Goal: Complete application form

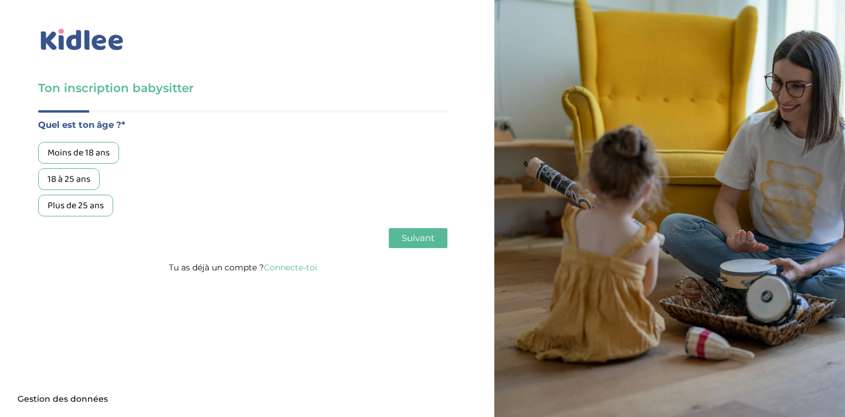
click at [77, 181] on div "18 à 25 ans" at bounding box center [69, 179] width 62 height 22
click at [410, 239] on span "Suivant" at bounding box center [417, 237] width 33 height 11
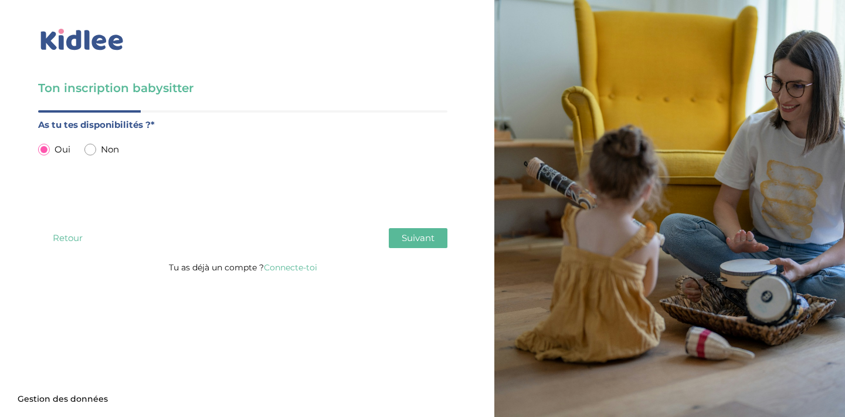
click at [429, 236] on span "Suivant" at bounding box center [417, 237] width 33 height 11
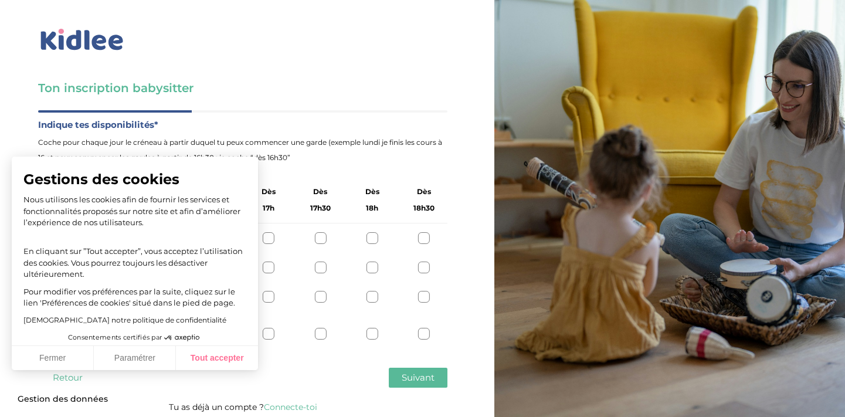
click at [214, 356] on button "Tout accepter" at bounding box center [217, 358] width 82 height 25
checkbox input "true"
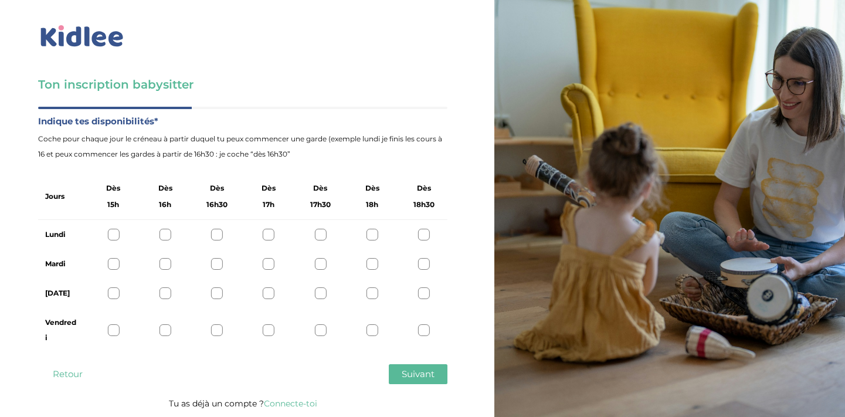
scroll to position [4, 0]
click at [110, 233] on div at bounding box center [113, 235] width 12 height 12
click at [113, 240] on div at bounding box center [113, 235] width 12 height 12
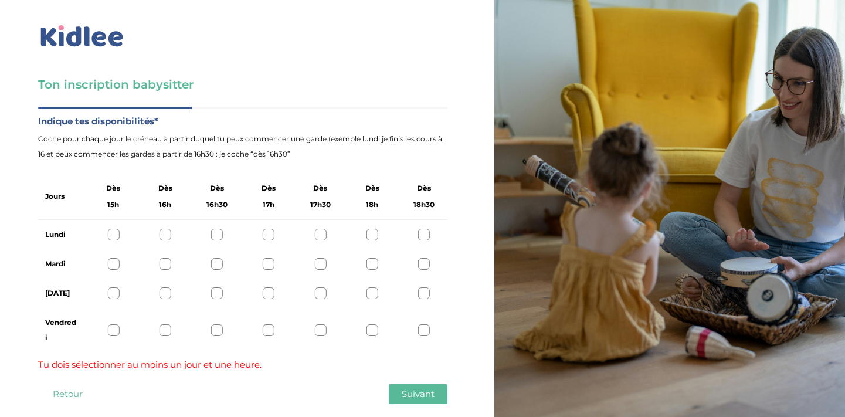
click at [113, 328] on div at bounding box center [113, 330] width 12 height 12
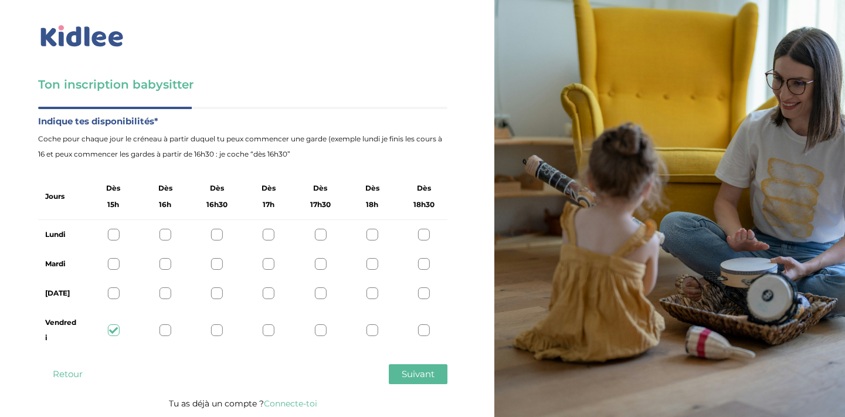
click at [411, 372] on span "Suivant" at bounding box center [417, 373] width 33 height 11
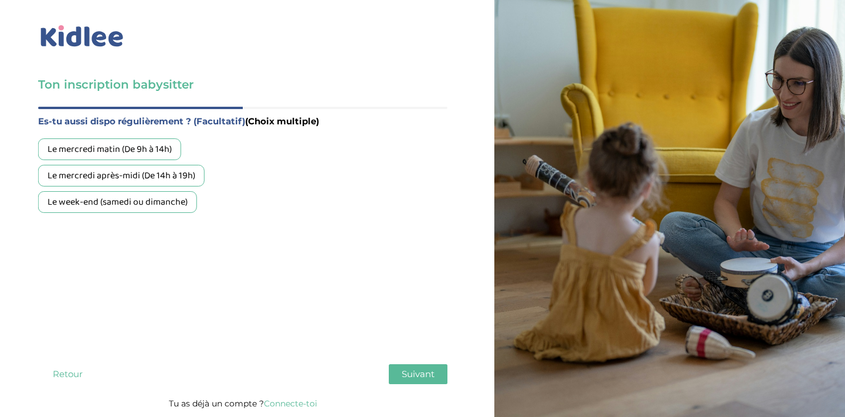
click at [188, 199] on div "Le week-end (samedi ou dimanche)" at bounding box center [117, 202] width 159 height 22
click at [411, 370] on span "Suivant" at bounding box center [417, 373] width 33 height 11
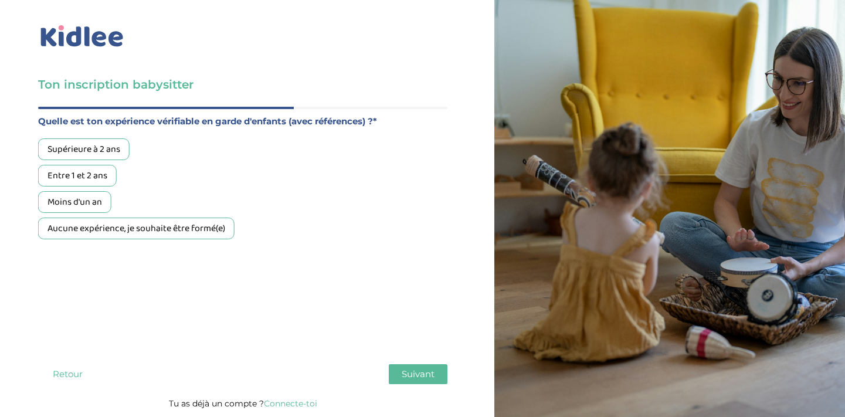
click at [106, 231] on div "Aucune expérience, je souhaite être formé(e)" at bounding box center [136, 228] width 196 height 22
click at [426, 363] on div "Quel est ton âge ?* Moins de 18 ans 18 à 25 ans Plus de 25 ans As tu tes dispon…" at bounding box center [242, 251] width 409 height 289
click at [421, 373] on span "Suivant" at bounding box center [417, 373] width 33 height 11
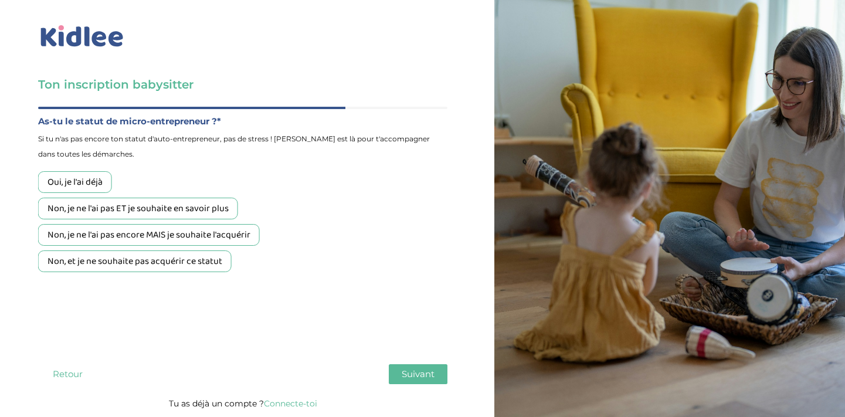
click at [220, 234] on div "Non, je ne l'ai pas encore MAIS je souhaite l'acquérir" at bounding box center [149, 235] width 222 height 22
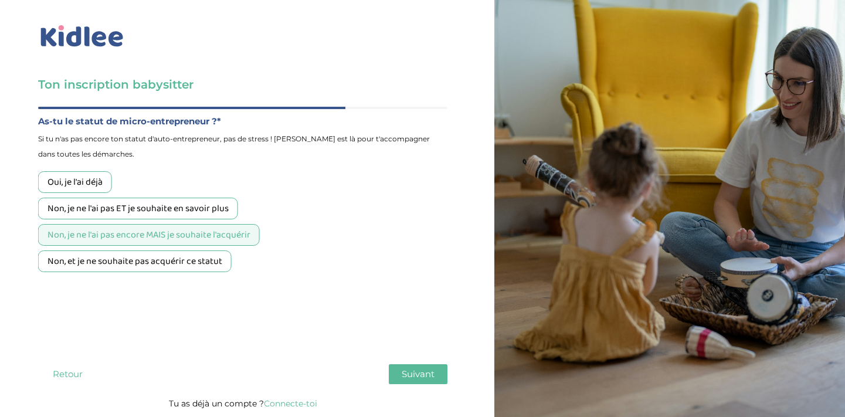
click at [427, 376] on span "Suivant" at bounding box center [417, 373] width 33 height 11
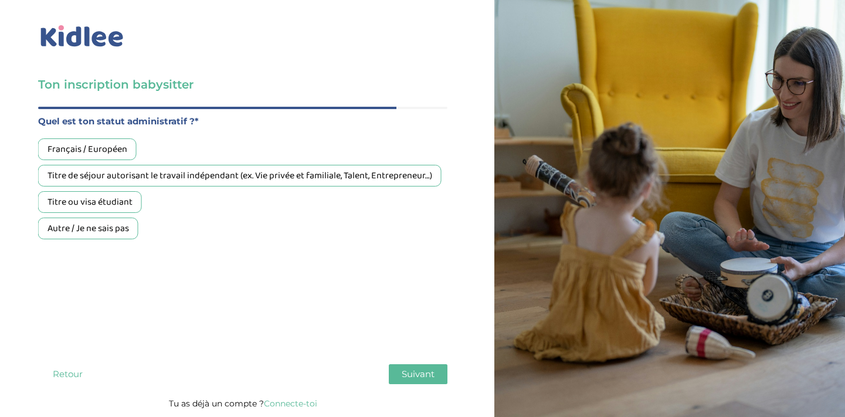
click at [114, 152] on div "Français / Européen" at bounding box center [87, 149] width 98 height 22
click at [407, 371] on span "Suivant" at bounding box center [417, 373] width 33 height 11
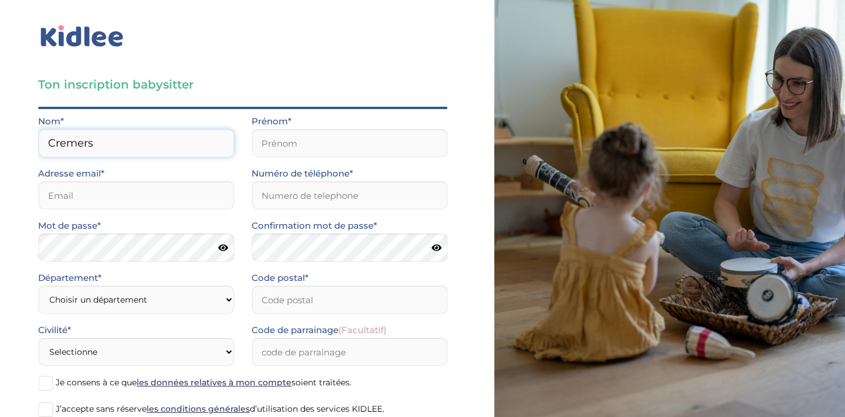
type input "Cremers"
type input "Hippolyte"
type input "hippolyte.cremers@gmail.com"
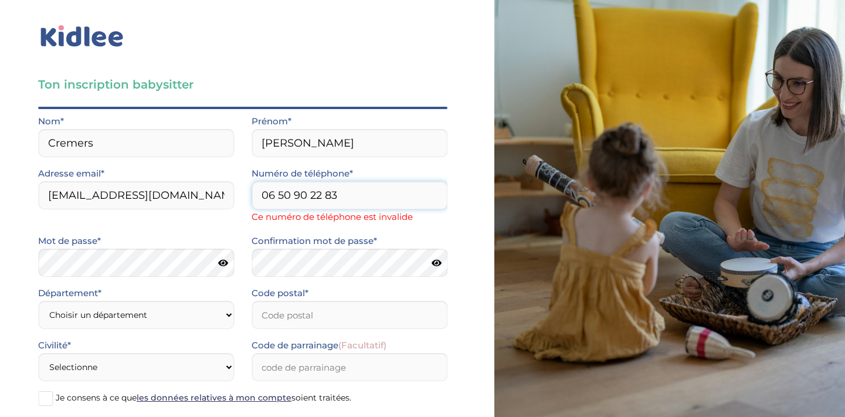
click at [278, 187] on input "06 50 90 22 83" at bounding box center [349, 195] width 196 height 28
click at [276, 190] on input "06 50 90 22 83" at bounding box center [349, 195] width 196 height 28
type input "0650902283"
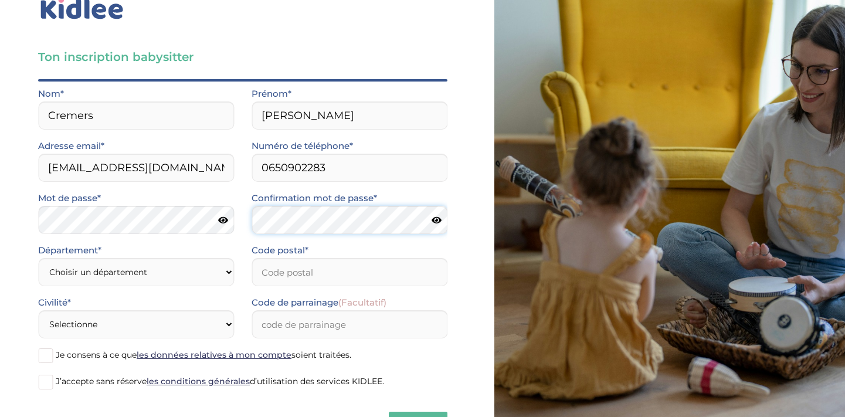
scroll to position [34, 0]
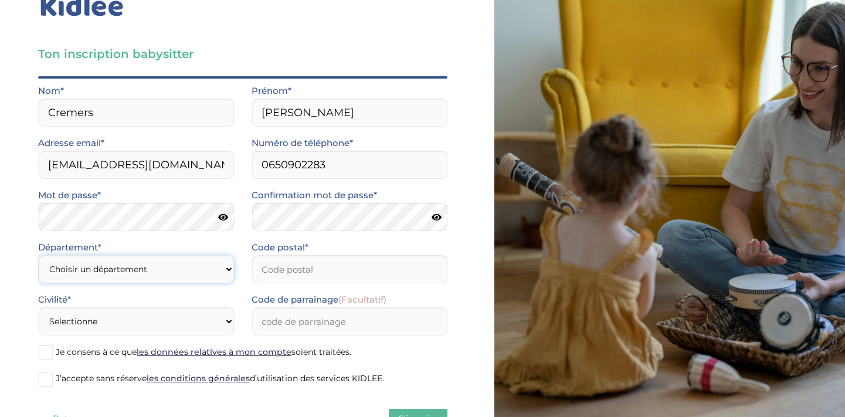
select select "92"
click at [299, 261] on input "Code postal*" at bounding box center [349, 269] width 196 height 28
type input "92700"
select select "0"
click at [305, 329] on input "Code de parrainage (Facultatif)" at bounding box center [349, 321] width 196 height 28
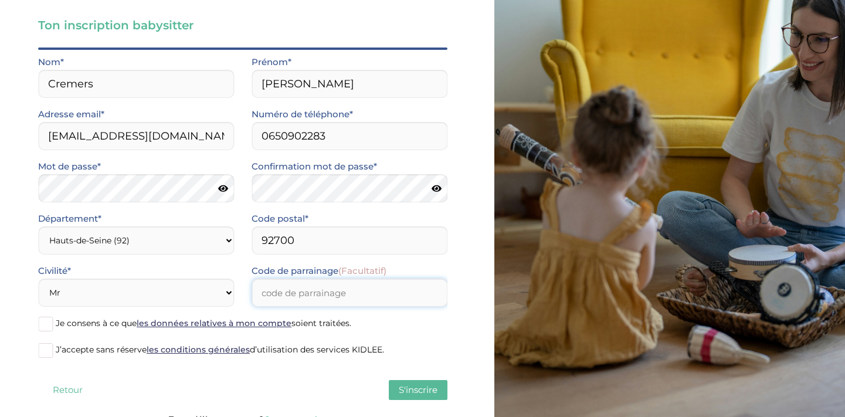
scroll to position [63, 0]
click at [314, 324] on span "Je consens à ce que les données relatives à mon compte soient traitées." at bounding box center [203, 322] width 295 height 11
click at [0, 0] on input "Je consens à ce que les données relatives à mon compte soient traitées." at bounding box center [0, 0] width 0 height 0
click at [315, 349] on span "J’accepte sans réserve les conditions générales d’utilisation des services KIDL…" at bounding box center [220, 348] width 328 height 11
click at [0, 0] on input "J’accepte sans réserve les conditions générales d’utilisation des services KIDL…" at bounding box center [0, 0] width 0 height 0
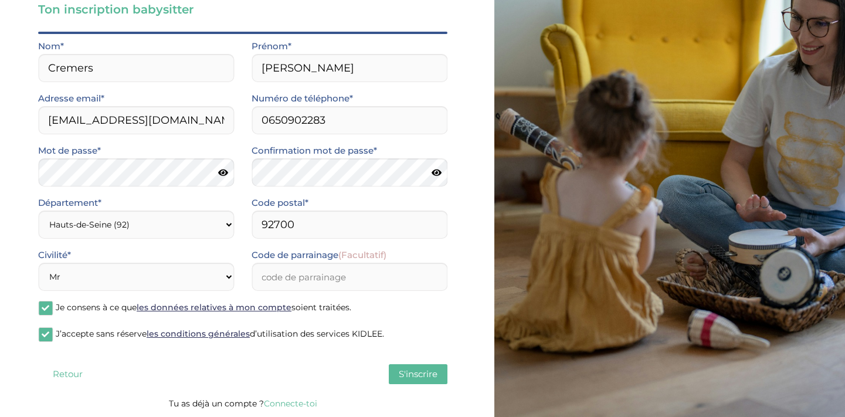
scroll to position [79, 0]
click at [427, 386] on div "Quel est ton âge ?* Moins de 18 ans 18 à 25 ans Plus de 25 ans As tu tes dispon…" at bounding box center [242, 214] width 409 height 364
click at [429, 369] on span "S'inscrire" at bounding box center [418, 373] width 39 height 11
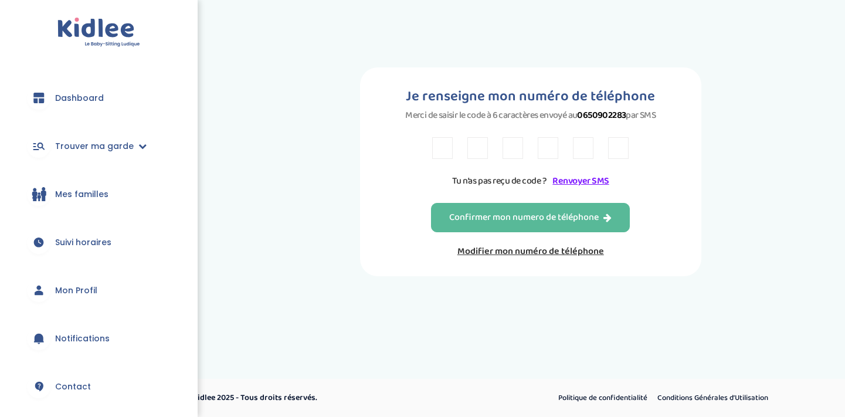
click at [443, 159] on input "text" at bounding box center [442, 148] width 21 height 22
type input "N"
type input "Y"
type input "6"
type input "H"
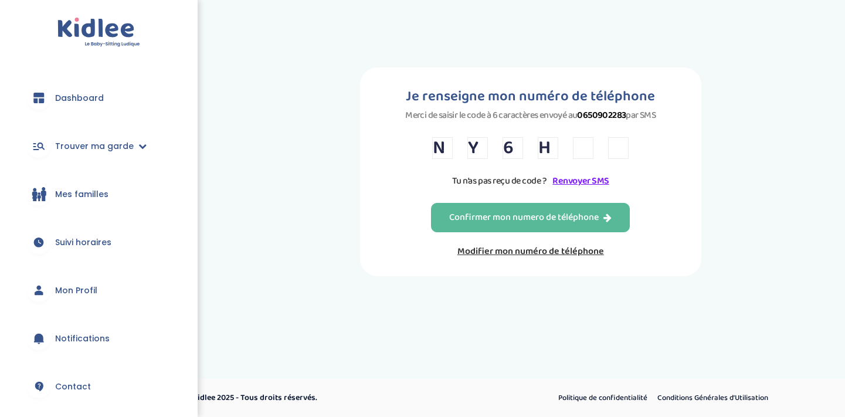
type input "3"
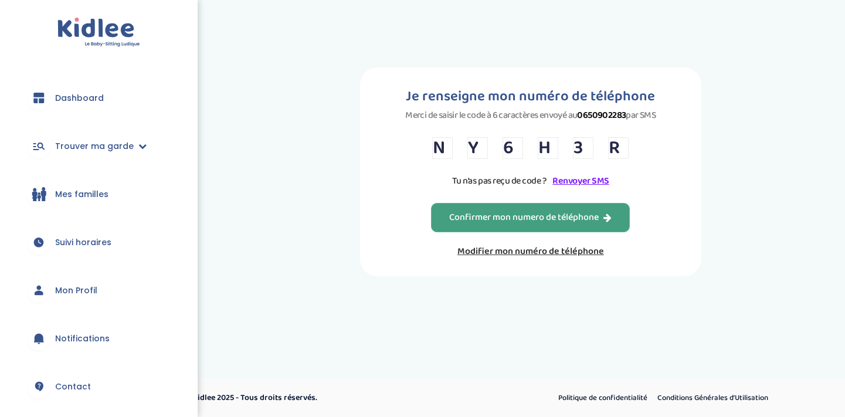
type input "R"
click at [474, 217] on button "Confirmer mon numero de téléphone" at bounding box center [530, 217] width 199 height 29
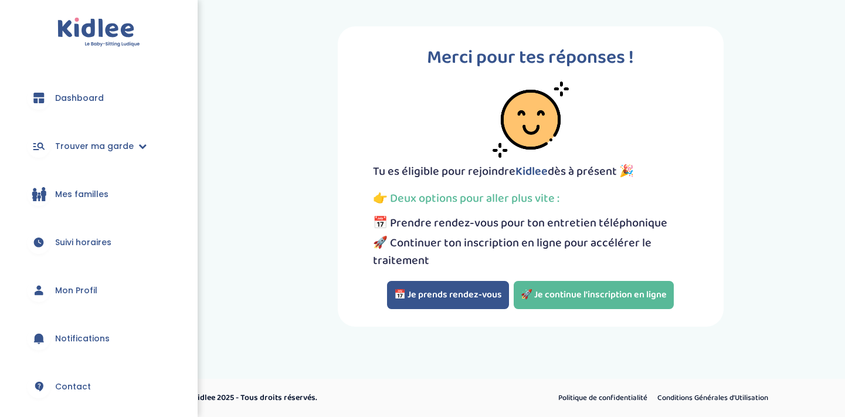
click at [483, 289] on button "📅 Je prends rendez-vous" at bounding box center [448, 295] width 122 height 28
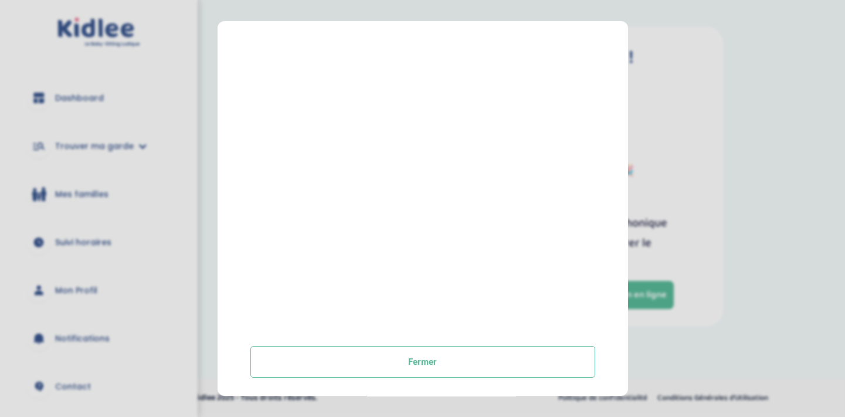
click at [448, 137] on div at bounding box center [422, 136] width 345 height 381
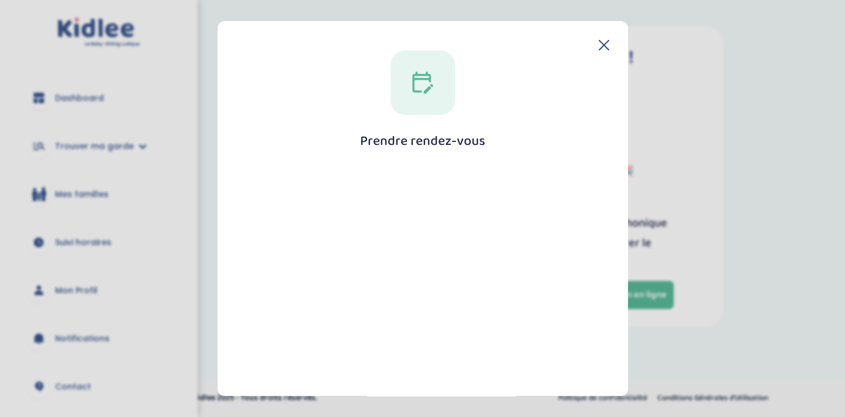
click at [417, 91] on icon at bounding box center [422, 82] width 23 height 23
click at [417, 158] on div "Prendre rendez-vous Fermer" at bounding box center [422, 324] width 373 height 548
click at [419, 73] on icon at bounding box center [422, 82] width 23 height 23
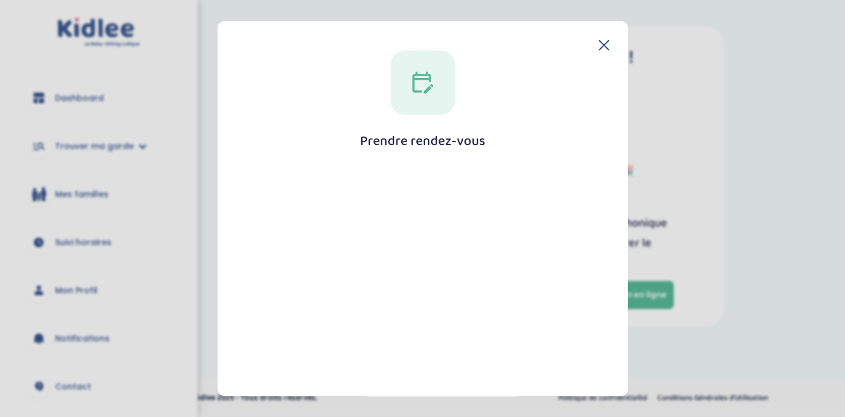
click at [419, 73] on icon at bounding box center [422, 82] width 23 height 23
click at [422, 73] on icon at bounding box center [422, 82] width 23 height 23
click at [600, 48] on icon at bounding box center [603, 45] width 11 height 11
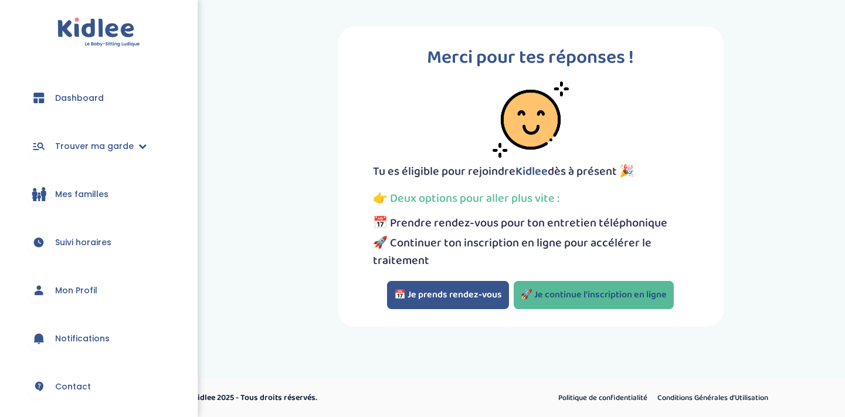
click at [590, 288] on link "🚀 Je continue l'inscription en ligne" at bounding box center [593, 295] width 160 height 28
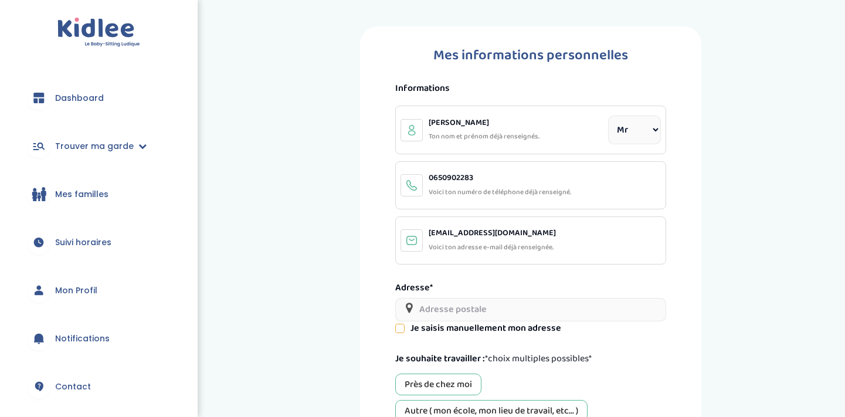
select select "0"
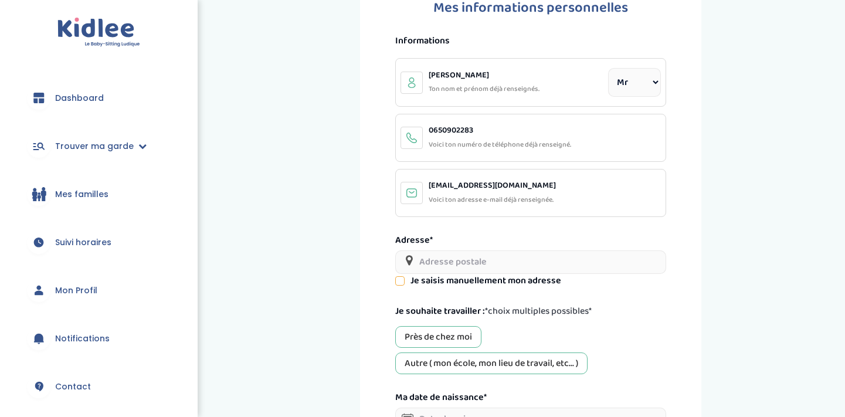
scroll to position [62, 0]
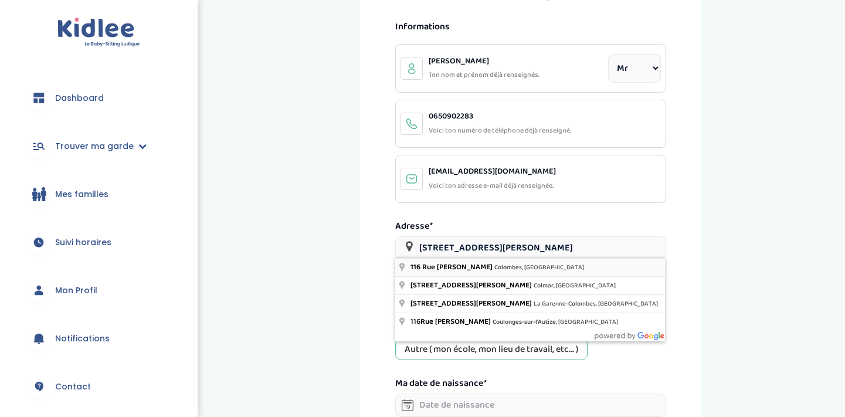
type input "[STREET_ADDRESS][PERSON_NAME]"
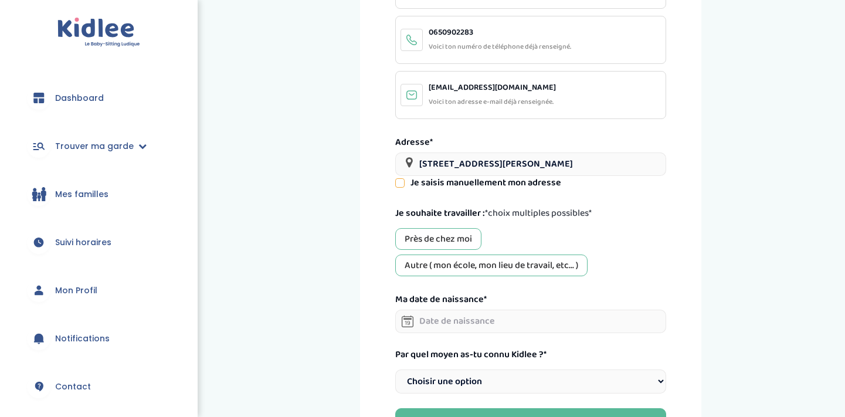
scroll to position [147, 0]
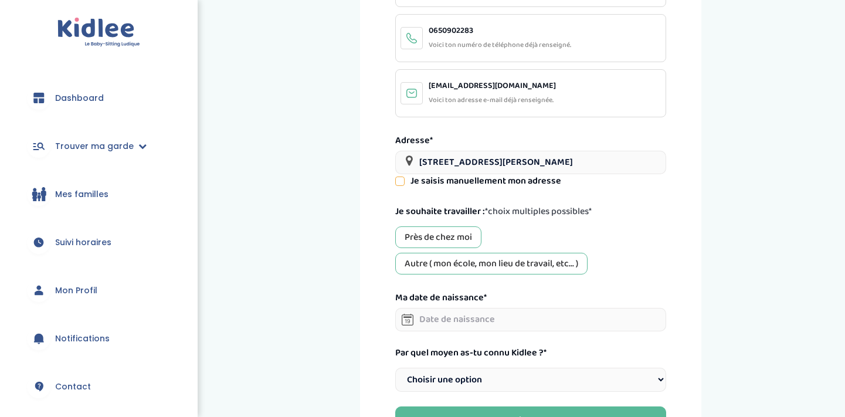
click at [460, 240] on div "Près de chez moi" at bounding box center [438, 237] width 86 height 22
click at [462, 268] on div "Autre ( mon école, mon lieu de travail, etc... )" at bounding box center [491, 264] width 192 height 22
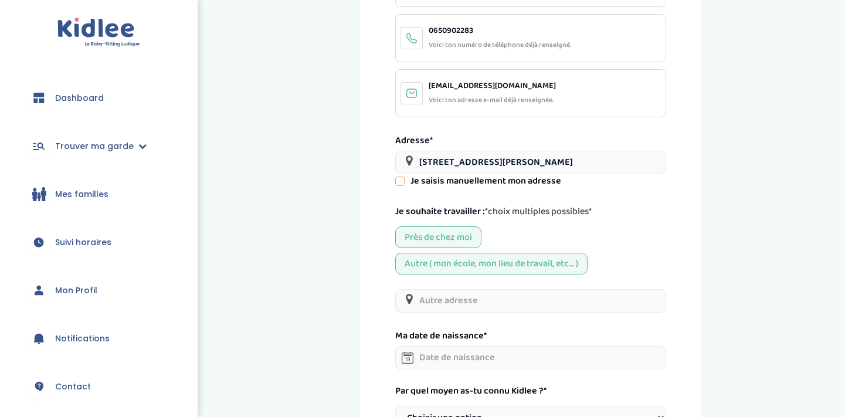
click at [468, 268] on div "Autre ( mon école, mon lieu de travail, etc... )" at bounding box center [491, 264] width 192 height 22
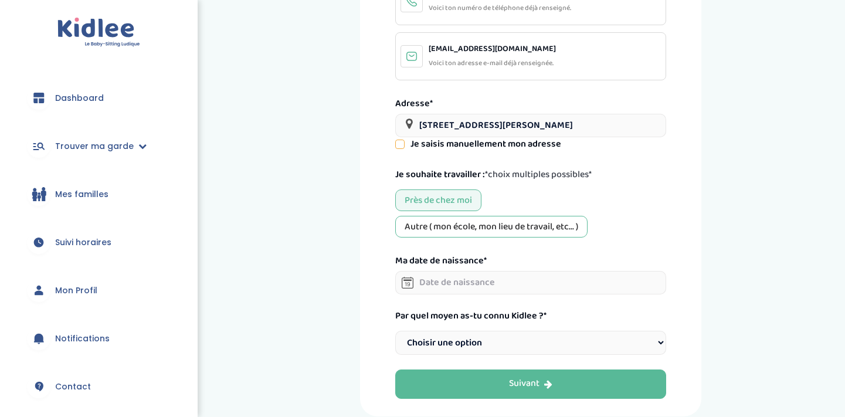
scroll to position [185, 0]
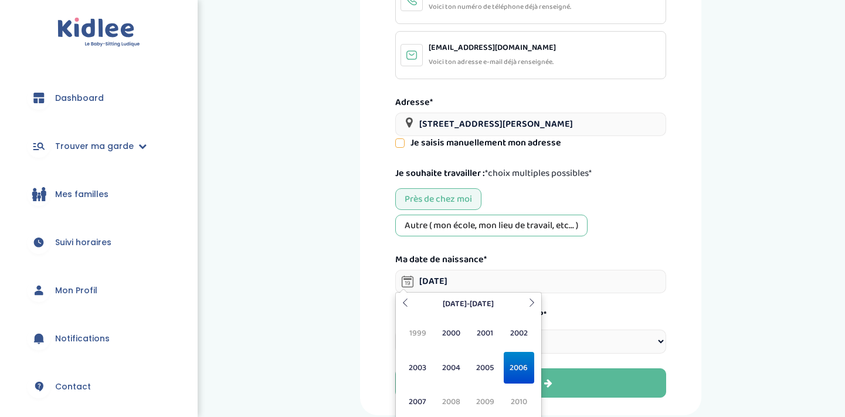
type input "26-12-2006"
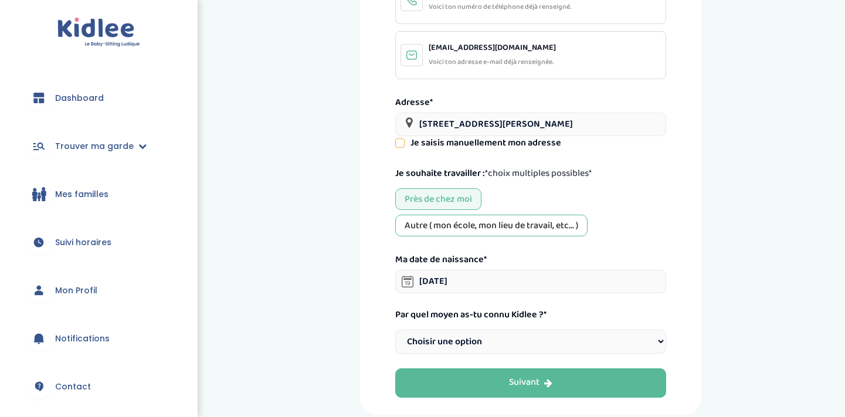
click at [598, 211] on div "Près de chez moi Autre ( mon école, mon lieu de travail, etc... )" at bounding box center [530, 212] width 271 height 48
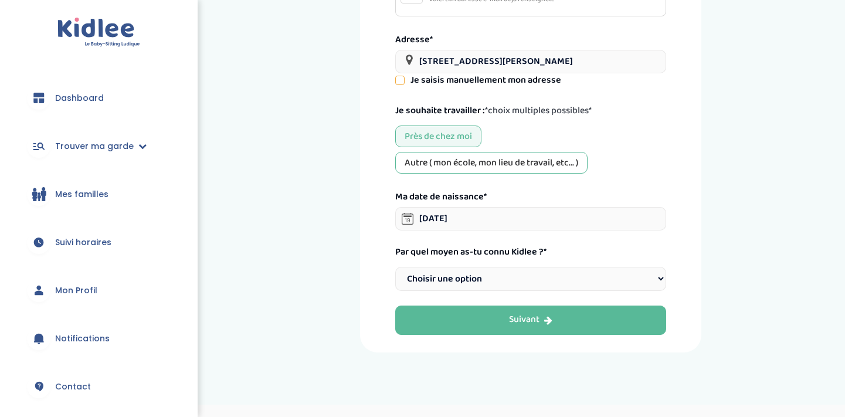
scroll to position [258, 0]
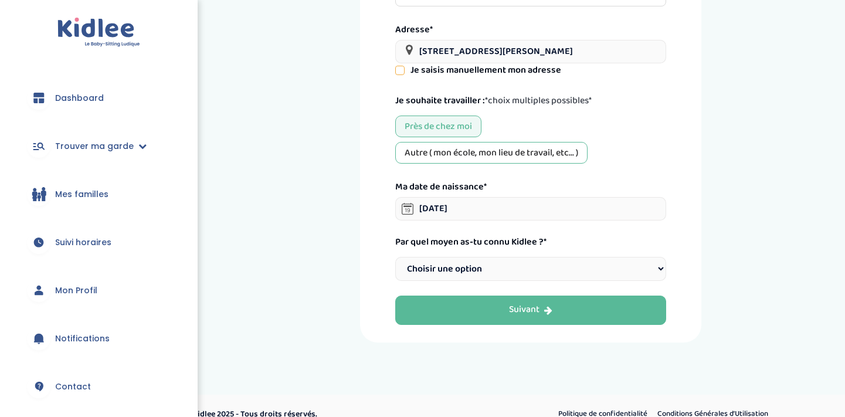
select select "1"
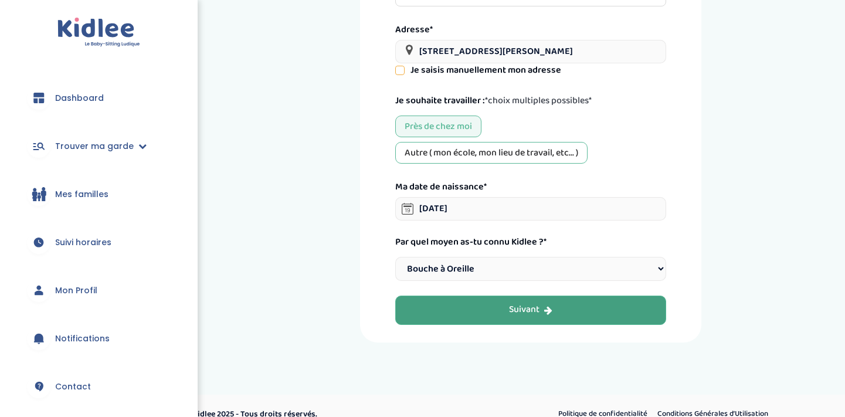
click at [512, 303] on div "Suivant" at bounding box center [530, 309] width 43 height 13
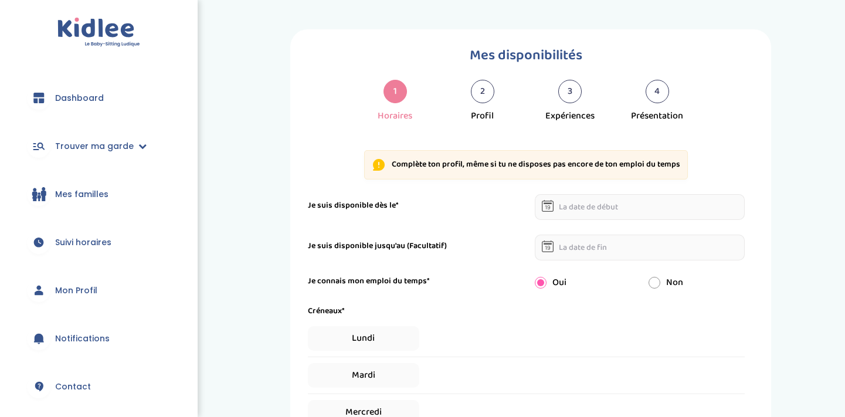
select select "1"
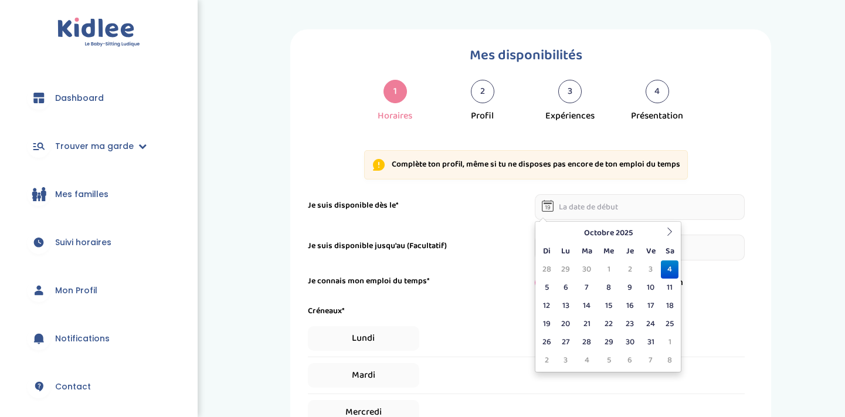
click at [571, 204] on input "text" at bounding box center [639, 207] width 210 height 26
click at [674, 272] on td "4" at bounding box center [669, 269] width 18 height 18
type input "04-10-2025"
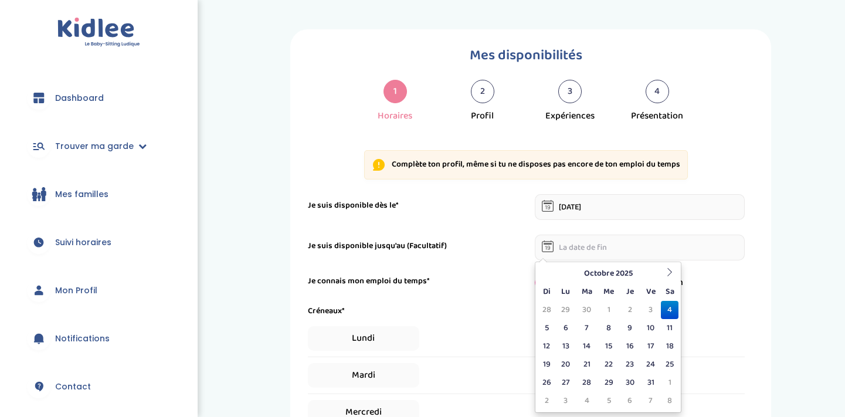
click at [626, 243] on input "text" at bounding box center [639, 247] width 210 height 26
click at [665, 272] on icon at bounding box center [669, 272] width 8 height 8
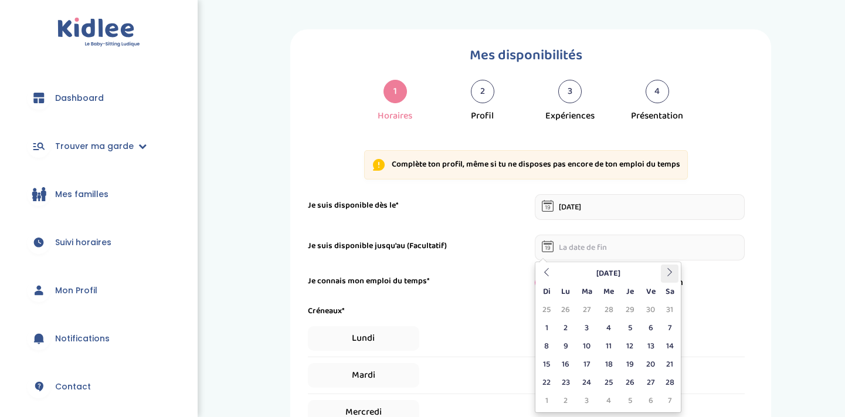
click at [665, 272] on icon at bounding box center [669, 272] width 8 height 8
click at [665, 271] on icon at bounding box center [669, 272] width 8 height 8
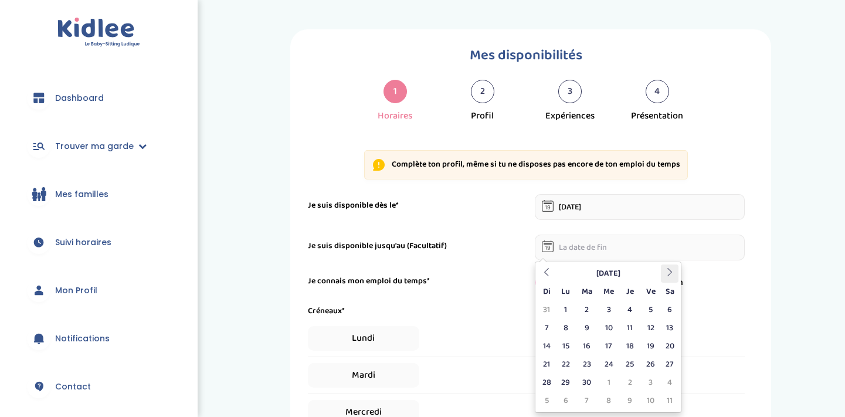
click at [665, 271] on icon at bounding box center [669, 272] width 8 height 8
click at [550, 272] on icon at bounding box center [546, 272] width 8 height 8
click at [609, 307] on td "1" at bounding box center [609, 310] width 22 height 18
type input "01-07-2026"
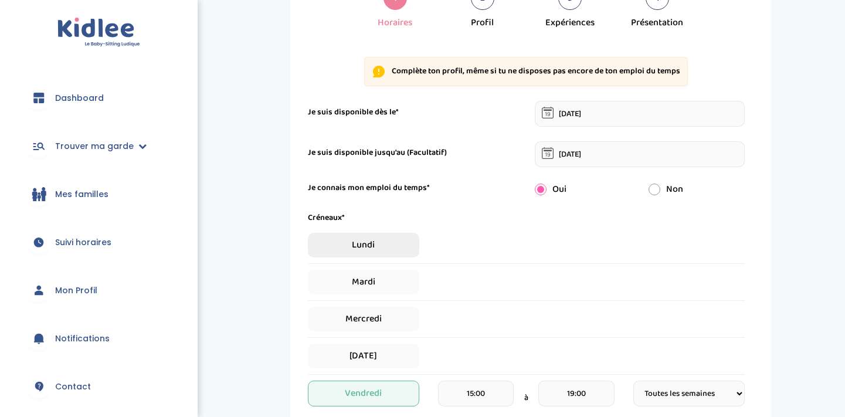
scroll to position [114, 0]
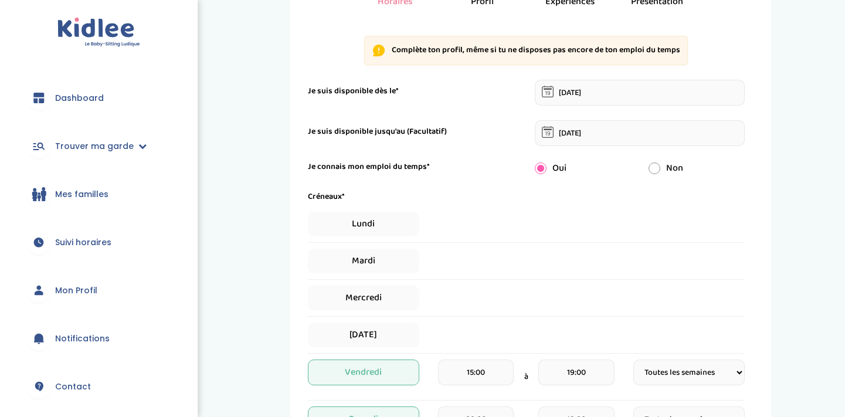
click at [464, 220] on div "Lundi" at bounding box center [526, 224] width 437 height 25
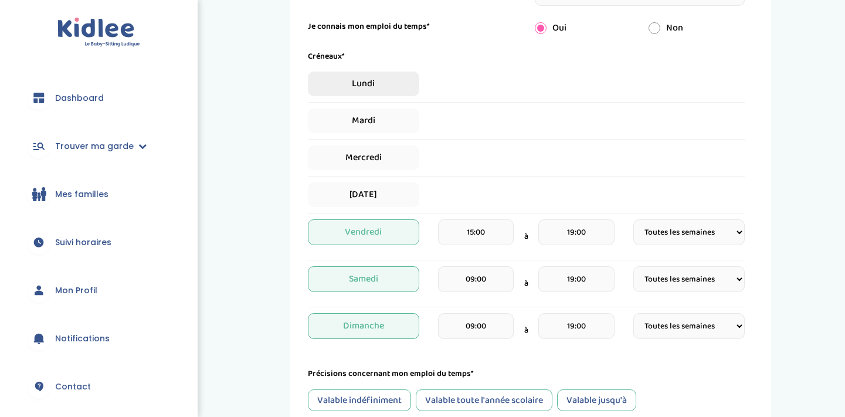
click at [372, 83] on span "Lundi" at bounding box center [363, 83] width 111 height 25
select select "1"
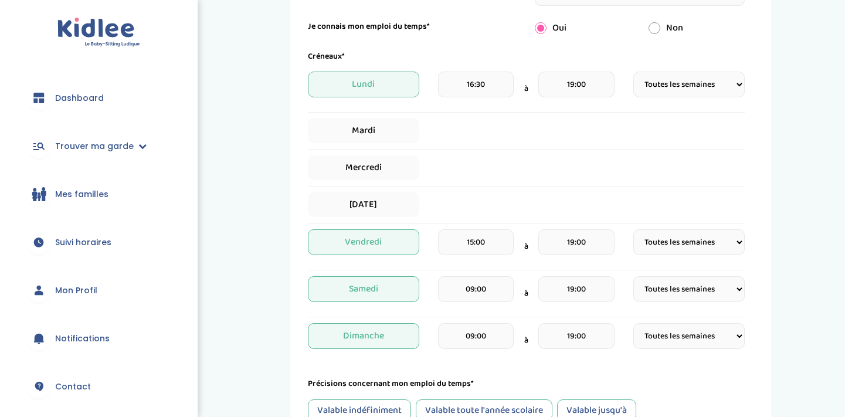
click at [461, 82] on input "16:30" at bounding box center [476, 84] width 76 height 26
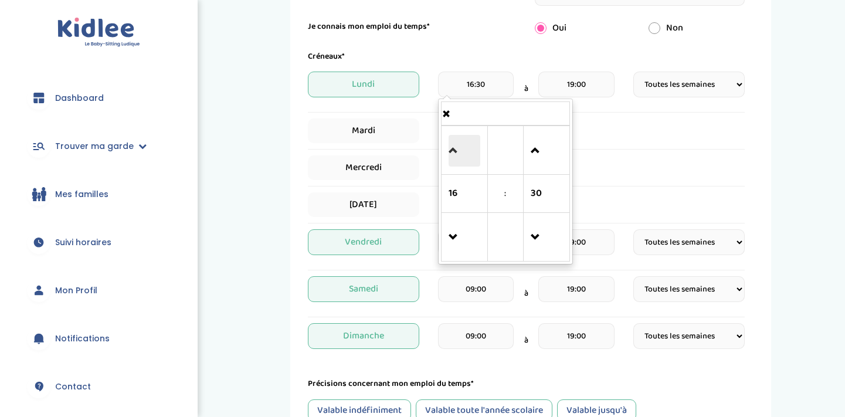
click at [451, 148] on span at bounding box center [464, 151] width 32 height 32
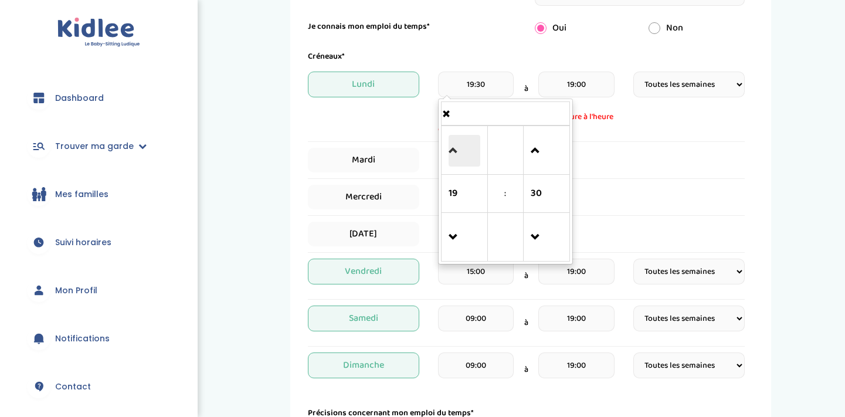
click at [451, 148] on span at bounding box center [464, 151] width 32 height 32
click at [449, 235] on span at bounding box center [464, 238] width 32 height 32
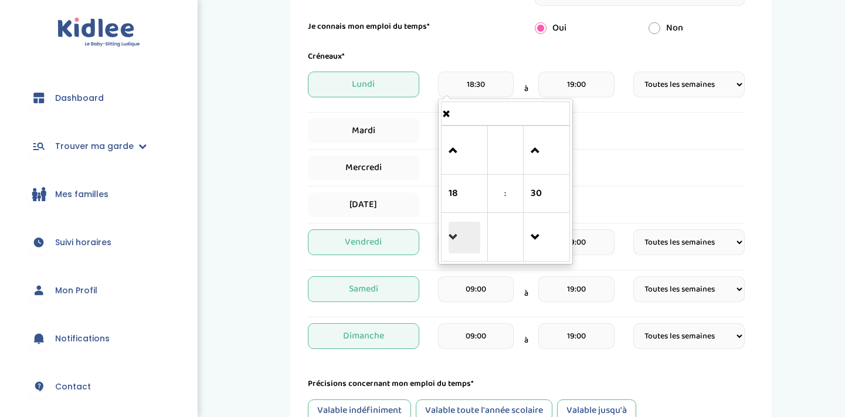
click at [449, 235] on span at bounding box center [464, 238] width 32 height 32
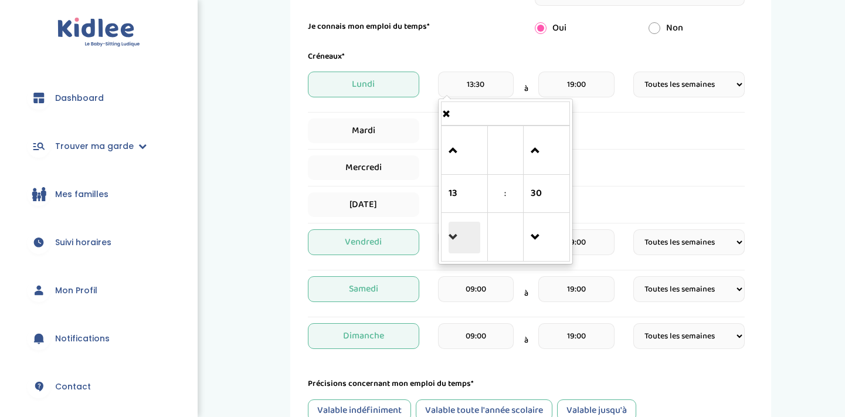
click at [449, 235] on span at bounding box center [464, 238] width 32 height 32
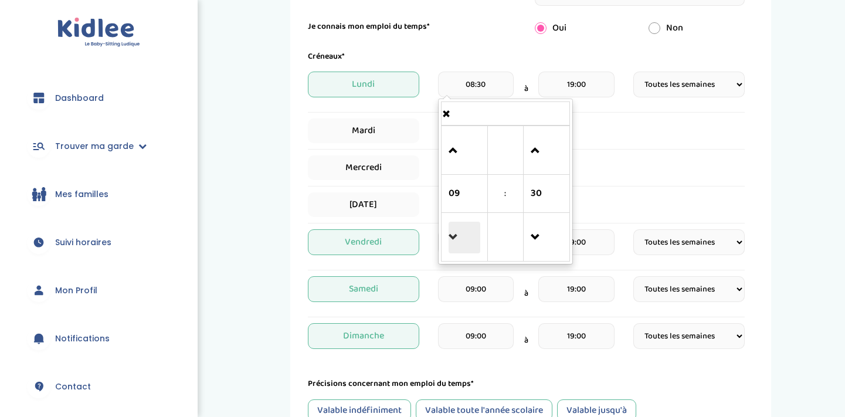
click at [449, 235] on span at bounding box center [464, 238] width 32 height 32
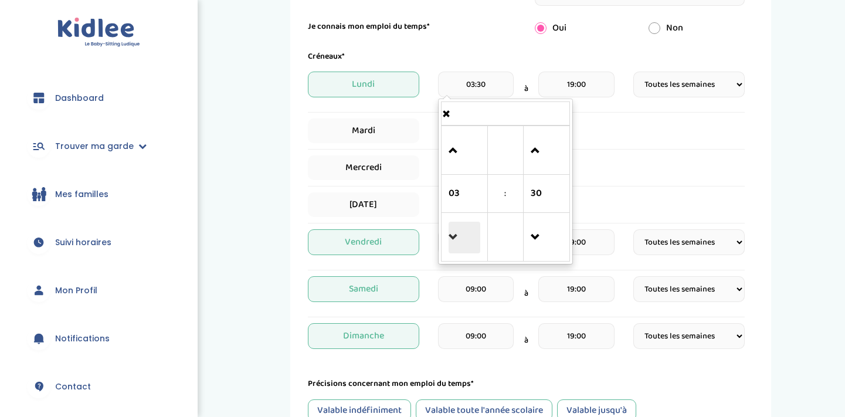
click at [449, 235] on span at bounding box center [464, 238] width 32 height 32
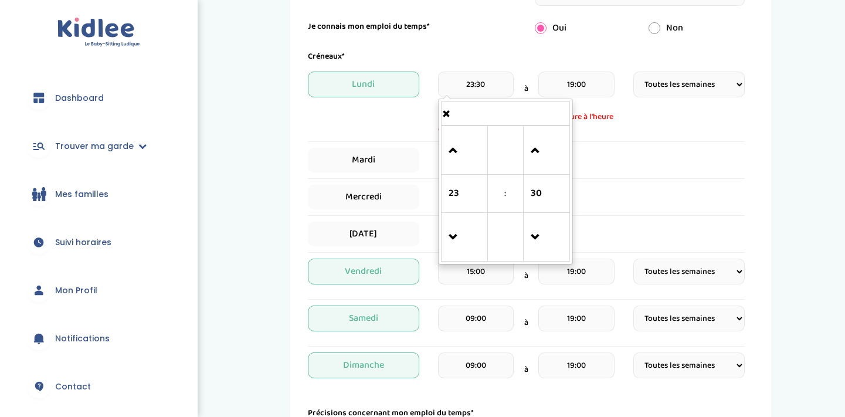
click at [445, 157] on td at bounding box center [464, 150] width 46 height 49
click at [452, 154] on span at bounding box center [464, 151] width 32 height 32
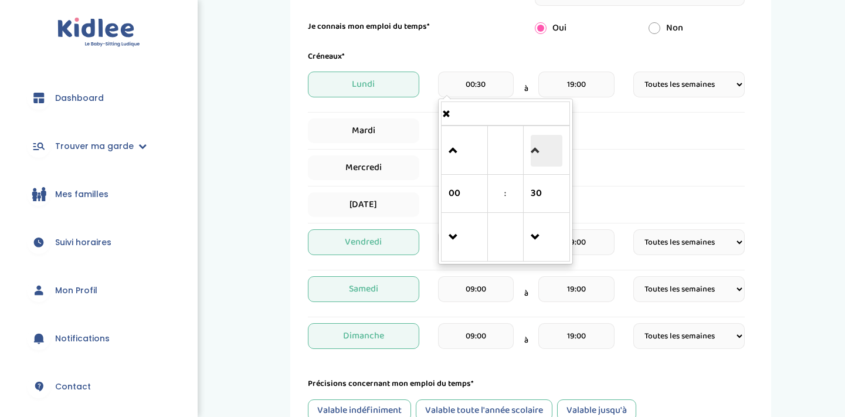
click at [539, 144] on span at bounding box center [546, 151] width 32 height 32
type input "01:00"
click at [579, 88] on input "19:00" at bounding box center [576, 84] width 76 height 26
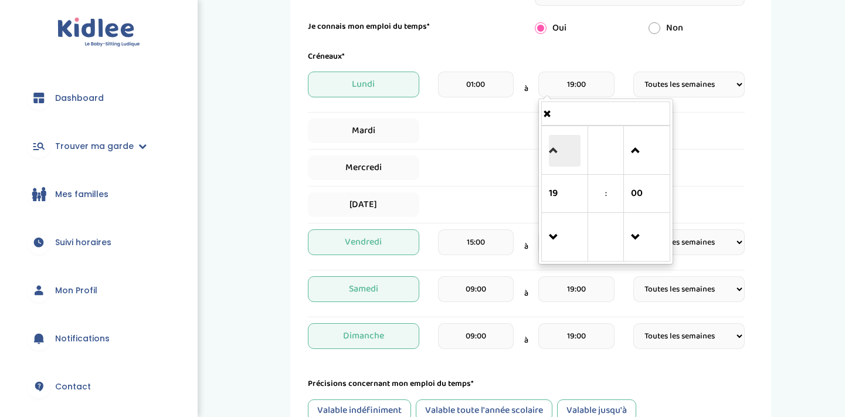
click at [561, 155] on span at bounding box center [565, 151] width 32 height 32
click at [559, 232] on span at bounding box center [565, 238] width 32 height 32
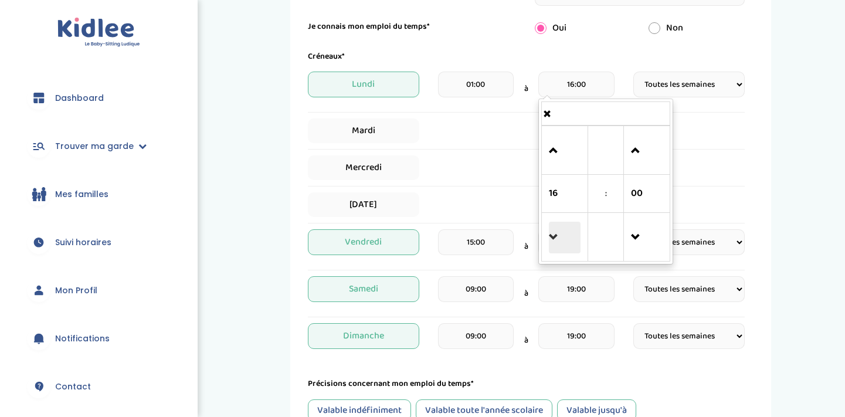
click at [559, 232] on span at bounding box center [565, 238] width 32 height 32
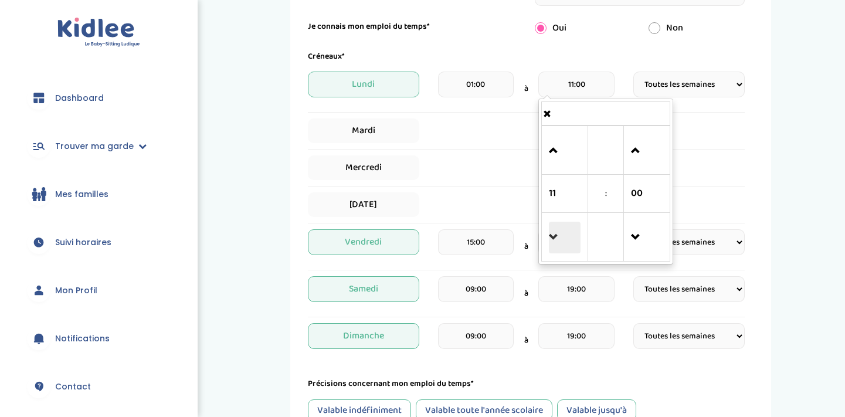
click at [559, 232] on span at bounding box center [565, 238] width 32 height 32
click at [553, 155] on span at bounding box center [565, 151] width 32 height 32
type input "13:00"
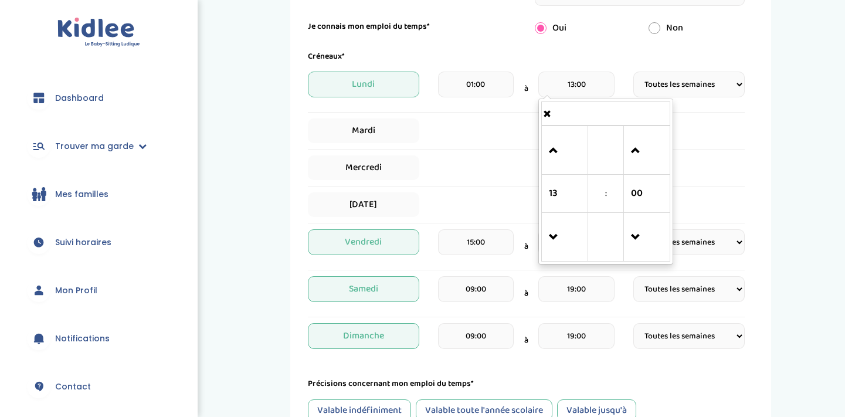
click at [709, 162] on div "Mercredi" at bounding box center [526, 167] width 437 height 25
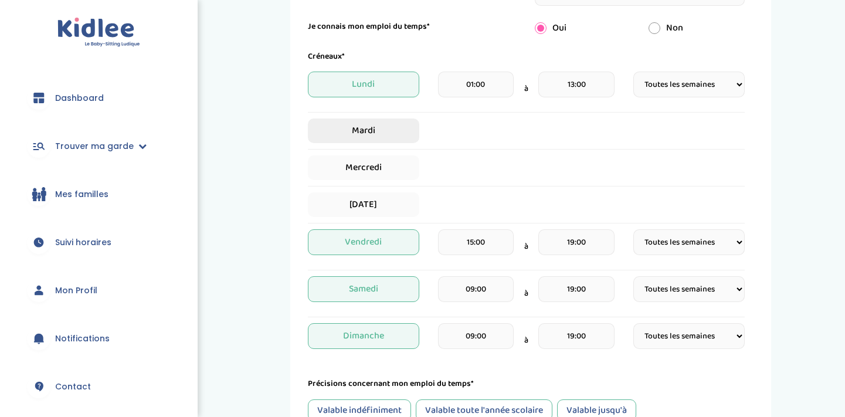
click at [389, 131] on span "Mardi" at bounding box center [363, 130] width 111 height 25
select select "1"
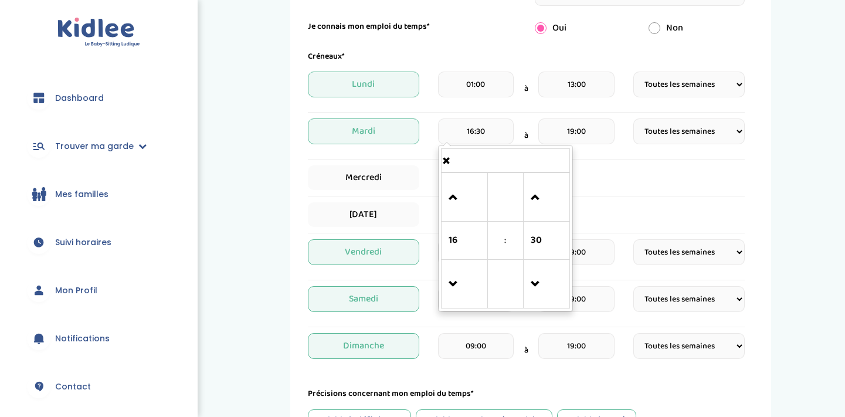
click at [479, 131] on input "16:30" at bounding box center [476, 131] width 76 height 26
drag, startPoint x: 495, startPoint y: 130, endPoint x: 444, endPoint y: 130, distance: 51.6
click at [444, 130] on input "16:30" at bounding box center [476, 131] width 76 height 26
type input "1"
type input "01:00"
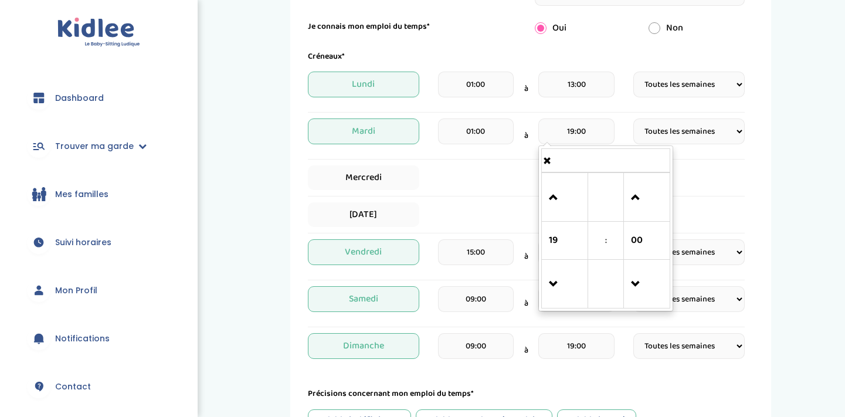
click at [593, 131] on input "19:00" at bounding box center [576, 131] width 76 height 26
type input "13:00"
click at [440, 185] on div "Mercredi" at bounding box center [526, 177] width 437 height 25
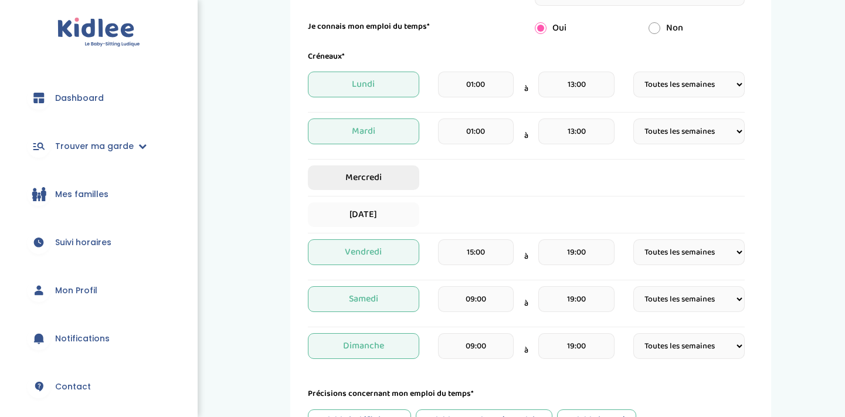
click at [395, 183] on span "Mercredi" at bounding box center [363, 177] width 111 height 25
select select "1"
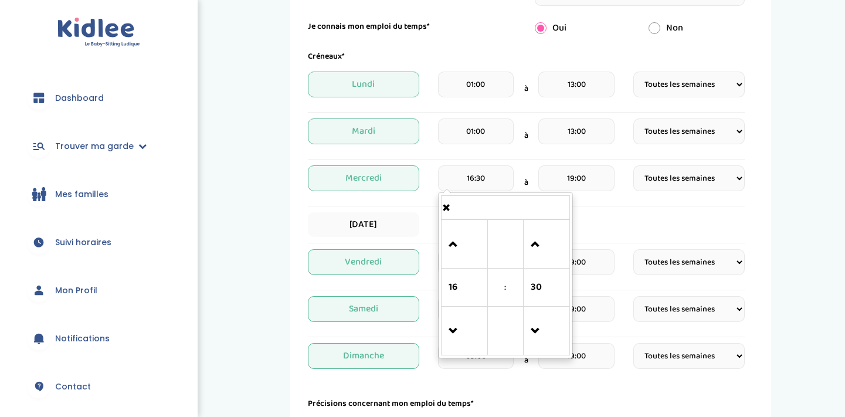
click at [488, 176] on input "16:30" at bounding box center [476, 178] width 76 height 26
type input "20:30"
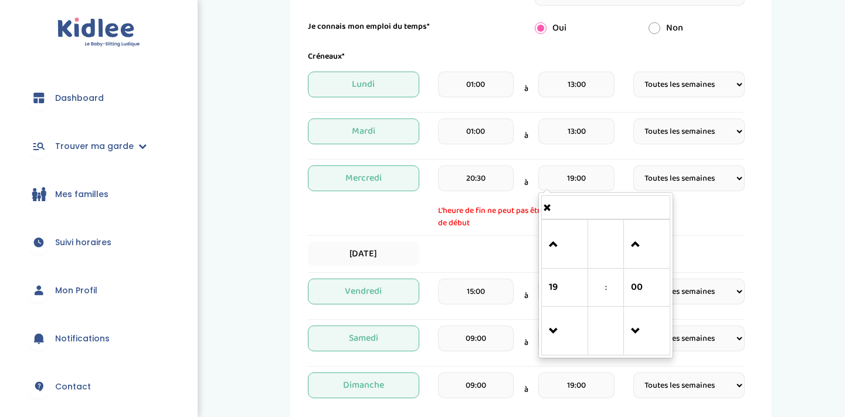
click at [601, 176] on input "19:00" at bounding box center [576, 178] width 76 height 26
click at [597, 147] on div "13:00" at bounding box center [576, 135] width 76 height 35
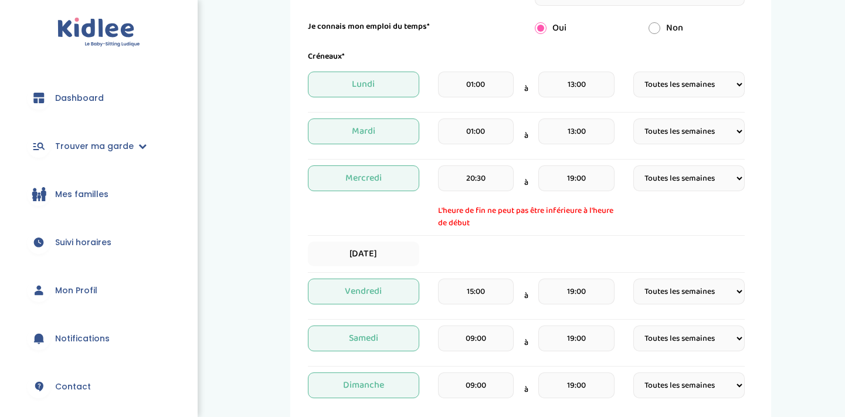
click at [579, 180] on input "19:00" at bounding box center [576, 178] width 76 height 26
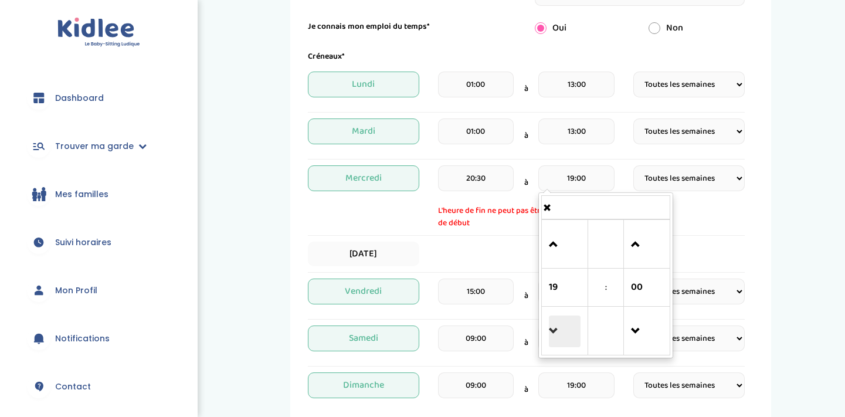
click at [554, 339] on span at bounding box center [565, 331] width 32 height 32
click at [563, 331] on span at bounding box center [565, 331] width 32 height 32
click at [557, 231] on span at bounding box center [565, 245] width 32 height 32
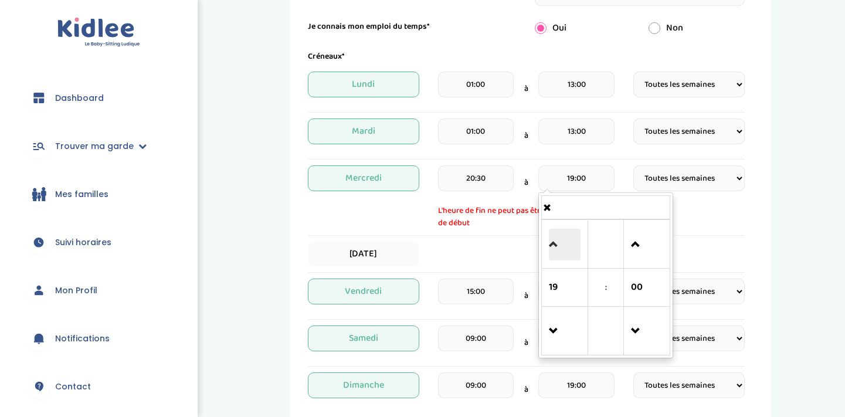
click at [556, 248] on span at bounding box center [565, 245] width 32 height 32
click at [562, 176] on input "19:00" at bounding box center [576, 178] width 76 height 26
click at [568, 177] on input "19:00" at bounding box center [576, 178] width 76 height 26
click at [573, 177] on input "19:00" at bounding box center [576, 178] width 76 height 26
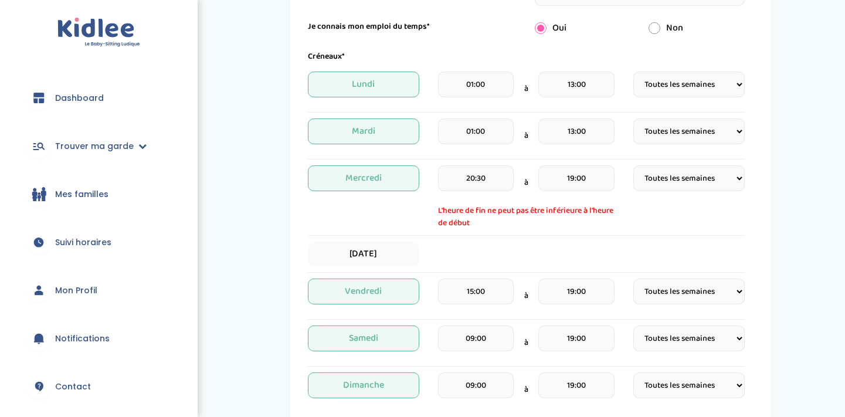
click at [701, 209] on div "Mercredi 20:30 à 19:00 L'heure de fin ne peut pas être inférieure à l'heure de …" at bounding box center [526, 197] width 437 height 64
click at [575, 175] on input "19:00" at bounding box center [576, 178] width 76 height 26
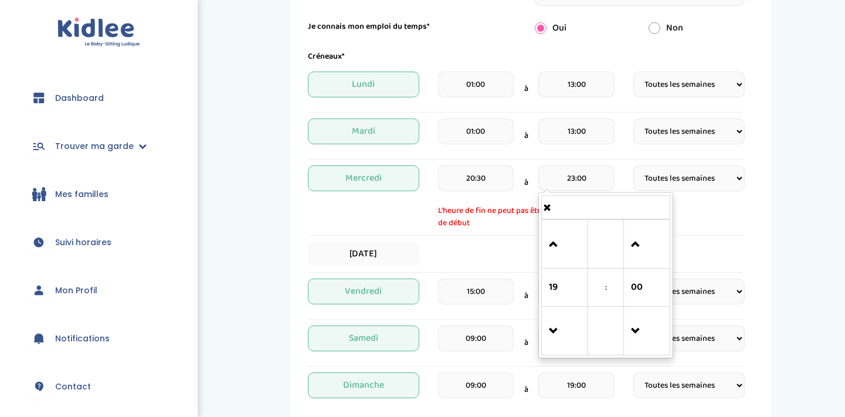
click at [593, 144] on input "13:00" at bounding box center [576, 131] width 76 height 26
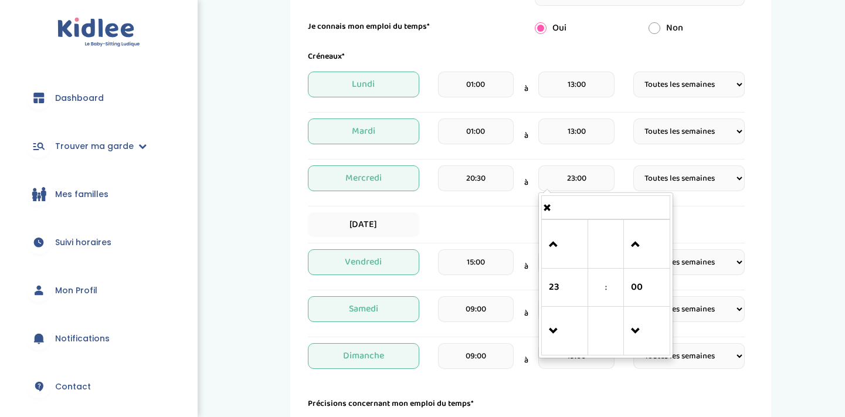
click at [572, 183] on input "23:00" at bounding box center [576, 178] width 76 height 26
click at [553, 329] on span at bounding box center [565, 331] width 32 height 32
click at [550, 231] on span at bounding box center [565, 245] width 32 height 32
click at [550, 241] on span at bounding box center [565, 245] width 32 height 32
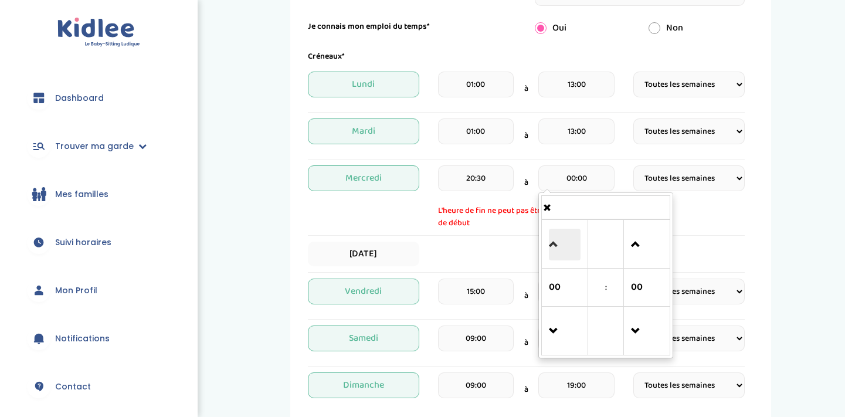
click at [550, 241] on span at bounding box center [565, 245] width 32 height 32
click at [555, 330] on span at bounding box center [565, 331] width 32 height 32
type input "23:00"
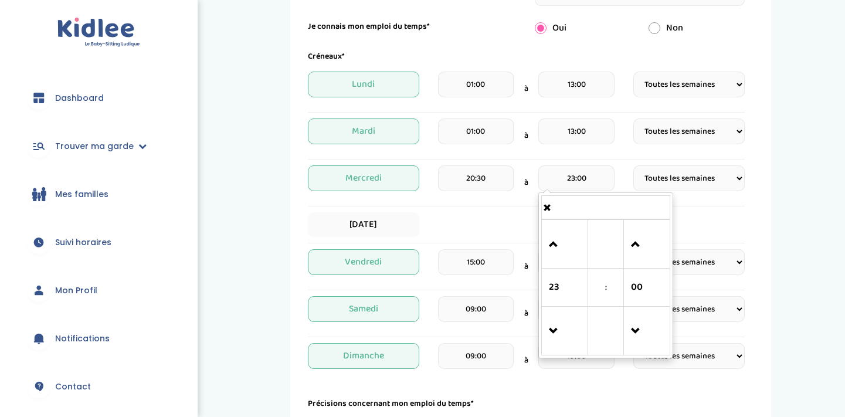
click at [483, 233] on div "Jeudi" at bounding box center [526, 224] width 437 height 25
click at [492, 140] on input "01:00" at bounding box center [476, 131] width 76 height 26
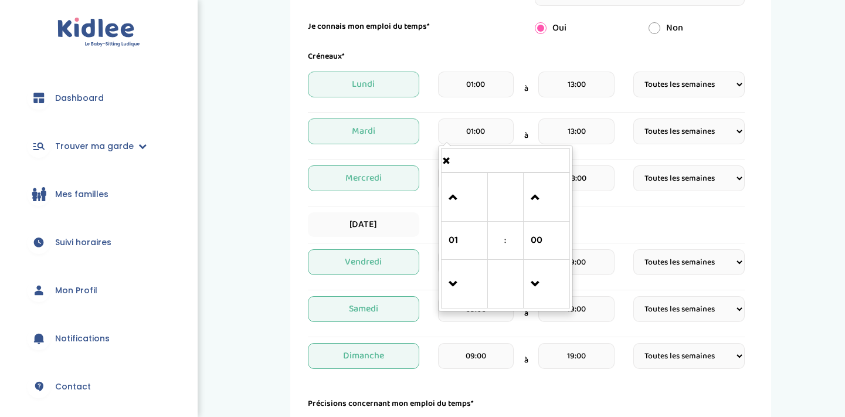
click at [492, 140] on input "01:00" at bounding box center [476, 131] width 76 height 26
type input "20:30"
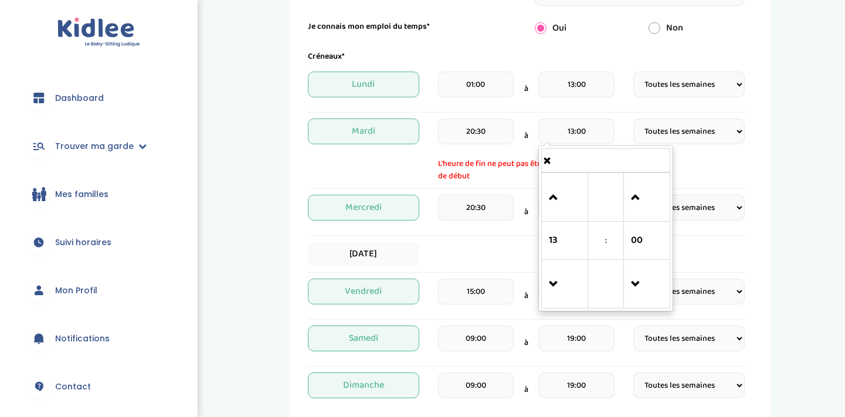
click at [595, 125] on input "13:00" at bounding box center [576, 131] width 76 height 26
type input "23:00"
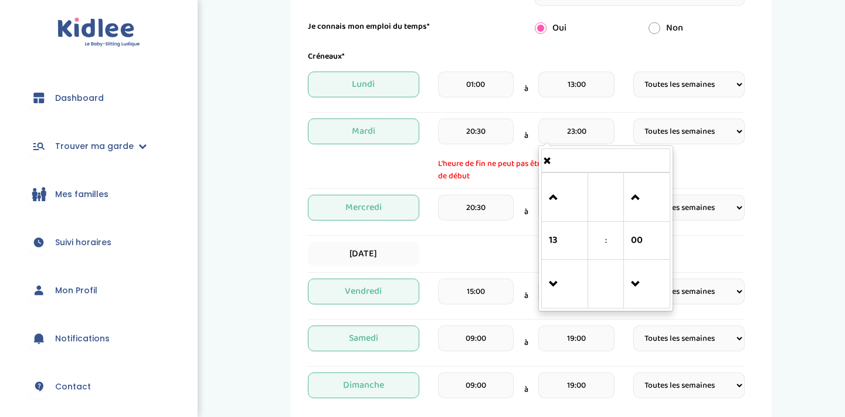
click at [825, 114] on div "Mes disponibilités 1 Horaires 2 Profil 3 Expériences 4 Présentation Indique nou…" at bounding box center [530, 209] width 611 height 869
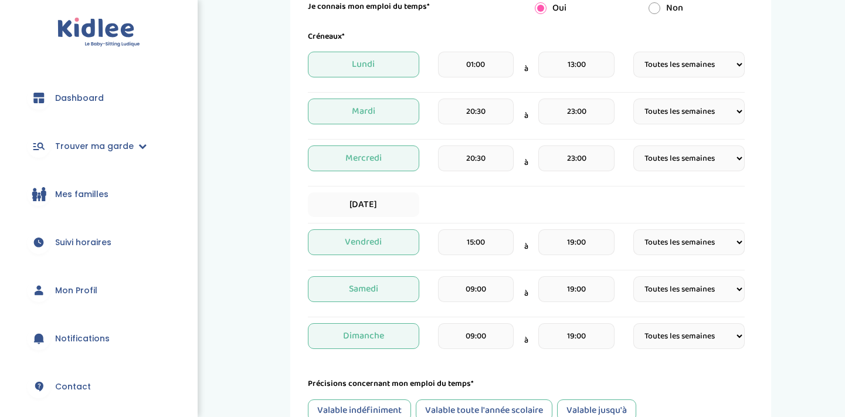
scroll to position [282, 0]
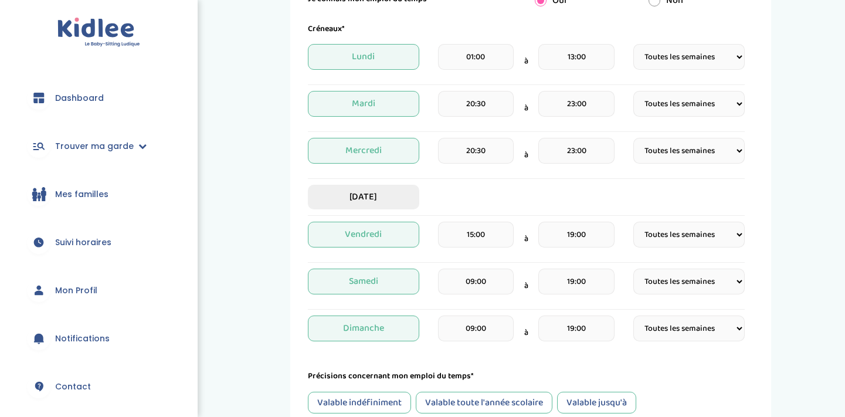
click at [388, 188] on span "Jeudi" at bounding box center [363, 197] width 111 height 25
select select "1"
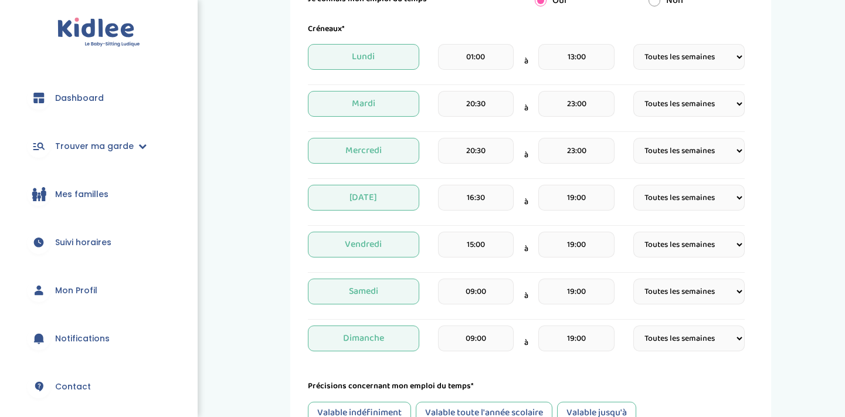
click at [496, 192] on input "16:30" at bounding box center [476, 198] width 76 height 26
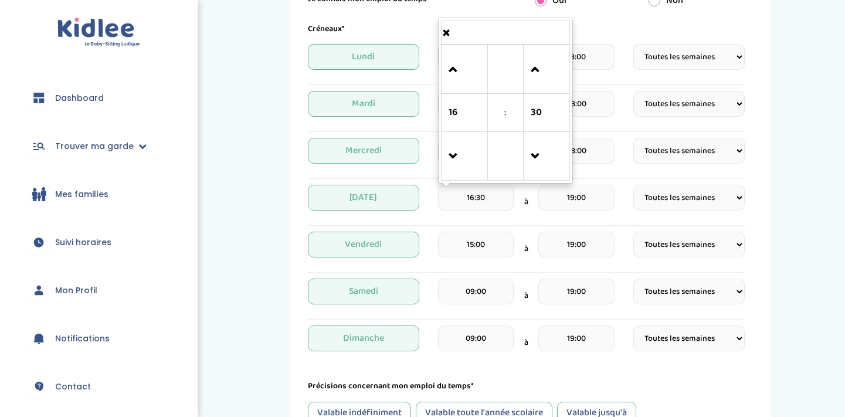
click at [496, 192] on input "16:30" at bounding box center [476, 198] width 76 height 26
type input "01:00"
click at [596, 191] on input "19:00" at bounding box center [576, 198] width 76 height 26
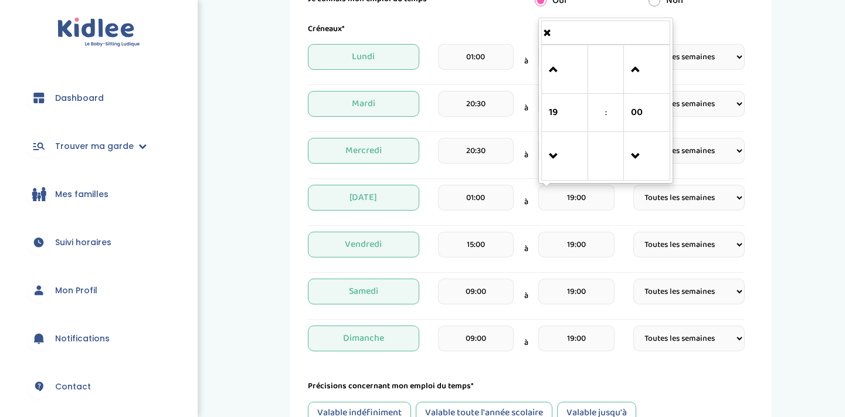
click at [596, 191] on input "19:00" at bounding box center [576, 198] width 76 height 26
type input "13:00"
click at [826, 282] on div "Mes disponibilités 1 Horaires 2 Profil 3 Expériences 4 Présentation Indique nou…" at bounding box center [530, 172] width 611 height 850
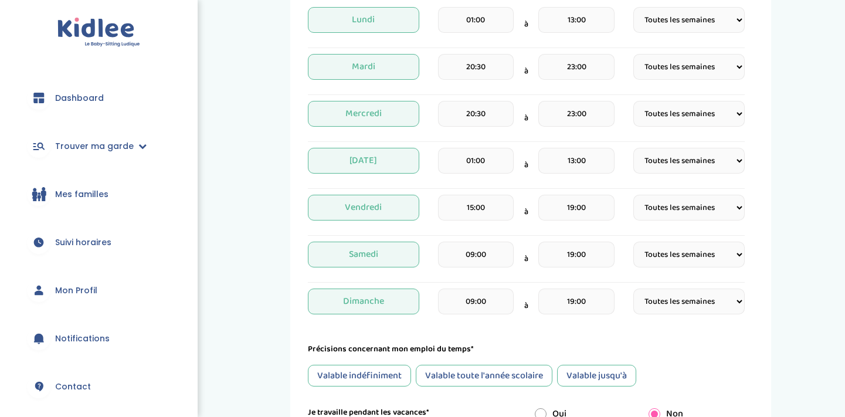
scroll to position [320, 0]
click at [590, 253] on input "19:00" at bounding box center [576, 253] width 76 height 26
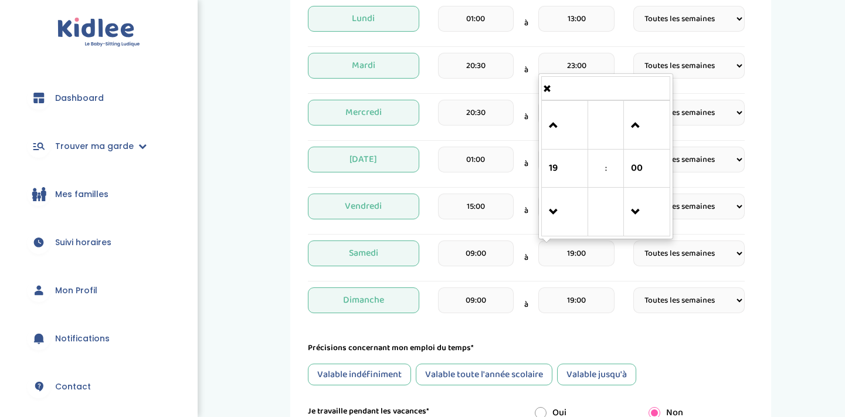
click at [590, 253] on input "19:00" at bounding box center [576, 253] width 76 height 26
type input "23:00"
click at [603, 297] on input "19:00" at bounding box center [576, 300] width 76 height 26
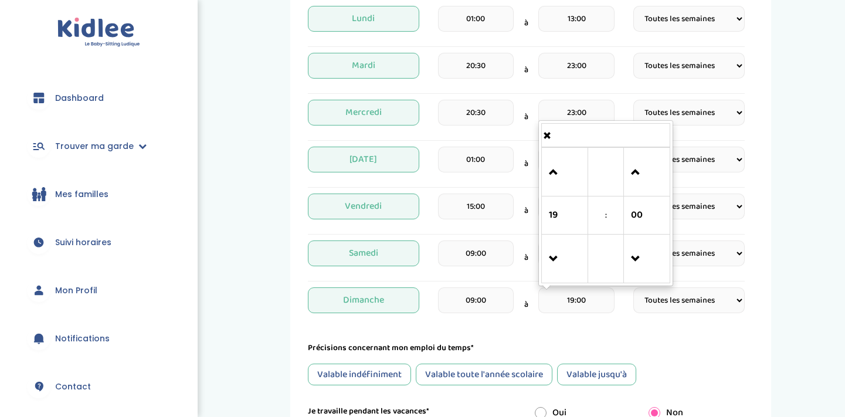
click at [603, 297] on input "19:00" at bounding box center [576, 300] width 76 height 26
type input "23:00"
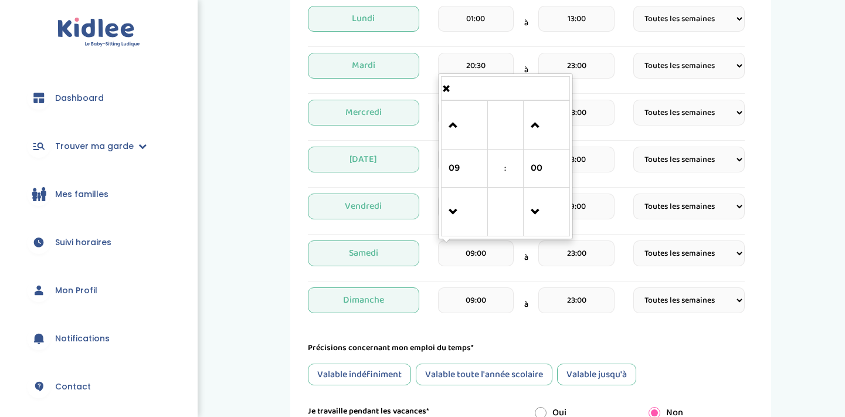
click at [495, 248] on input "09:00" at bounding box center [476, 253] width 76 height 26
type input "0"
type input "01:00"
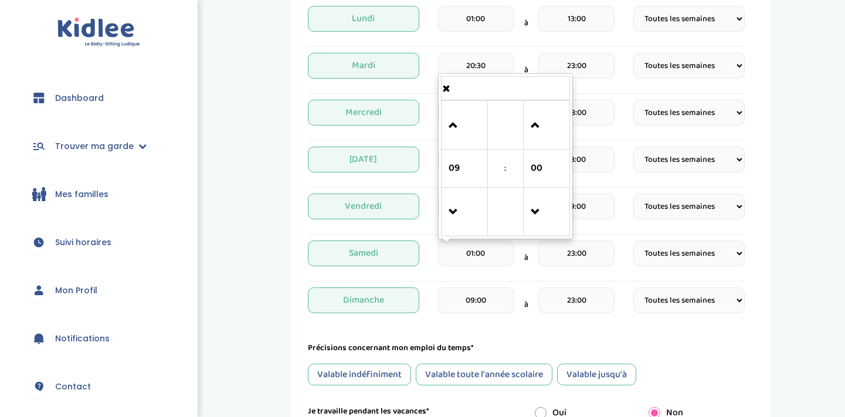
click at [495, 299] on input "09:00" at bounding box center [476, 300] width 76 height 26
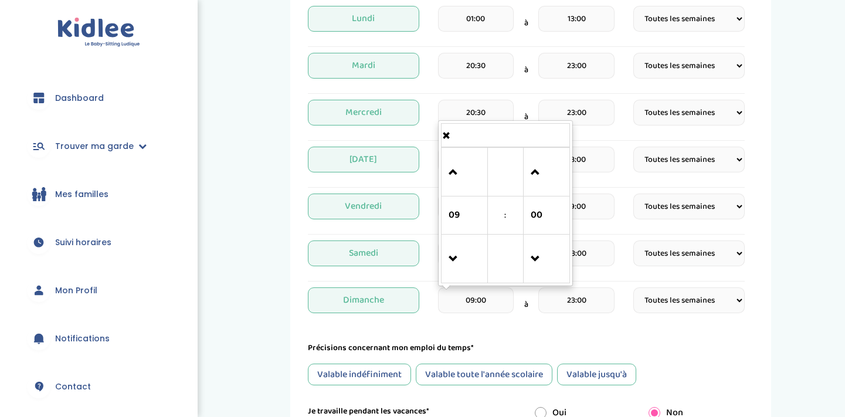
click at [495, 299] on input "09:00" at bounding box center [476, 300] width 76 height 26
type input "01:00"
click at [530, 341] on form "Je suis disponible dès le* 04-10-2025 Je suis disponible jusqu'au (Facultatif) …" at bounding box center [526, 184] width 437 height 621
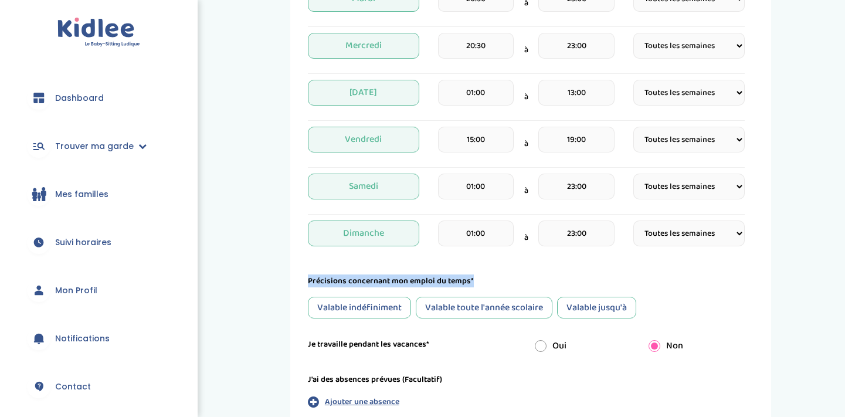
scroll to position [395, 0]
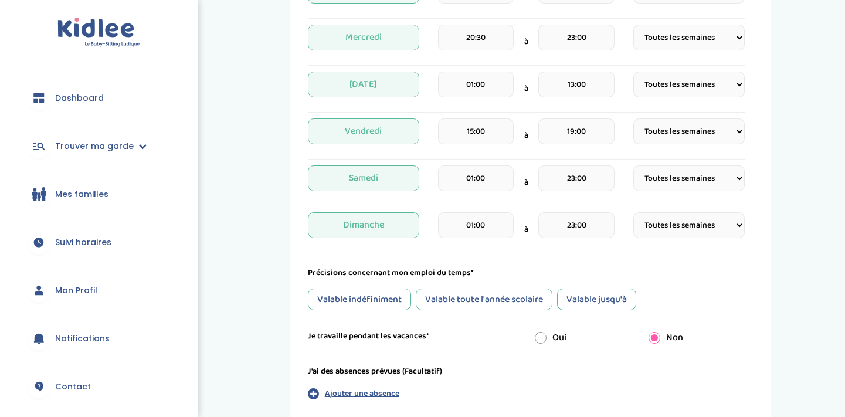
click at [500, 273] on div "Précisions concernant mon emploi du temps*" at bounding box center [526, 273] width 437 height 12
click at [498, 291] on div "Valable toute l'année scolaire" at bounding box center [484, 299] width 137 height 22
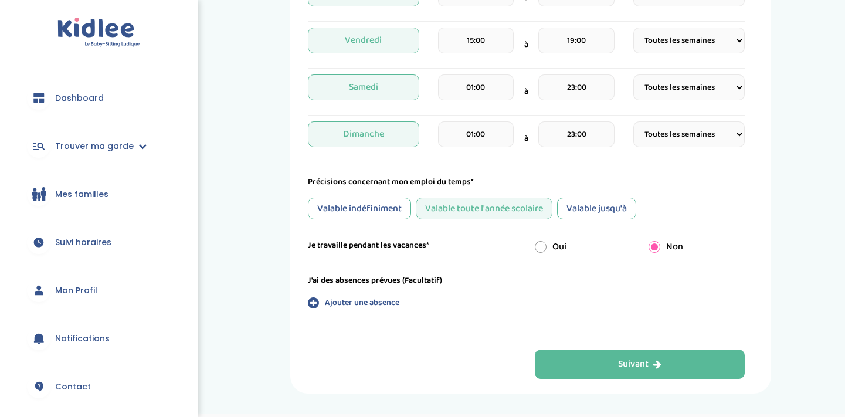
scroll to position [488, 0]
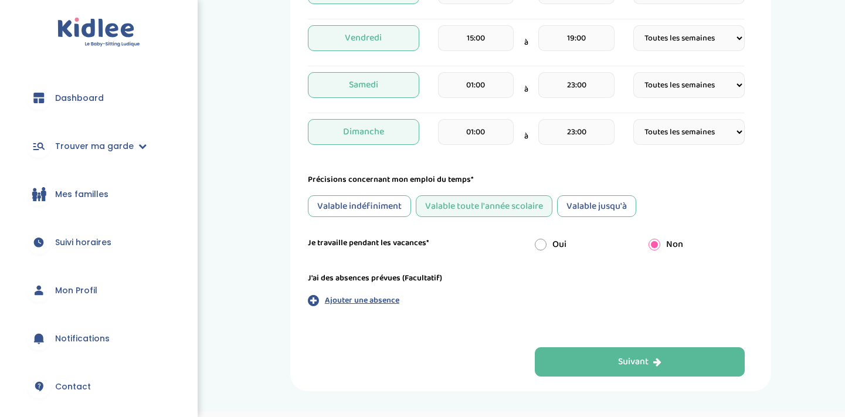
click at [542, 244] on input "radio" at bounding box center [540, 245] width 12 height 12
radio input "true"
radio input "false"
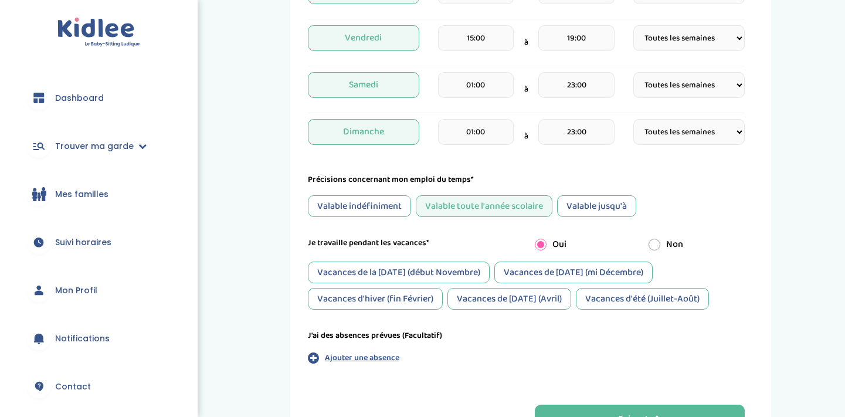
click at [482, 278] on div "Vacances de la Toussaint (début Novembre)" at bounding box center [399, 272] width 182 height 22
click at [414, 299] on div "Vacances d'hiver (fin Février)" at bounding box center [375, 299] width 135 height 22
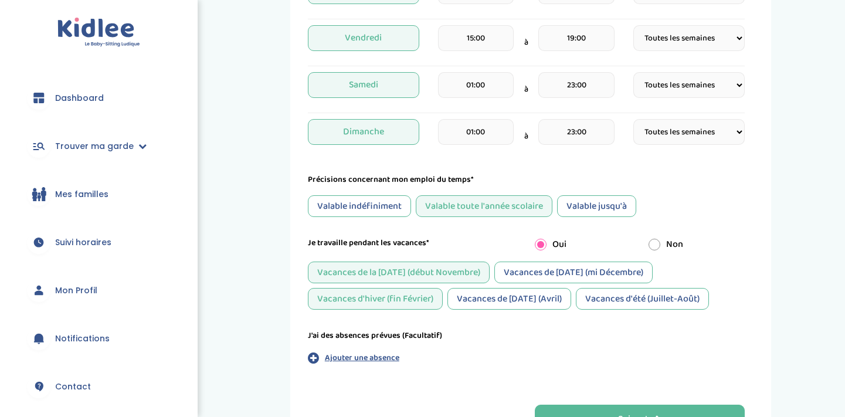
click at [469, 300] on div "Vacances de Pâques (Avril)" at bounding box center [509, 299] width 124 height 22
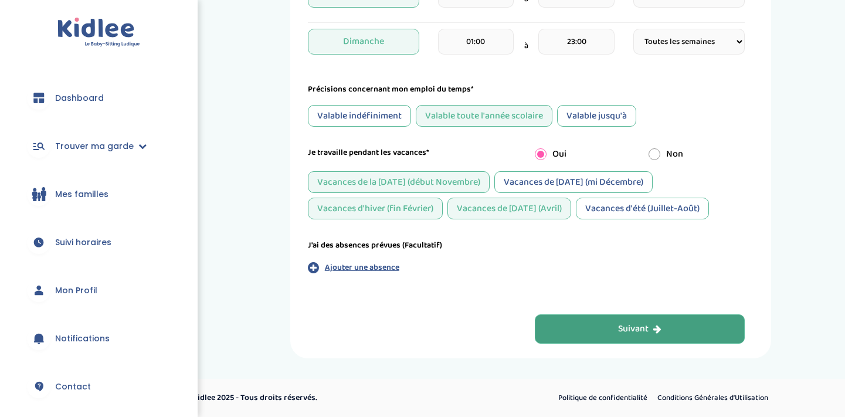
scroll to position [578, 0]
click at [576, 325] on button "Suivant" at bounding box center [639, 328] width 210 height 29
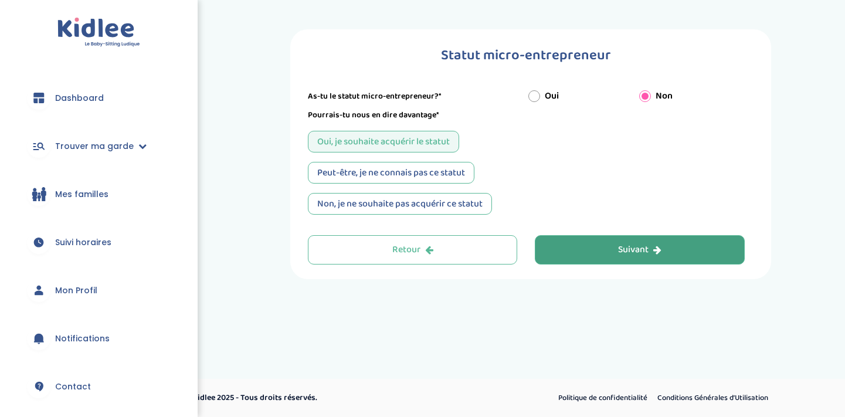
scroll to position [0, 0]
click at [584, 247] on button "Suivant" at bounding box center [639, 249] width 210 height 29
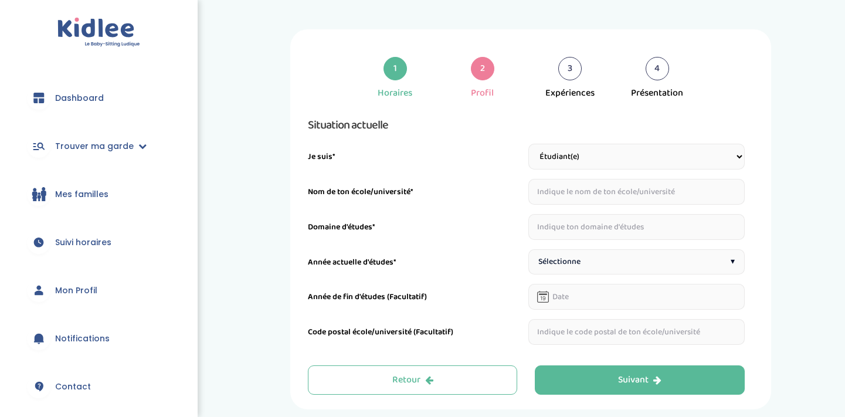
click at [617, 125] on h3 "Situation actuelle" at bounding box center [526, 124] width 437 height 19
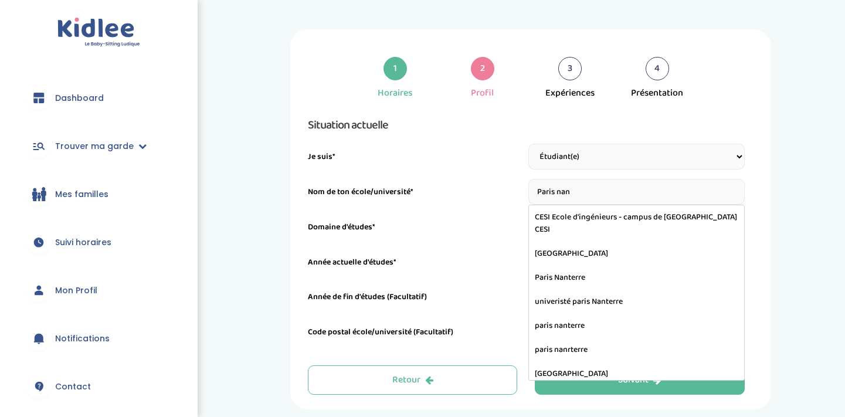
type input "Université Paris Nanterre"
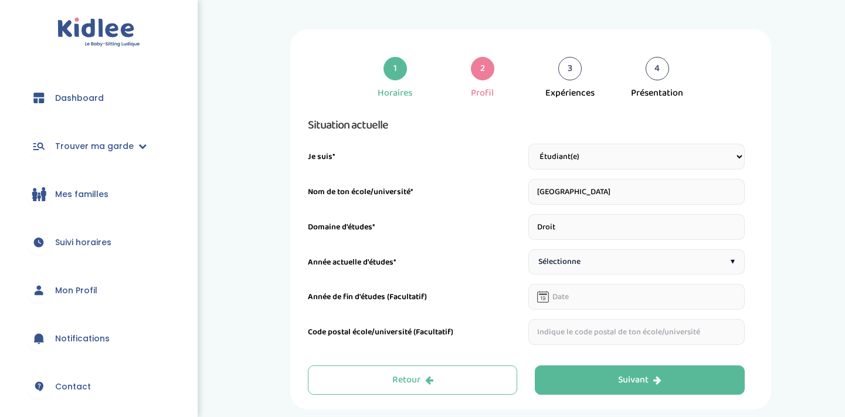
type input "Droit"
click at [611, 259] on div "Sélectionne ▾" at bounding box center [636, 261] width 216 height 25
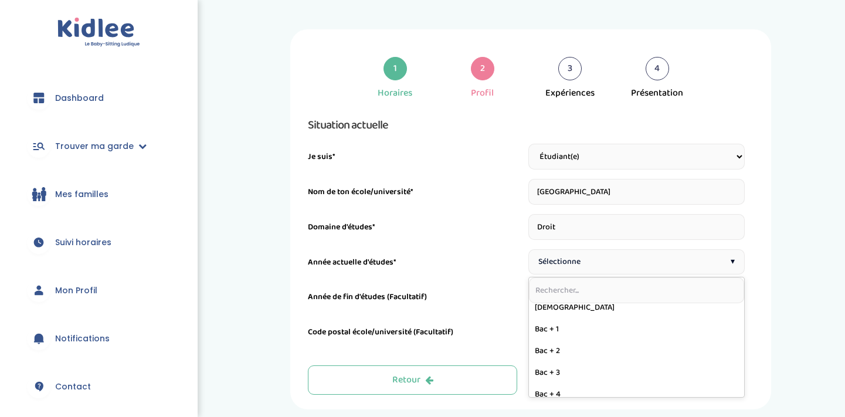
scroll to position [137, 0]
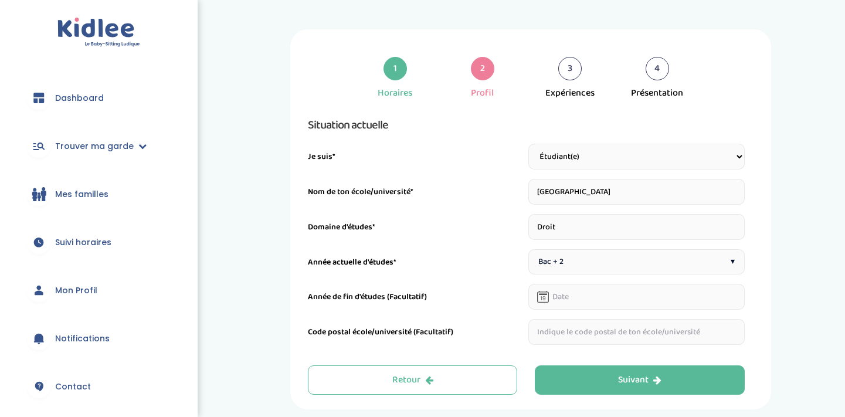
click at [574, 302] on input "text" at bounding box center [636, 297] width 216 height 26
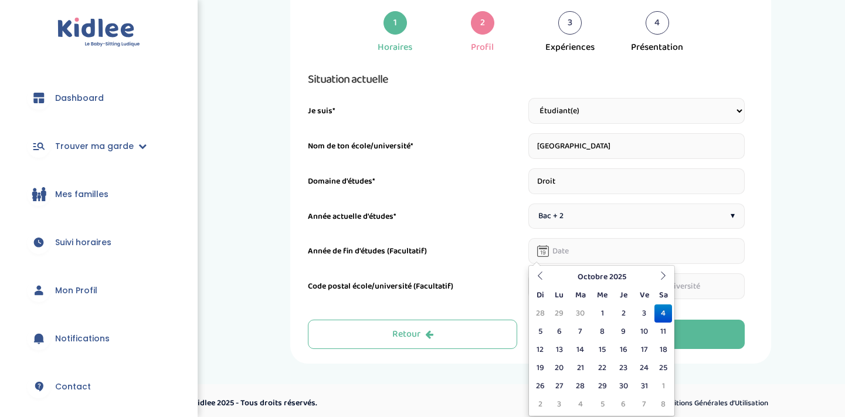
scroll to position [49, 0]
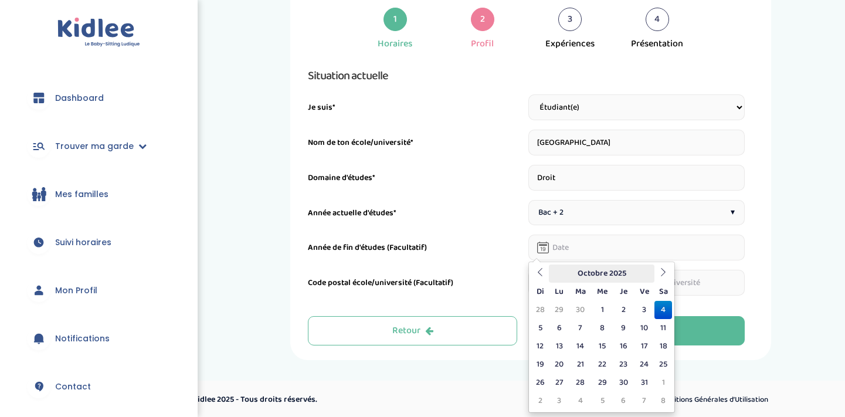
click at [641, 272] on th "Octobre 2025" at bounding box center [601, 273] width 105 height 18
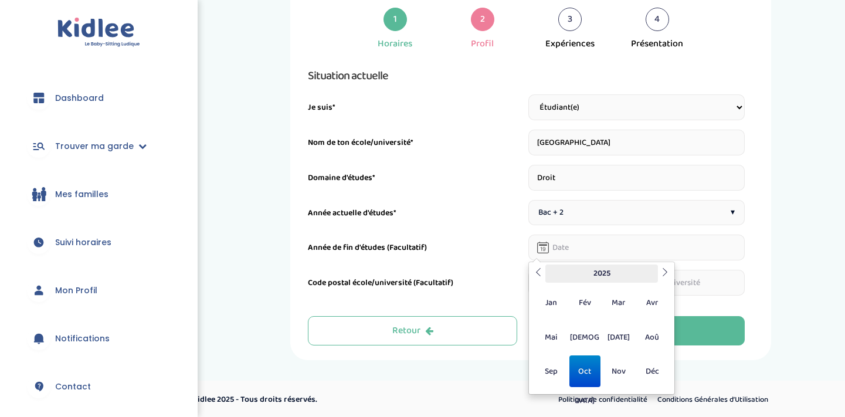
click at [607, 268] on th "2025" at bounding box center [601, 273] width 113 height 18
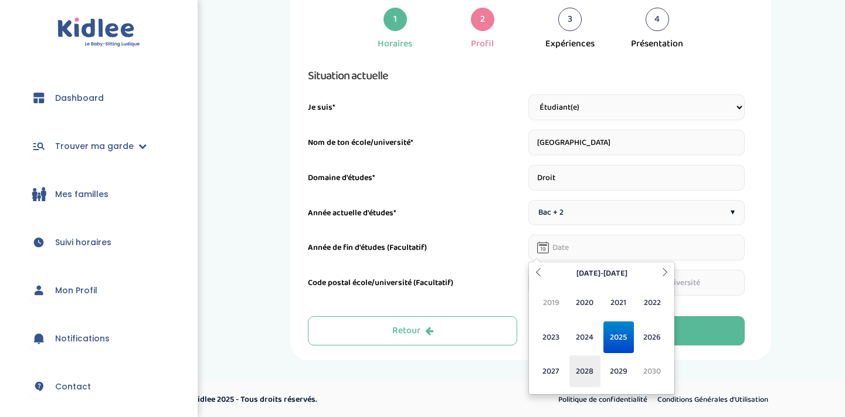
click at [592, 372] on span "2028" at bounding box center [584, 371] width 31 height 32
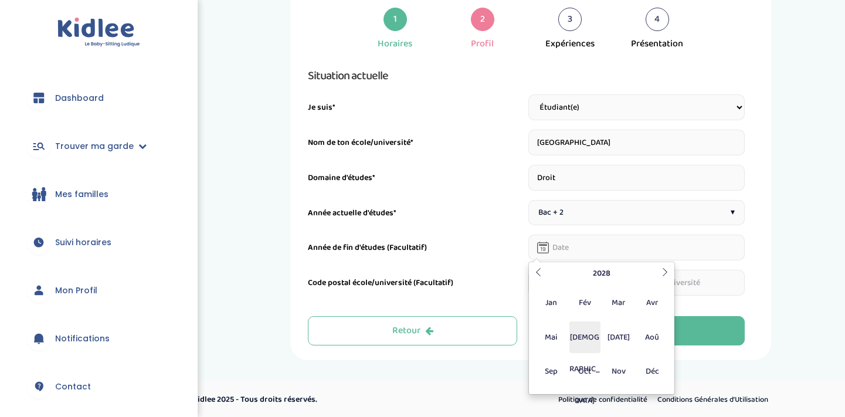
click at [588, 338] on span "Jui" at bounding box center [584, 337] width 31 height 32
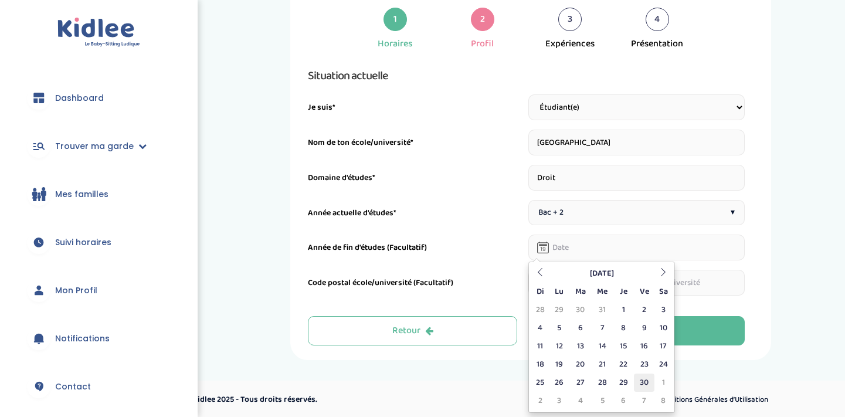
click at [641, 382] on td "30" at bounding box center [644, 382] width 21 height 18
type input "30-06-2028"
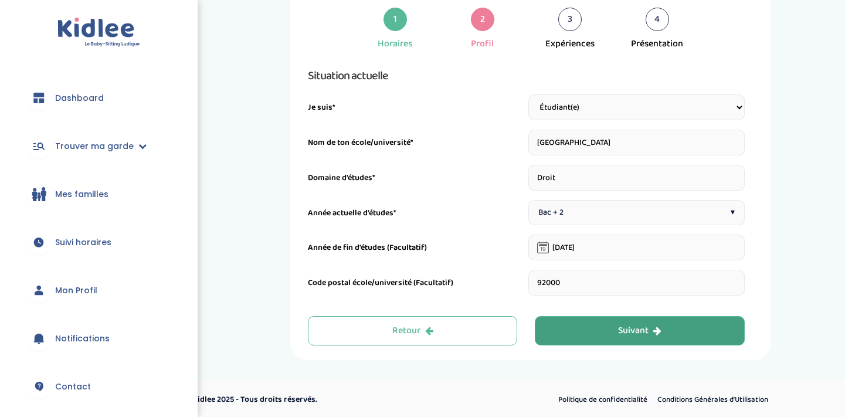
type input "92000"
click at [624, 328] on div "Suivant" at bounding box center [639, 330] width 43 height 13
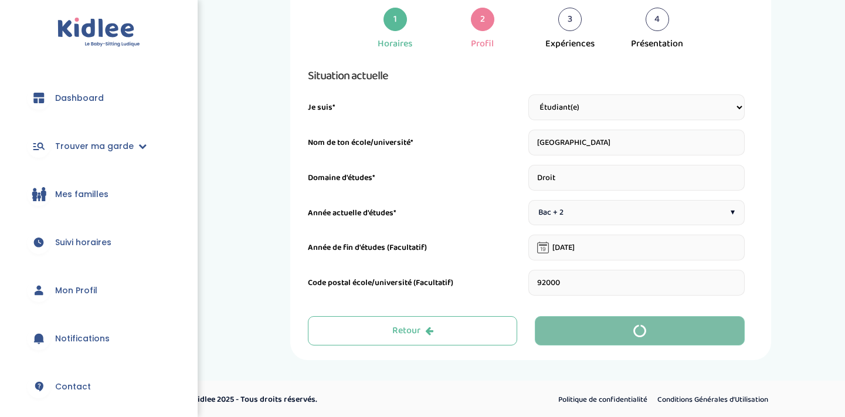
scroll to position [44, 0]
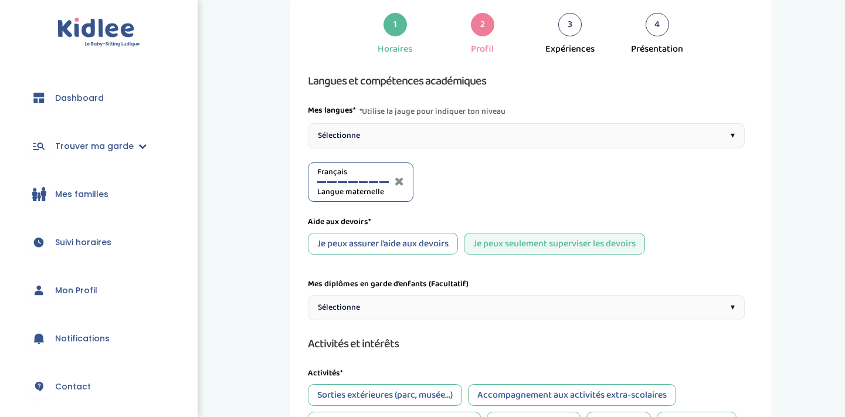
click at [452, 241] on div "Je peux assurer l’aide aux devoirs" at bounding box center [383, 244] width 150 height 22
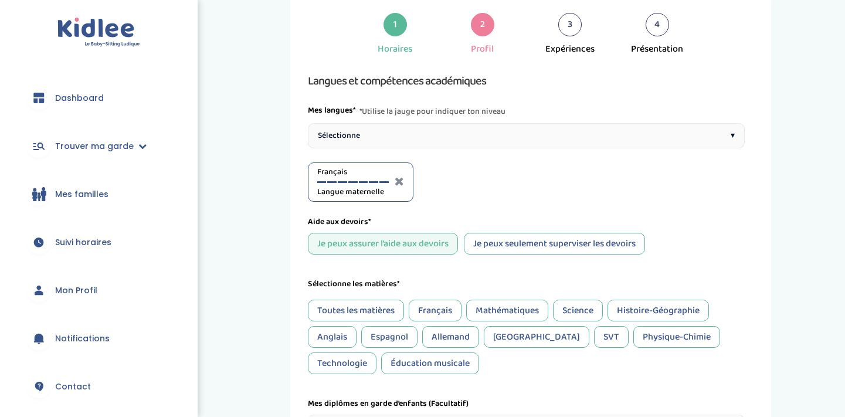
click at [382, 307] on div "Toutes les matières" at bounding box center [356, 310] width 96 height 22
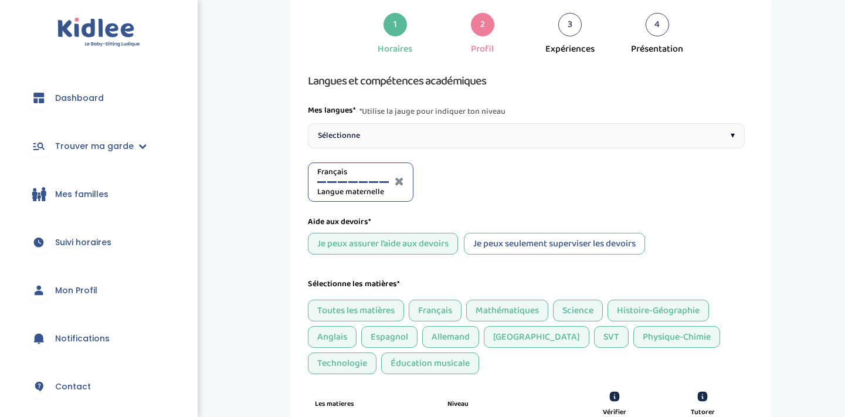
click at [378, 338] on div "Espagnol" at bounding box center [389, 337] width 56 height 22
click at [515, 340] on div "Italien" at bounding box center [535, 337] width 105 height 22
click at [456, 339] on div "Allemand" at bounding box center [450, 337] width 57 height 22
click at [338, 336] on div "Anglais" at bounding box center [332, 337] width 49 height 22
click at [446, 363] on div "Toutes les matières Français Mathématiques Science Histoire-Géographie Anglais …" at bounding box center [526, 336] width 437 height 74
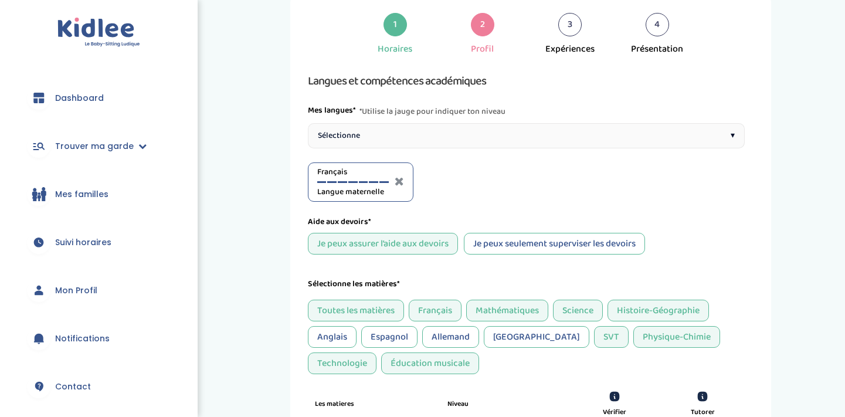
click at [633, 337] on div "Physique-Chimie" at bounding box center [676, 337] width 87 height 22
click at [699, 350] on div "Toutes les matières Français Mathématiques Science Histoire-Géographie Anglais …" at bounding box center [526, 336] width 437 height 74
click at [376, 352] on div "Technologie" at bounding box center [342, 363] width 69 height 22
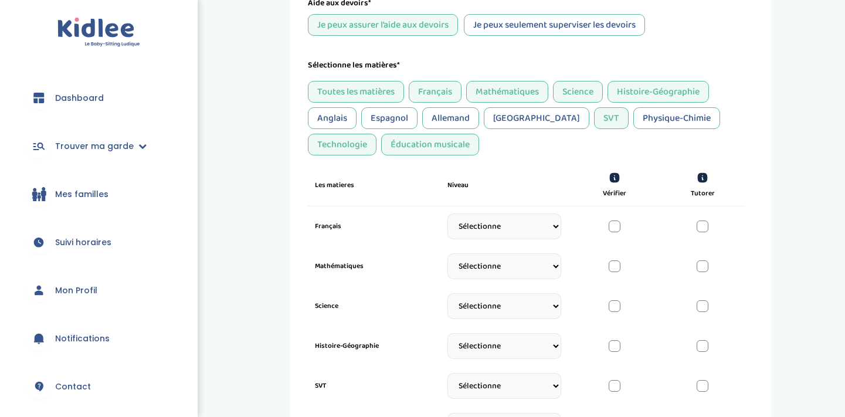
scroll to position [281, 0]
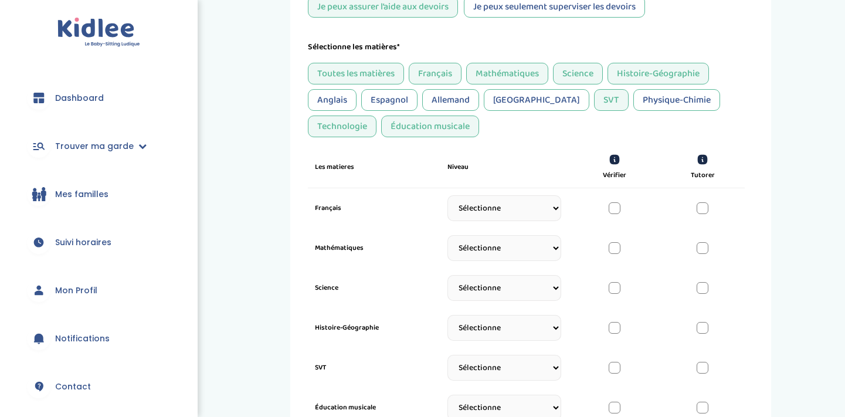
select select "Terminale"
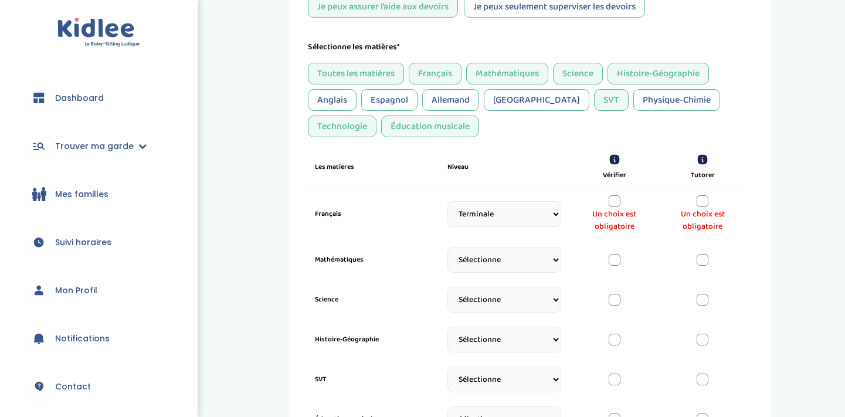
click at [606, 206] on div "Un choix est obligatoire" at bounding box center [615, 214] width 70 height 38
click at [619, 201] on div at bounding box center [614, 201] width 12 height 12
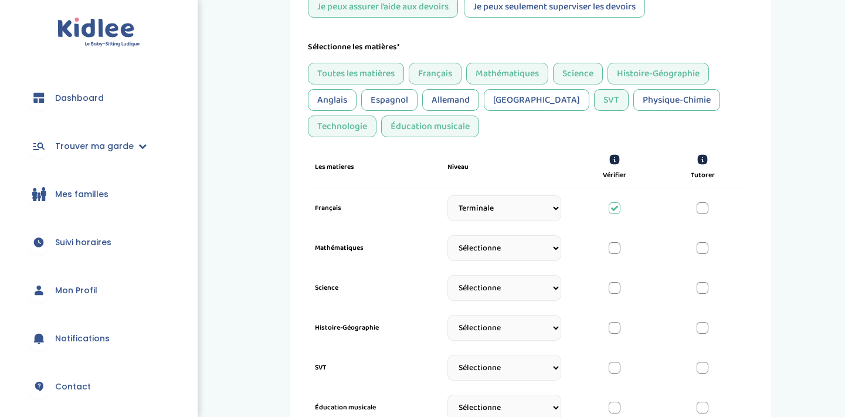
select select "Seconde"
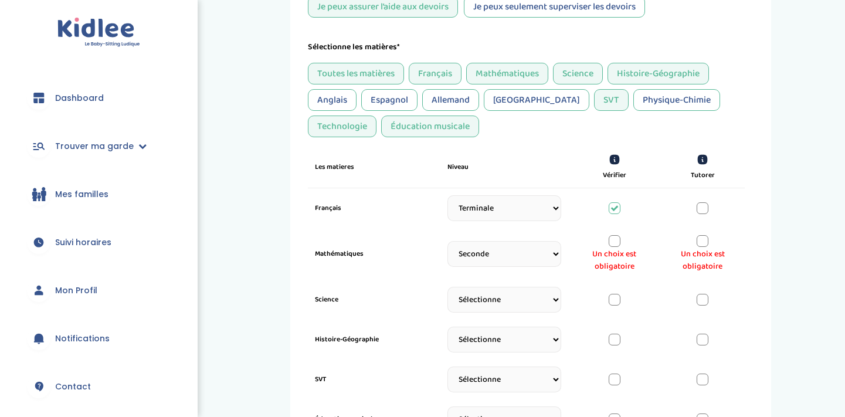
click at [621, 250] on span "Un choix est obligatoire" at bounding box center [615, 260] width 70 height 25
click at [618, 245] on div at bounding box center [614, 241] width 12 height 12
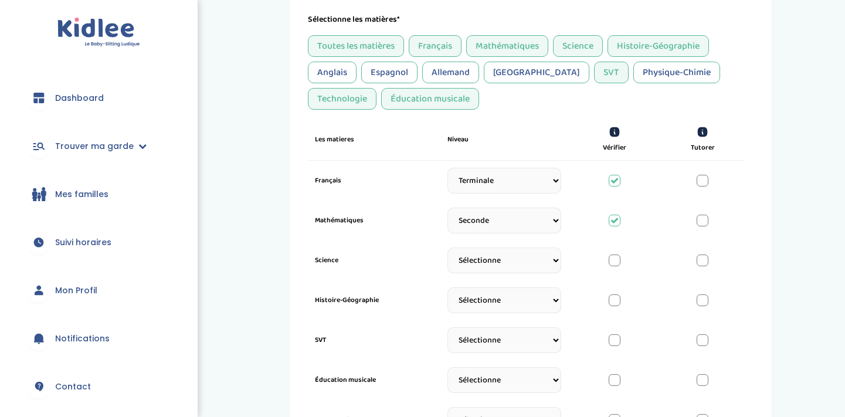
scroll to position [339, 0]
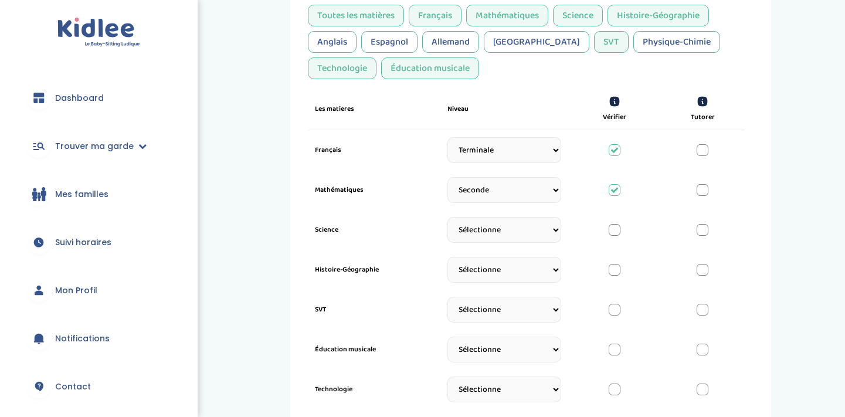
select select "Seconde"
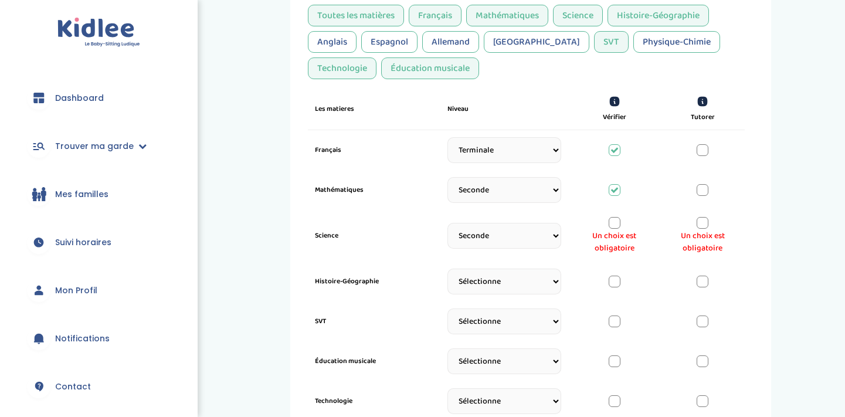
click at [614, 227] on div at bounding box center [614, 223] width 12 height 12
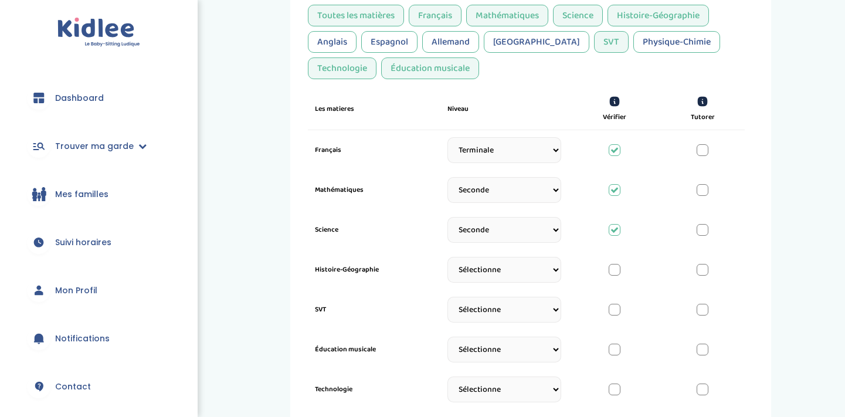
select select "Terminale"
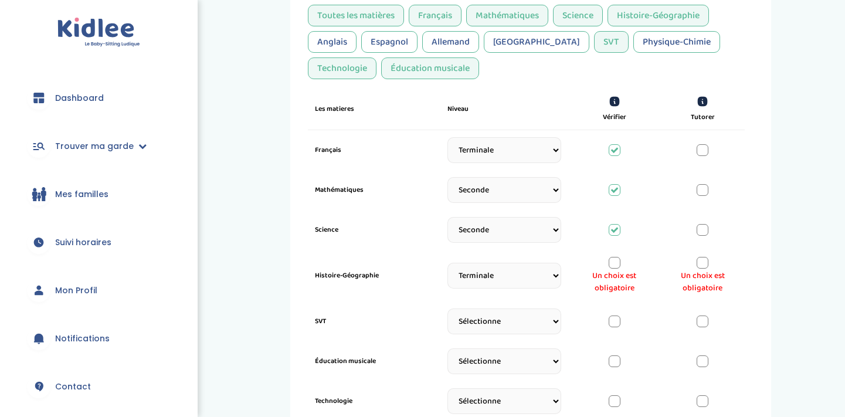
click at [617, 265] on div at bounding box center [614, 263] width 12 height 12
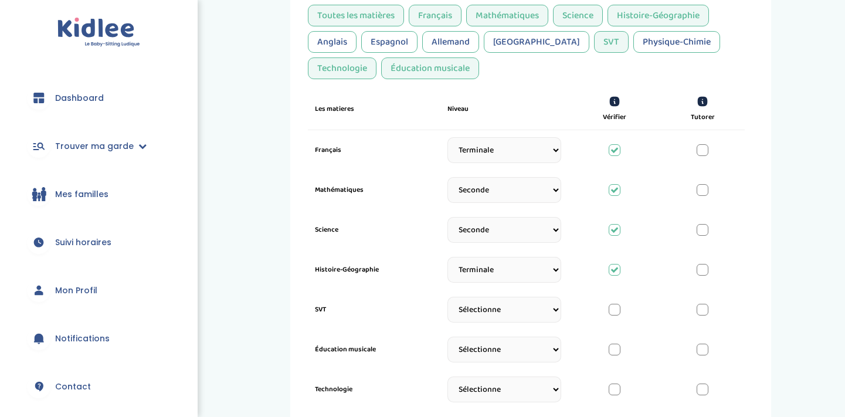
click at [706, 268] on div at bounding box center [702, 270] width 12 height 12
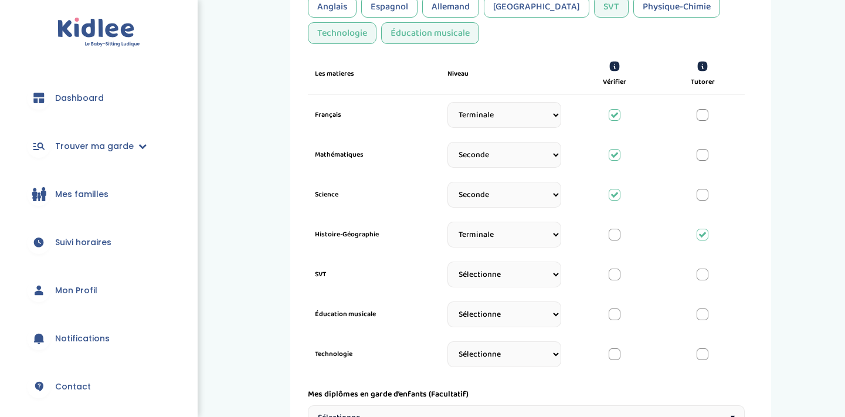
scroll to position [390, 0]
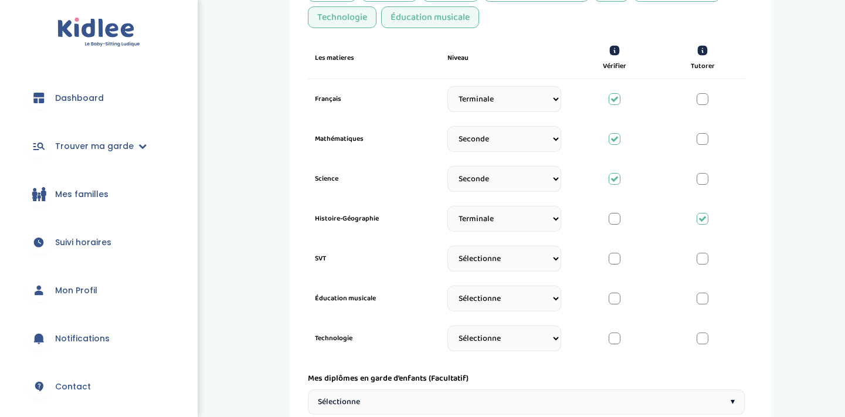
click at [513, 238] on div "Histoire-Géographie Sélectionne CP CE1 CE2 CM1 CM2 6eme 5eme 4eme 3eme Seconde …" at bounding box center [526, 219] width 437 height 40
select select "Terminale"
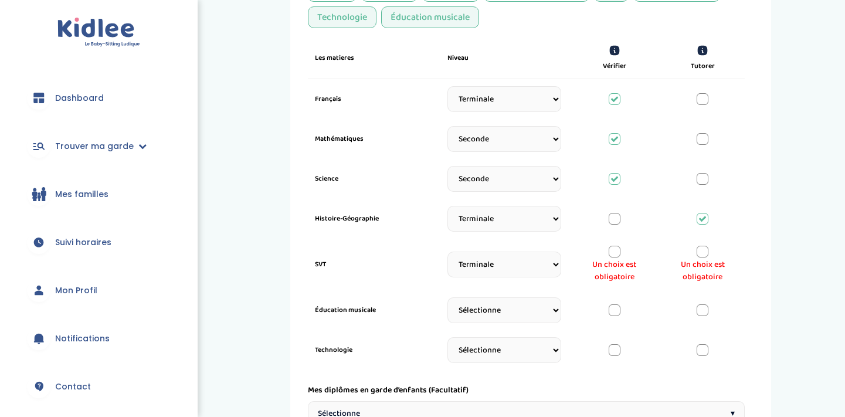
click at [614, 257] on div "Un choix est obligatoire" at bounding box center [615, 265] width 70 height 38
click at [614, 250] on div at bounding box center [614, 252] width 12 height 12
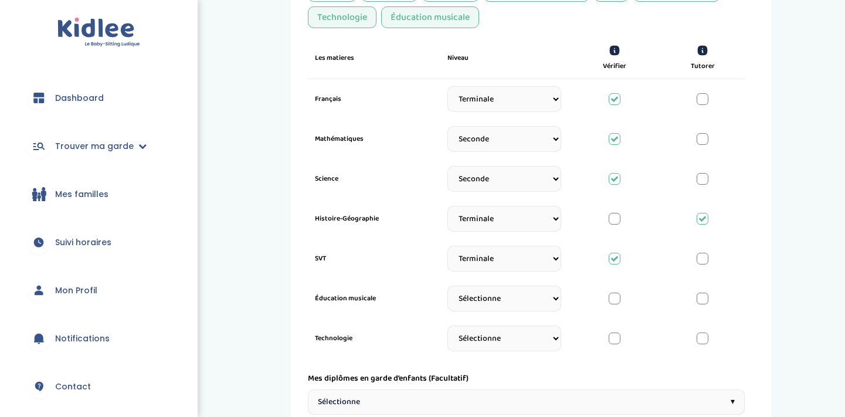
select select "Terminale"
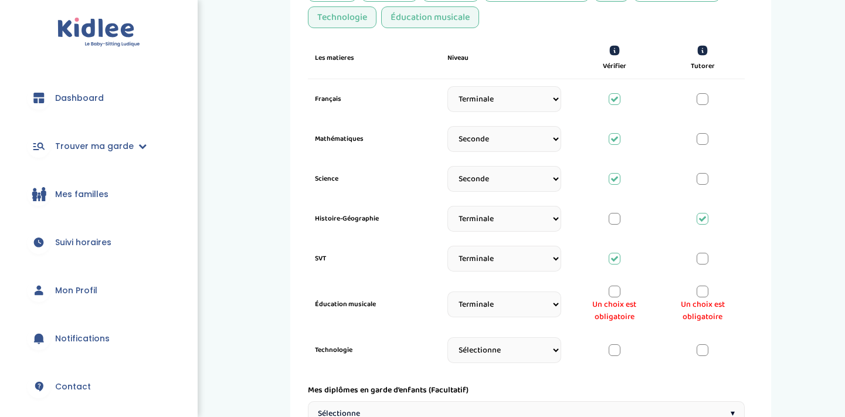
click at [615, 300] on span "Un choix est obligatoire" at bounding box center [615, 310] width 70 height 25
click at [615, 298] on span "Un choix est obligatoire" at bounding box center [615, 310] width 70 height 25
click at [615, 291] on div at bounding box center [614, 291] width 12 height 12
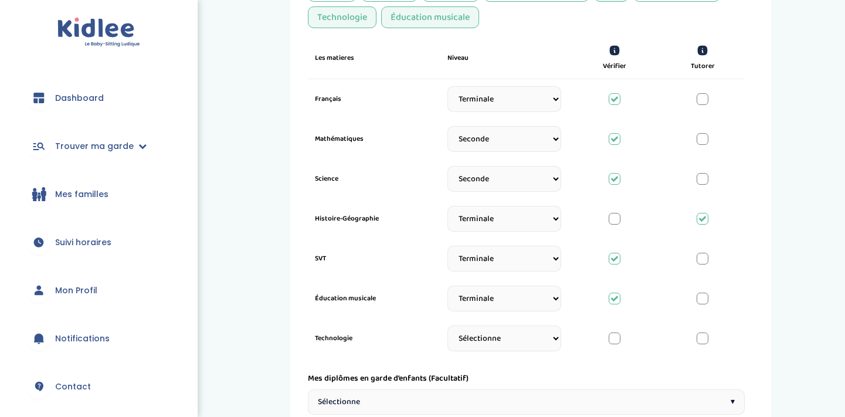
select select "Terminale"
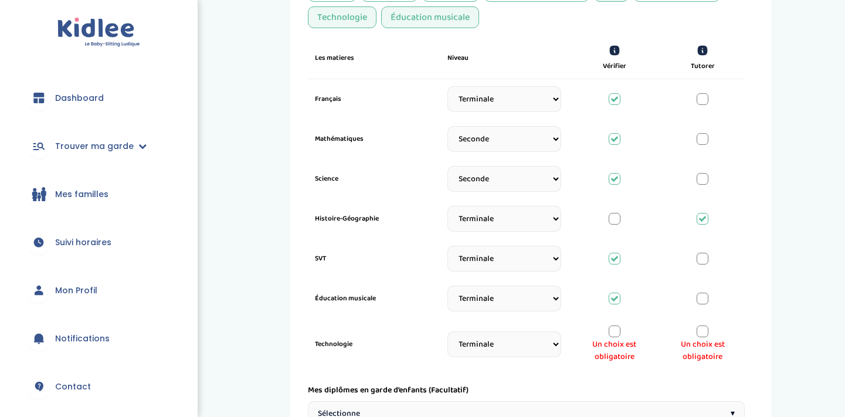
click at [608, 331] on div at bounding box center [614, 331] width 12 height 12
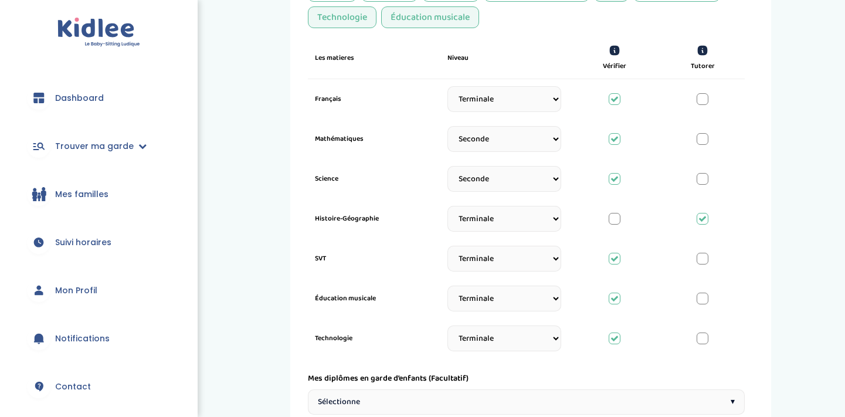
select select "Terminale"
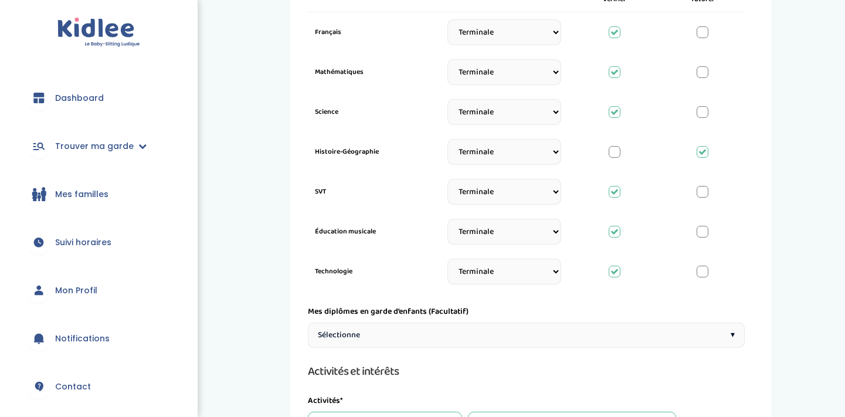
scroll to position [508, 0]
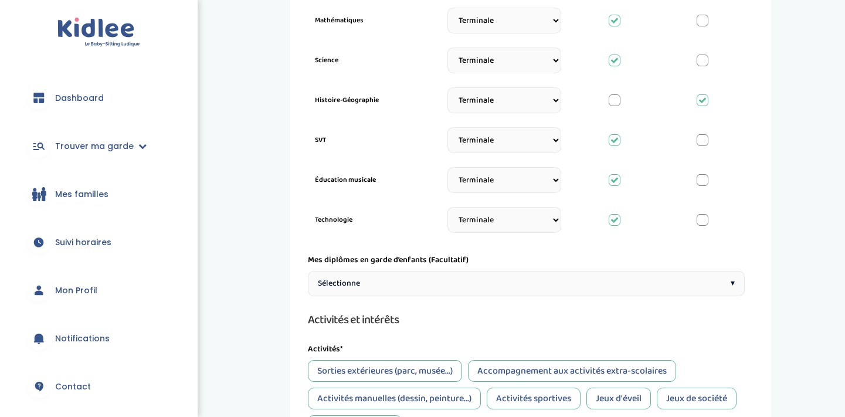
click at [539, 282] on div "Sélectionne ▾" at bounding box center [526, 283] width 437 height 25
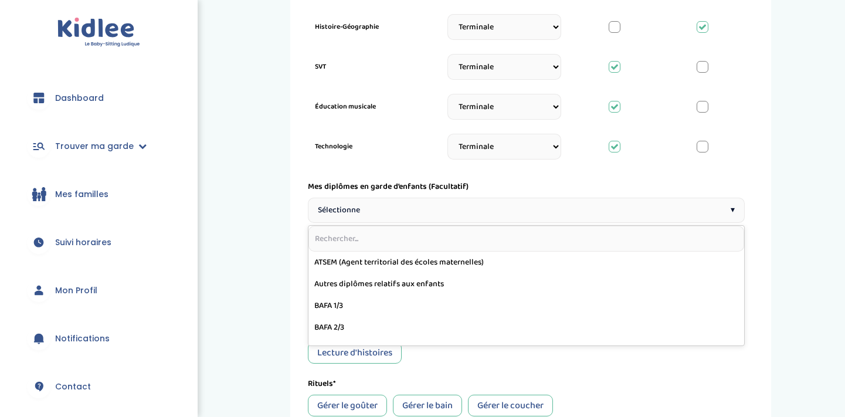
scroll to position [584, 0]
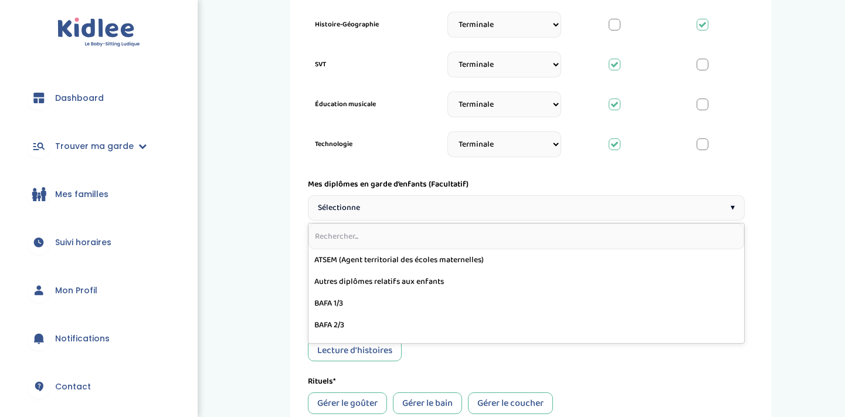
click at [766, 241] on div "1 Horaires 2 Profil 3 Expériences 4 Présentation Indique nous ta situation admi…" at bounding box center [530, 46] width 481 height 1201
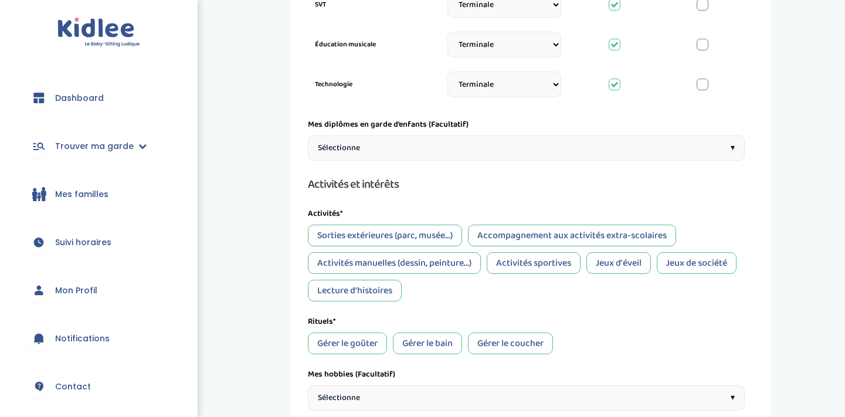
scroll to position [645, 0]
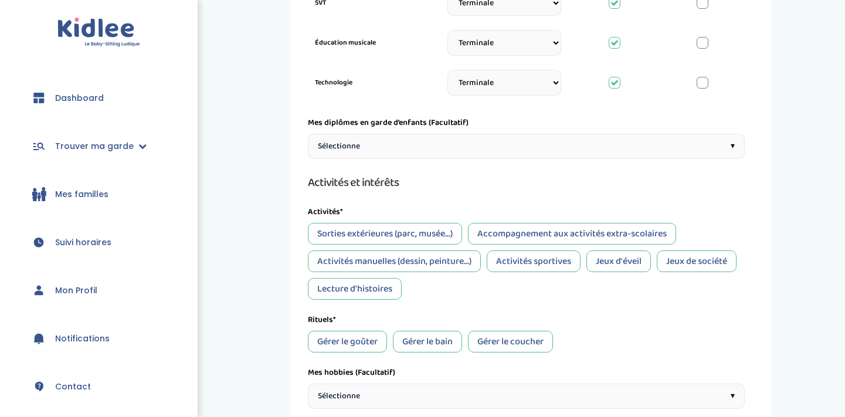
click at [448, 240] on div "Sorties extérieures (parc, musée...)" at bounding box center [385, 234] width 154 height 22
click at [527, 216] on div "Activités*" at bounding box center [526, 212] width 437 height 12
click at [522, 225] on div "Accompagnement aux activités extra-scolaires" at bounding box center [572, 234] width 208 height 22
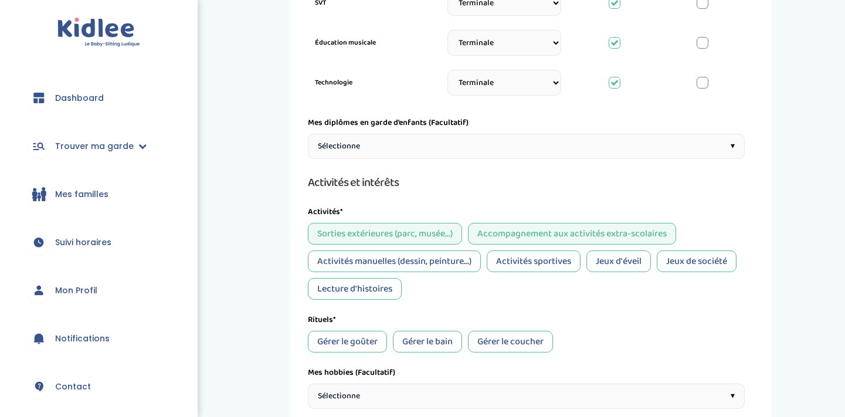
click at [501, 262] on div "Activités sportives" at bounding box center [533, 261] width 94 height 22
click at [712, 253] on div "Jeux de société" at bounding box center [696, 261] width 80 height 22
click at [372, 291] on div "Lecture d'histoires" at bounding box center [355, 289] width 94 height 22
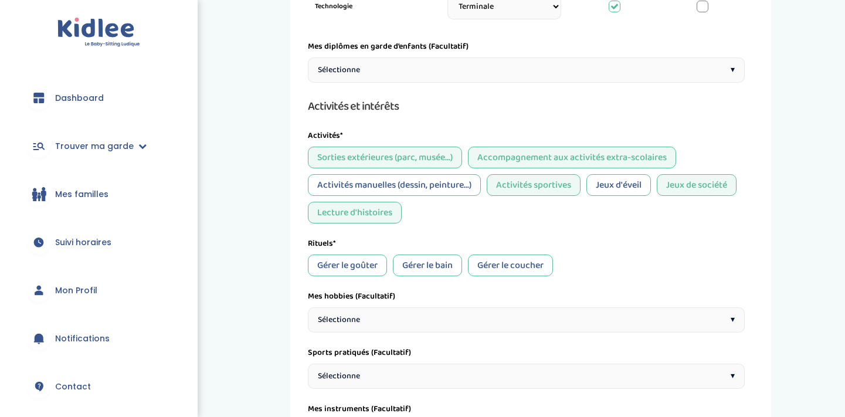
scroll to position [725, 0]
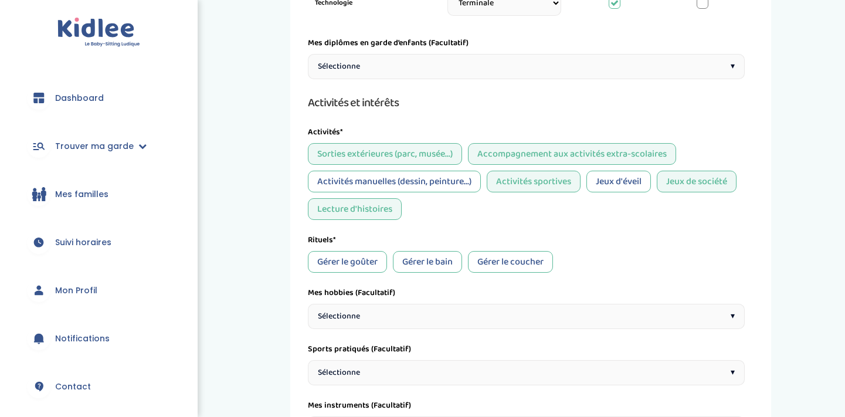
click at [370, 256] on div "Gérer le goûter" at bounding box center [347, 262] width 79 height 22
click at [523, 256] on div "Gérer le coucher" at bounding box center [510, 262] width 85 height 22
click at [476, 308] on div "Sélectionne ▾" at bounding box center [526, 316] width 437 height 25
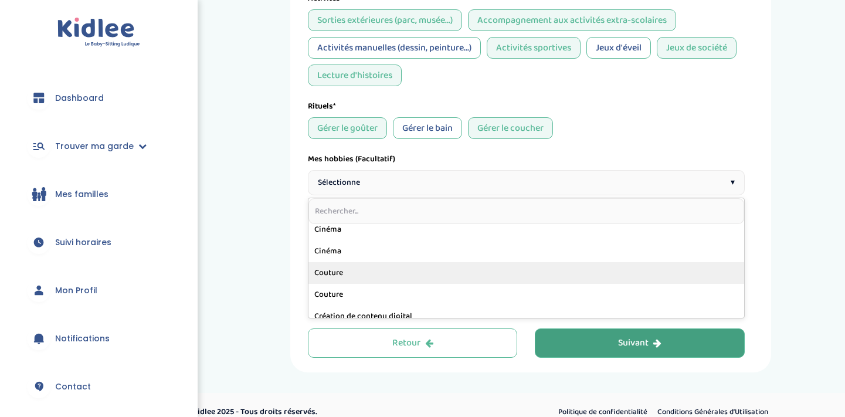
scroll to position [91, 0]
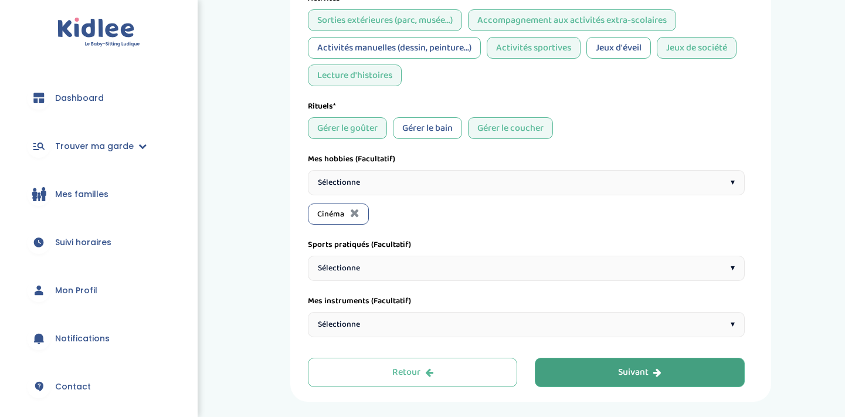
click at [407, 179] on div "Sélectionne ▾" at bounding box center [526, 182] width 437 height 25
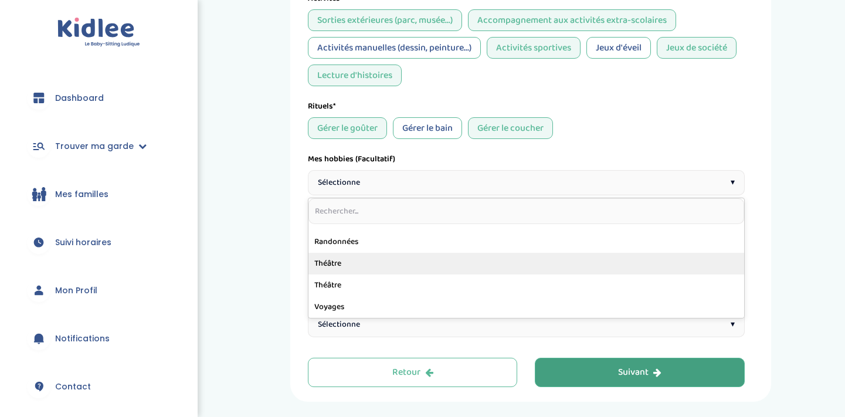
scroll to position [643, 0]
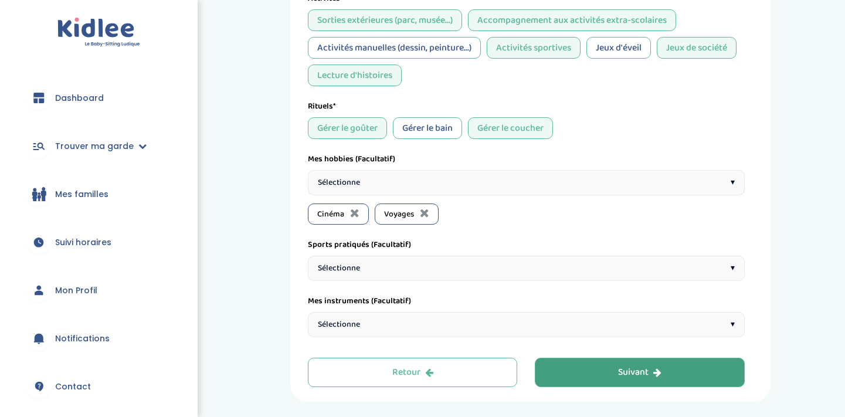
click at [397, 189] on div "Sélectionne ▾" at bounding box center [526, 182] width 437 height 25
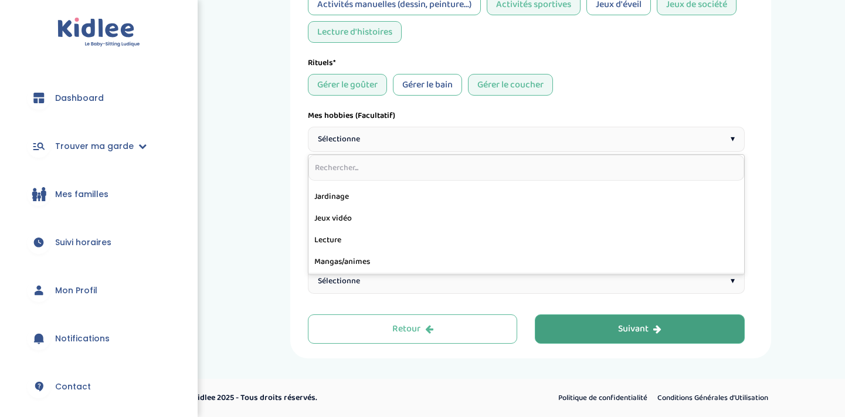
scroll to position [356, 0]
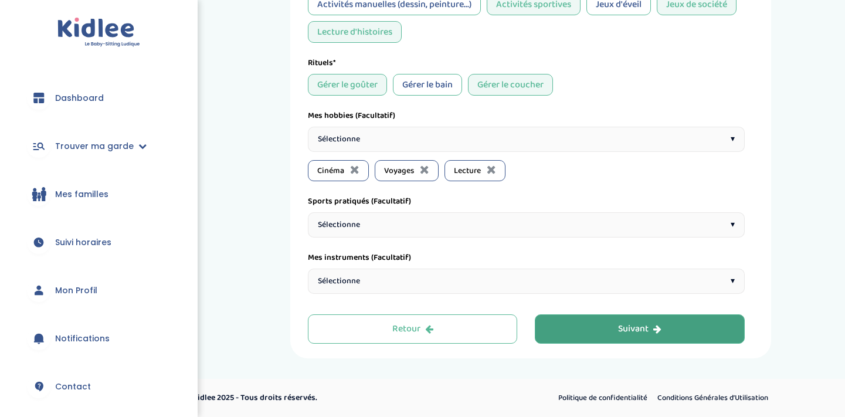
click at [403, 141] on div "Sélectionne ▾" at bounding box center [526, 139] width 437 height 25
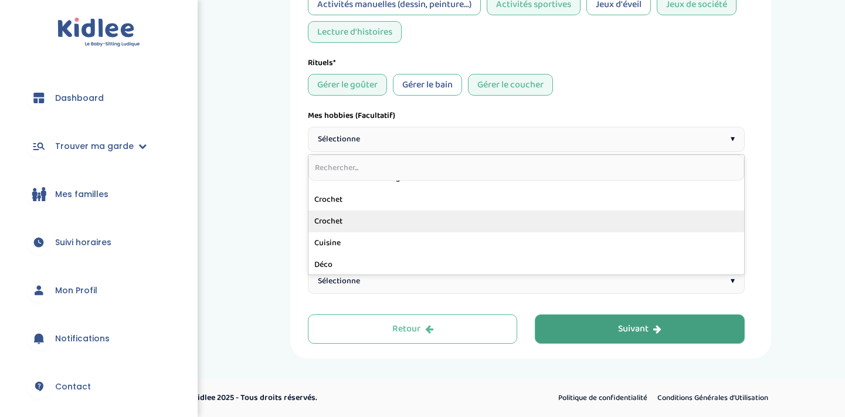
scroll to position [173, 0]
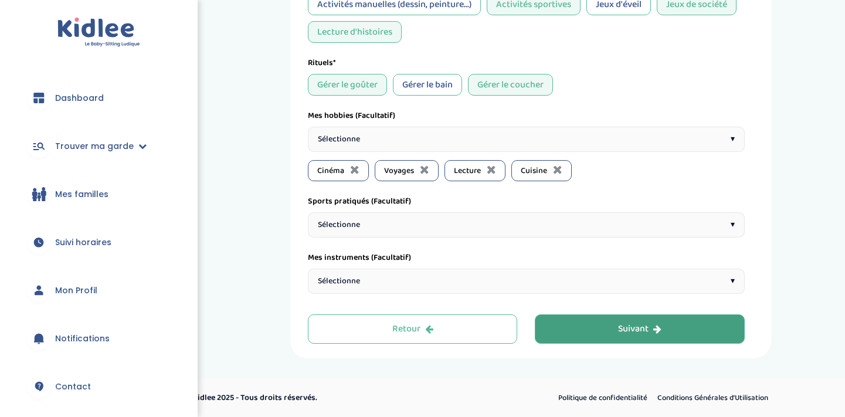
click at [378, 229] on div "Sélectionne ▾" at bounding box center [526, 224] width 437 height 25
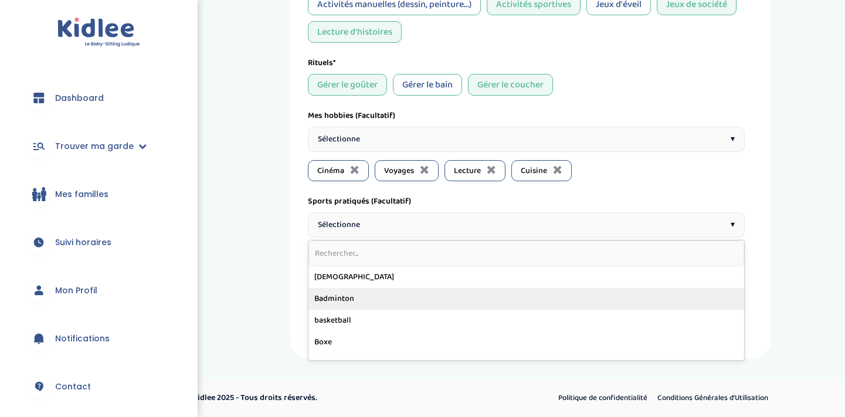
scroll to position [1, 0]
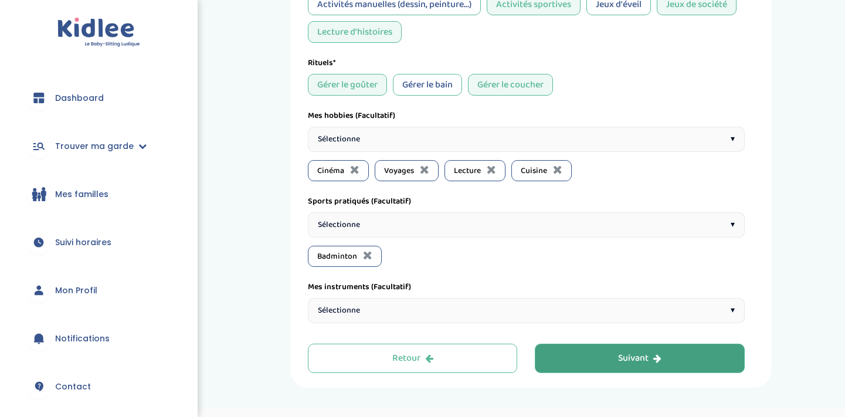
click at [422, 224] on div "Sélectionne ▾" at bounding box center [526, 224] width 437 height 25
click at [482, 251] on icon at bounding box center [486, 255] width 9 height 12
click at [614, 363] on button "Suivant" at bounding box center [639, 357] width 210 height 29
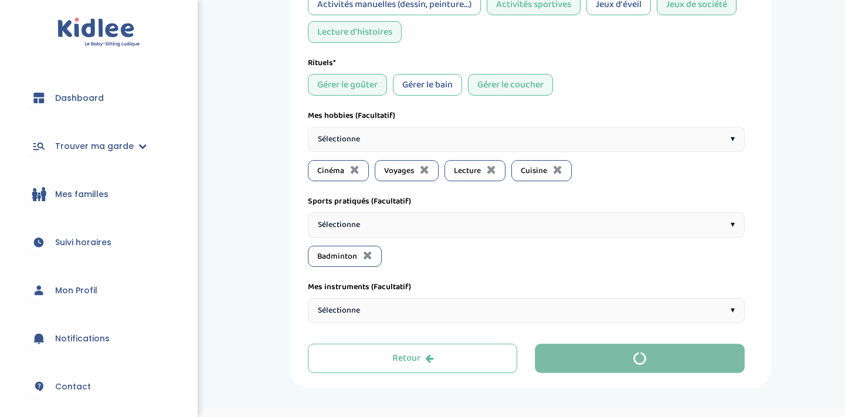
scroll to position [0, 0]
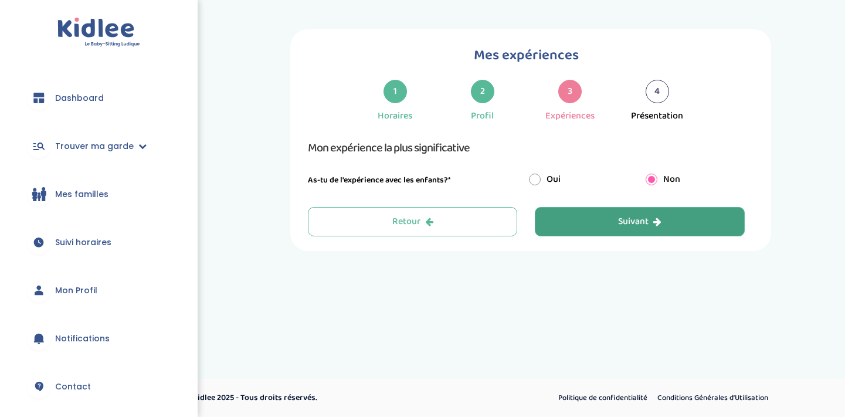
click at [641, 224] on div "Suivant" at bounding box center [639, 221] width 43 height 13
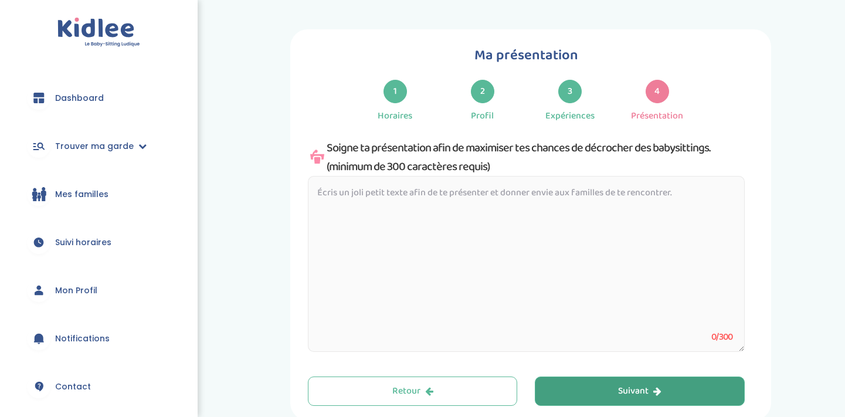
click at [652, 151] on div "Soigne ta présentation afin de maximiser tes chances de décrocher des babysitti…" at bounding box center [526, 157] width 437 height 38
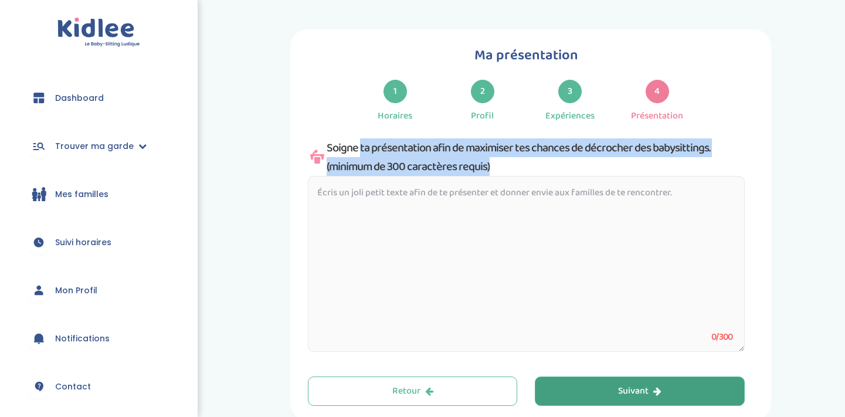
click at [652, 151] on div "Soigne ta présentation afin de maximiser tes chances de décrocher des babysitti…" at bounding box center [526, 157] width 437 height 38
copy div "Soigne ta présentation afin de maximiser tes chances de décrocher des babysitti…"
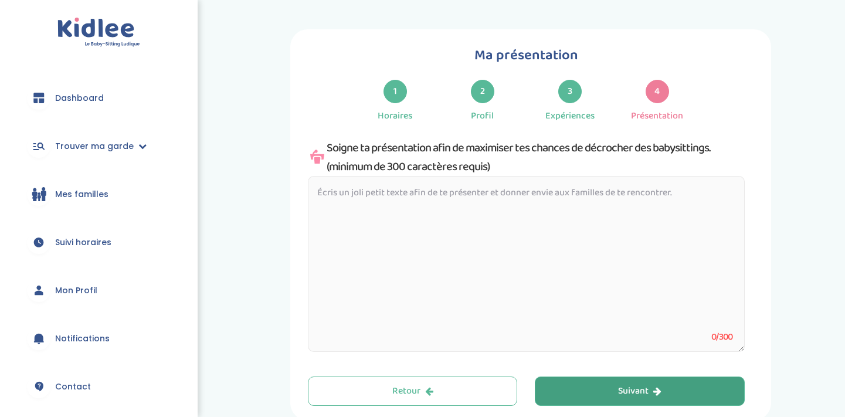
click at [413, 195] on textarea at bounding box center [526, 264] width 437 height 176
paste textarea "Bonjour, je m’appelle [Ton prénom] et je propose mes services de babysitting av…"
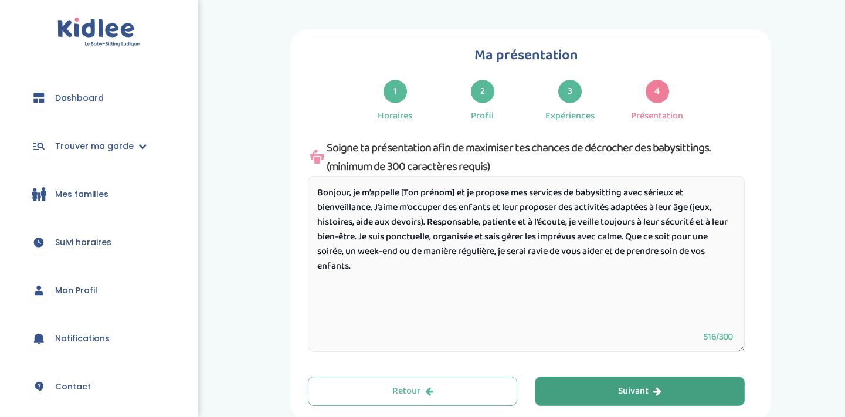
drag, startPoint x: 403, startPoint y: 190, endPoint x: 457, endPoint y: 187, distance: 54.0
click at [457, 187] on textarea "Bonjour, je m’appelle [Ton prénom] et je propose mes services de babysitting av…" at bounding box center [526, 264] width 437 height 176
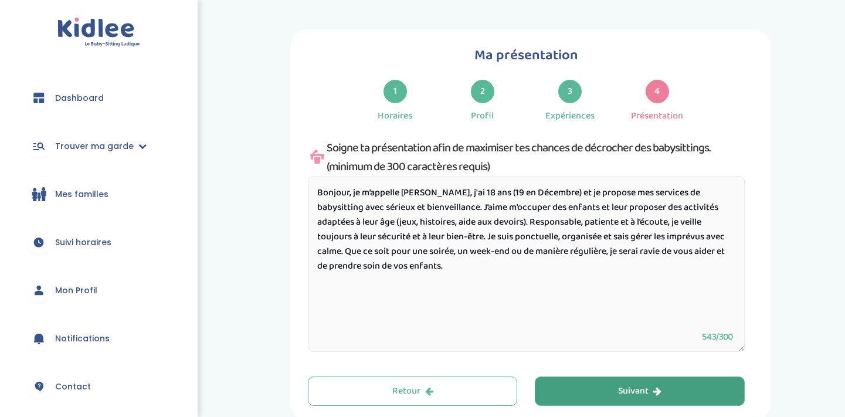
click at [500, 236] on textarea "Bonjour, je m’appelle Hippolyte, j'ai 18 ans (19 en Décembre) et je propose mes…" at bounding box center [526, 264] width 437 height 176
click at [575, 221] on textarea "Bonjour, je m’appelle Hippolyte, j'ai 18 ans (19 en Décembre) et je propose mes…" at bounding box center [526, 264] width 437 height 176
click at [536, 241] on textarea "Bonjour, je m’appelle Hippolyte, j'ai 18 ans (19 en Décembre) et je propose mes…" at bounding box center [526, 264] width 437 height 176
drag, startPoint x: 438, startPoint y: 203, endPoint x: 486, endPoint y: 217, distance: 49.5
click at [486, 217] on textarea "Bonjour, je m’appelle Hippolyte, j'ai 18 ans (19 en Décembre) et je propose mes…" at bounding box center [526, 264] width 437 height 176
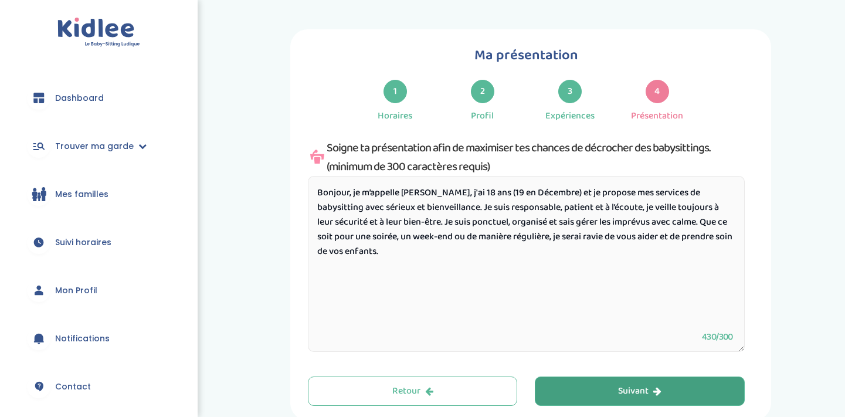
drag, startPoint x: 600, startPoint y: 207, endPoint x: 391, endPoint y: 222, distance: 209.1
click at [391, 222] on textarea "Bonjour, je m’appelle Hippolyte, j'ai 18 ans (19 en Décembre) et je propose mes…" at bounding box center [526, 264] width 437 height 176
click at [630, 207] on textarea "Bonjour, je m’appelle Hippolyte, j'ai 18 ans (19 en Décembre) et je propose mes…" at bounding box center [526, 264] width 437 height 176
click at [649, 231] on textarea "Bonjour, je m’appelle Hippolyte, j'ai 18 ans (19 en Décembre) et je propose mes…" at bounding box center [526, 264] width 437 height 176
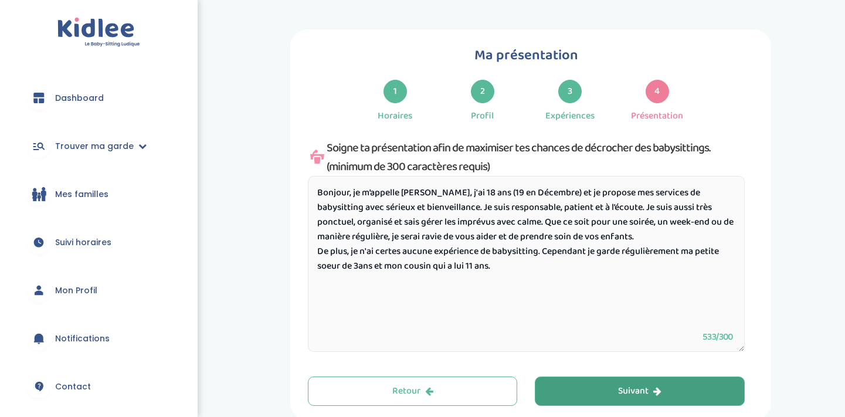
click at [540, 254] on textarea "Bonjour, je m’appelle Hippolyte, j'ai 18 ans (19 en Décembre) et je propose mes…" at bounding box center [526, 264] width 437 height 176
click at [585, 256] on textarea "Bonjour, je m’appelle Hippolyte, j'ai 18 ans (19 en Décembre) et je propose mes…" at bounding box center [526, 264] width 437 height 176
click at [570, 264] on textarea "Bonjour, je m’appelle Hippolyte, j'ai 18 ans (19 en Décembre) et je propose mes…" at bounding box center [526, 264] width 437 height 176
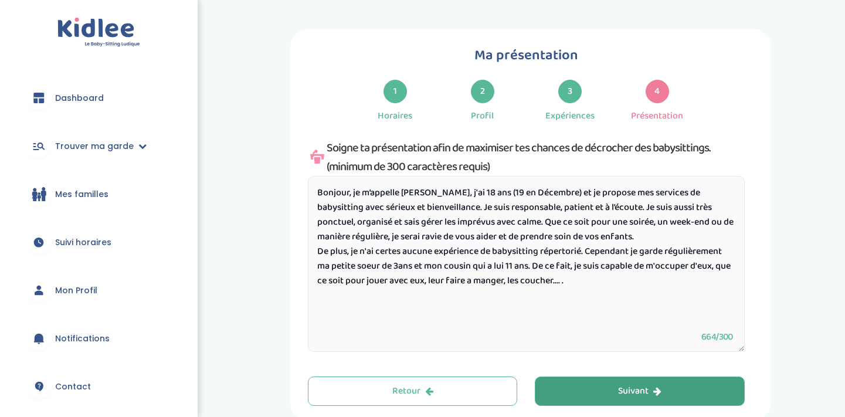
click at [468, 283] on textarea "Bonjour, je m’appelle Hippolyte, j'ai 18 ans (19 en Décembre) et je propose mes…" at bounding box center [526, 264] width 437 height 176
drag, startPoint x: 485, startPoint y: 193, endPoint x: 557, endPoint y: 190, distance: 72.1
click at [557, 190] on textarea "Bonjour, je m’appelle Hippolyte, j'ai 18 ans (19 en Décembre) et je propose mes…" at bounding box center [526, 264] width 437 height 176
drag, startPoint x: 483, startPoint y: 189, endPoint x: 372, endPoint y: 210, distance: 113.4
click at [372, 210] on textarea "Bonjour, je m’appelle Hippolyte, j'ai 18 ans et je propose mes services de baby…" at bounding box center [526, 264] width 437 height 176
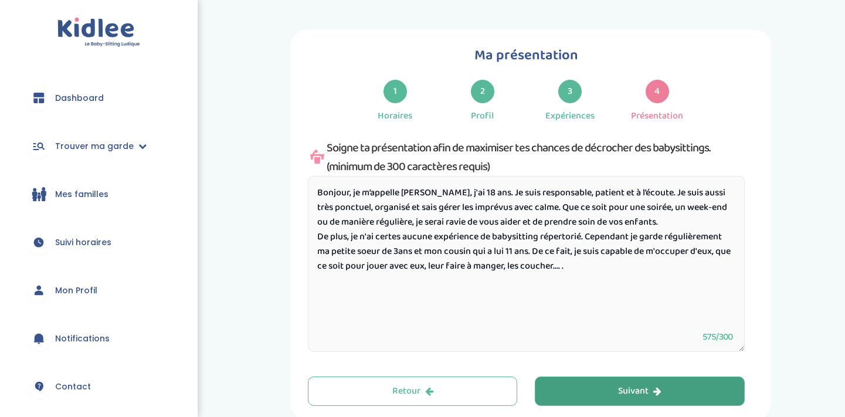
drag, startPoint x: 566, startPoint y: 190, endPoint x: 727, endPoint y: 197, distance: 161.3
click at [727, 197] on textarea "Bonjour, je m’appelle Hippolyte, j'ai 18 ans. Je suis responsable, patient et à…" at bounding box center [526, 264] width 437 height 176
click at [597, 272] on textarea "Bonjour, je m’appelle Hippolyte, j'ai 18 ans. Je suis responsable, ponctuel, or…" at bounding box center [526, 264] width 437 height 176
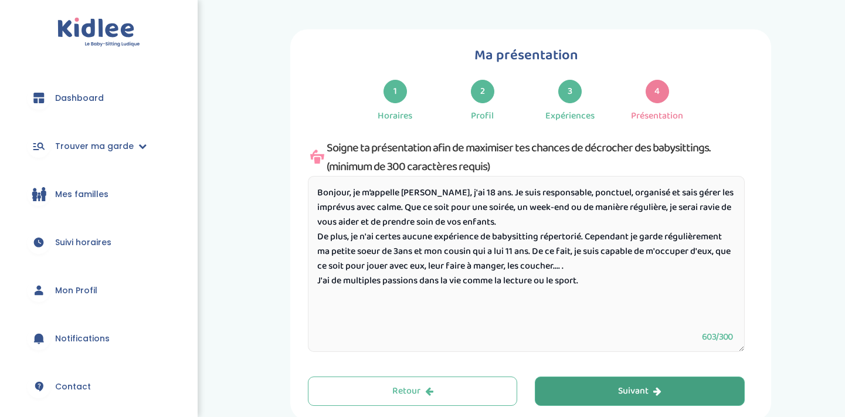
click at [399, 191] on textarea "Bonjour, je m’appelle Hippolyte, j'ai 18 ans. Je suis responsable, ponctuel, or…" at bounding box center [526, 264] width 437 height 176
type textarea "Bonjour, je m’appelle Hippolyte, j'ai 18 ans. Je suis responsable, ponctuel, or…"
click at [630, 384] on div "Suivant" at bounding box center [639, 390] width 43 height 13
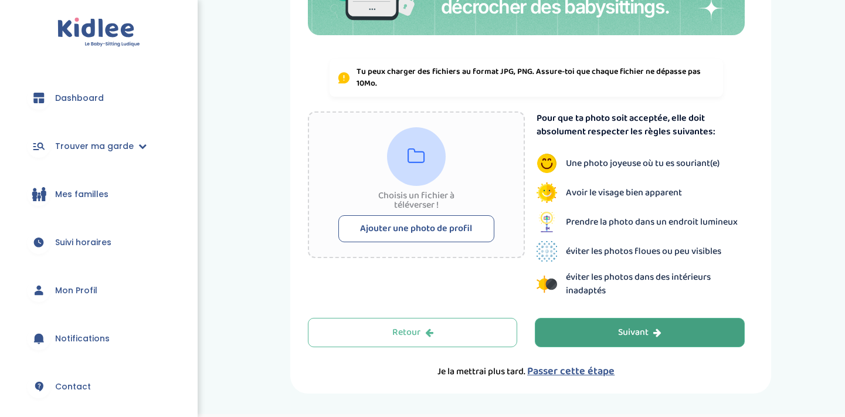
scroll to position [207, 0]
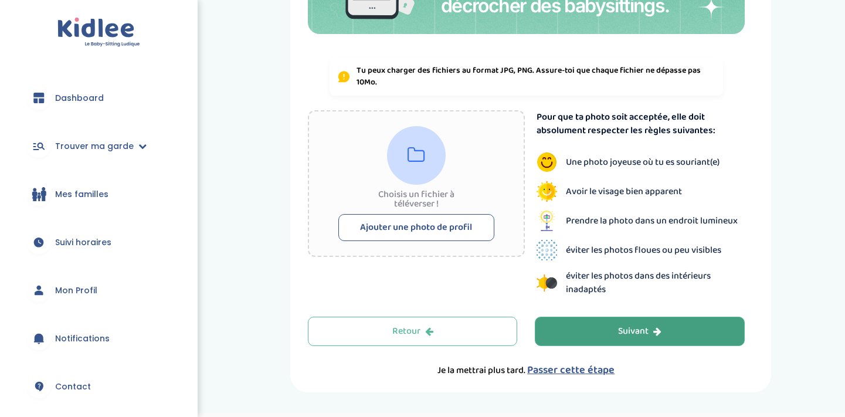
click at [590, 372] on span "Passer cette étape" at bounding box center [570, 370] width 87 height 16
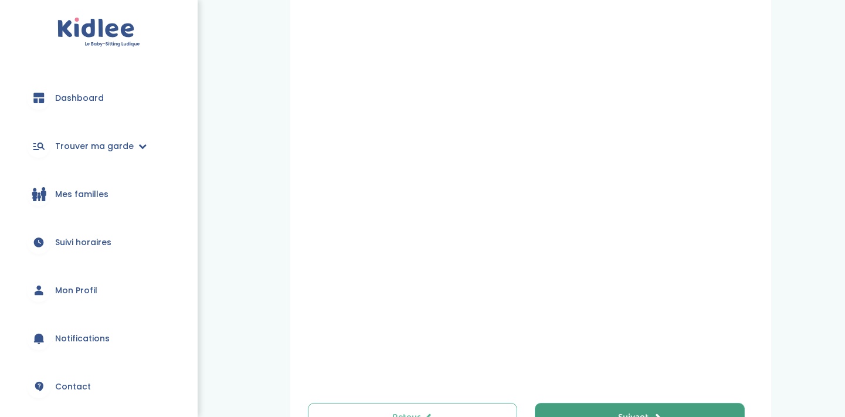
scroll to position [364, 0]
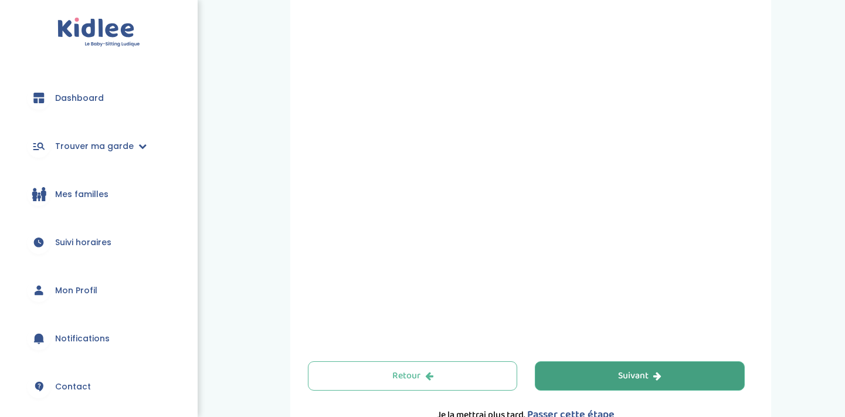
click at [675, 375] on button "Suivant" at bounding box center [639, 375] width 210 height 29
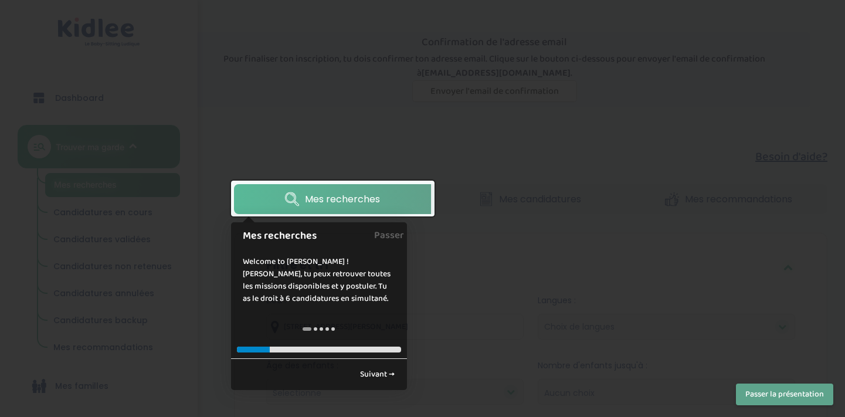
scroll to position [19, 1]
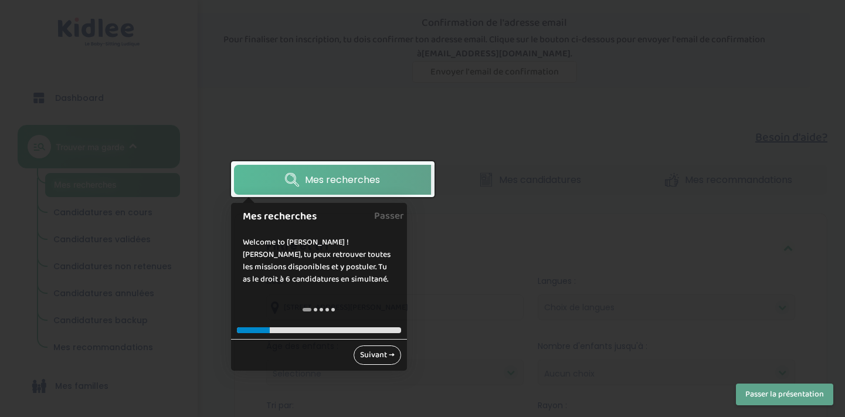
click at [391, 362] on link "Suivant →" at bounding box center [376, 354] width 47 height 19
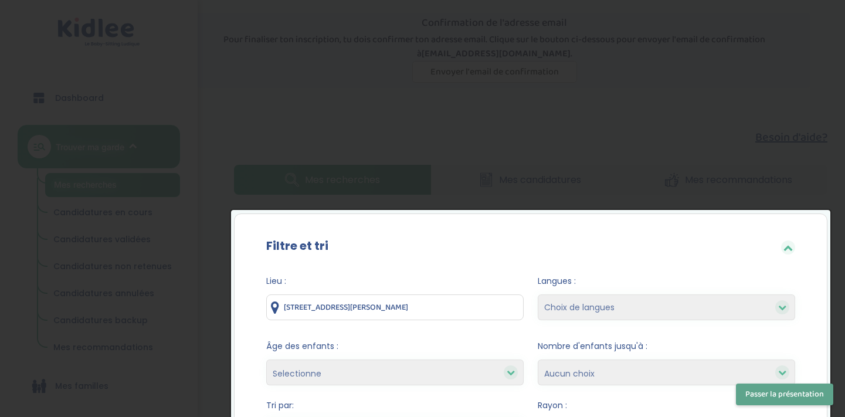
scroll to position [215, 0]
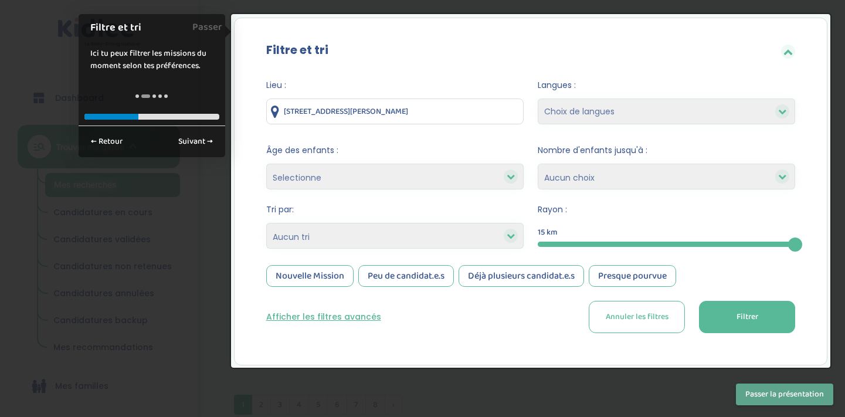
click at [754, 389] on button "Passer la présentation" at bounding box center [783, 394] width 97 height 22
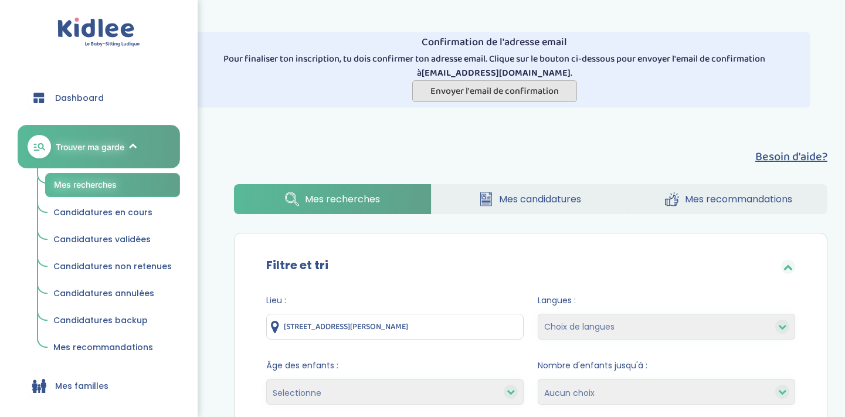
scroll to position [0, 0]
click at [469, 94] on span "Envoyer l'email de confirmation" at bounding box center [494, 91] width 128 height 15
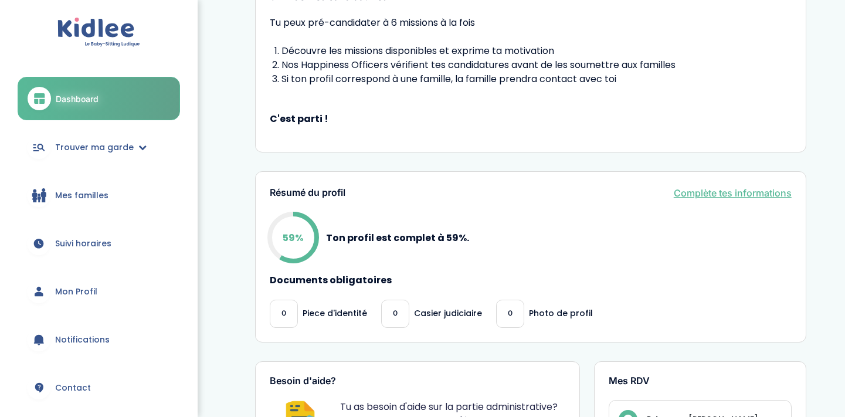
scroll to position [267, 0]
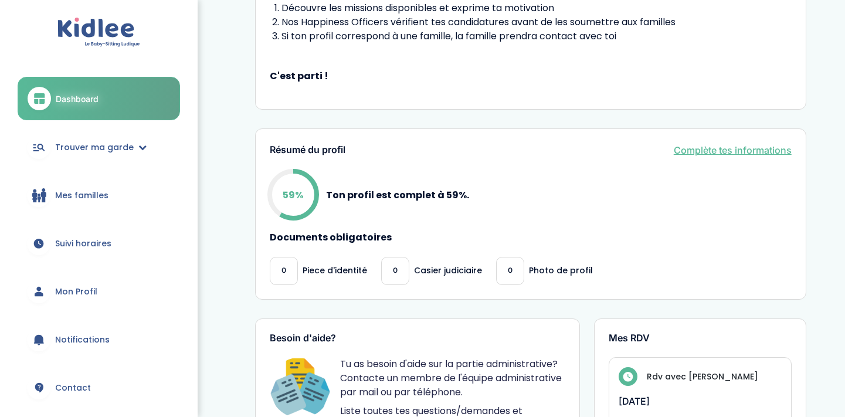
click at [350, 269] on p "Piece d'identité" at bounding box center [334, 270] width 64 height 12
click at [414, 271] on p "Casier judiciaire" at bounding box center [448, 270] width 68 height 12
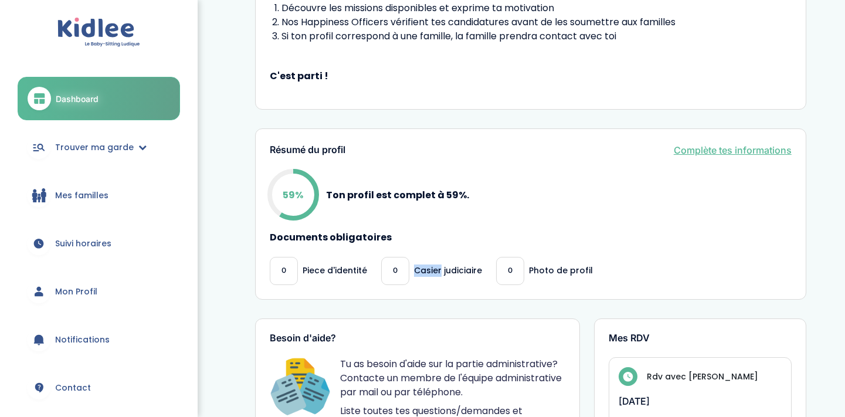
click at [414, 271] on p "Casier judiciaire" at bounding box center [448, 270] width 68 height 12
click at [550, 258] on div "0 Photo de profil" at bounding box center [544, 271] width 97 height 28
click at [544, 287] on div "Résumé du profil Complète tes informations 59% Ton profil est complet à 59%. Do…" at bounding box center [530, 213] width 551 height 171
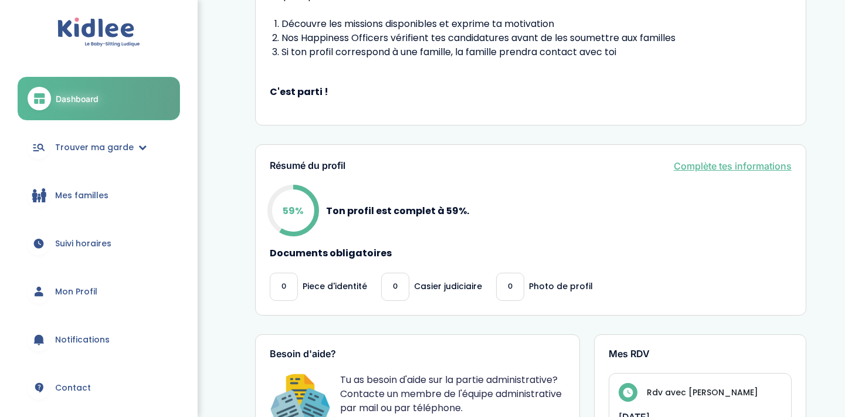
scroll to position [232, 0]
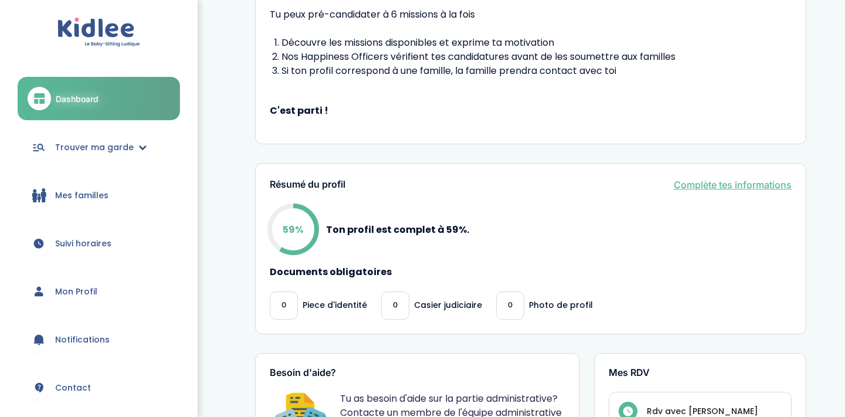
click at [688, 185] on link "Complète tes informations" at bounding box center [732, 185] width 118 height 14
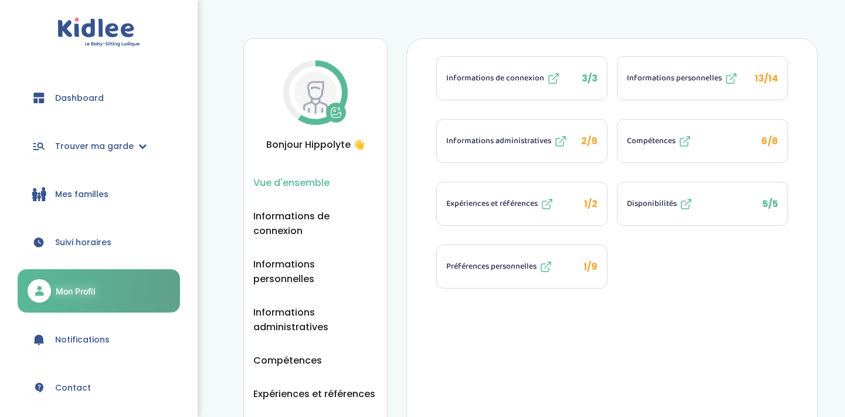
click at [643, 76] on span "Informations personnelles" at bounding box center [673, 78] width 95 height 12
click at [691, 125] on button "Compétences 6/8" at bounding box center [702, 141] width 170 height 43
click at [483, 143] on span "Informations administratives" at bounding box center [498, 141] width 105 height 12
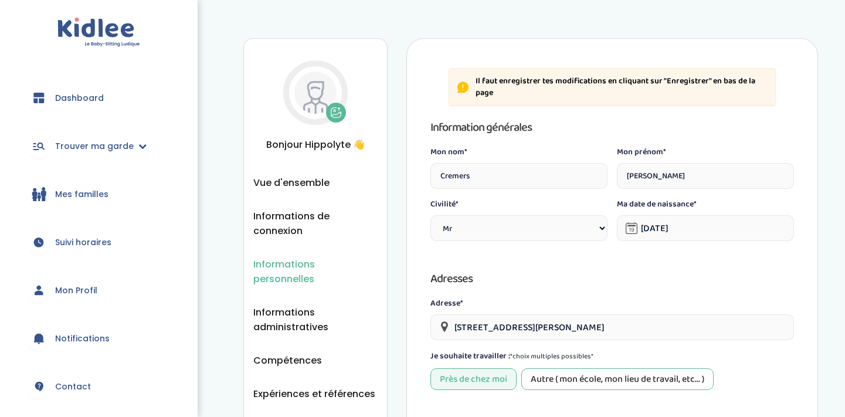
select select "0"
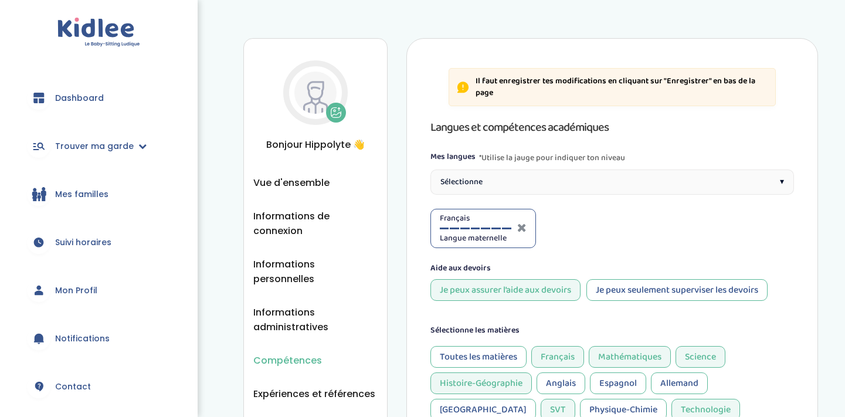
select select "Terminale"
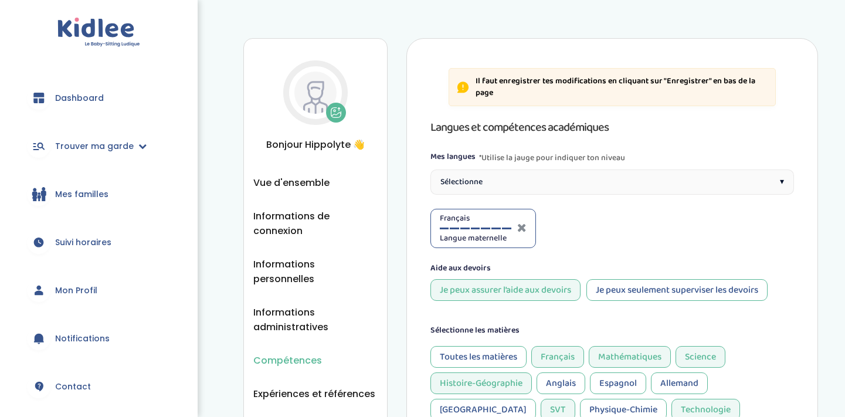
select select "Terminale"
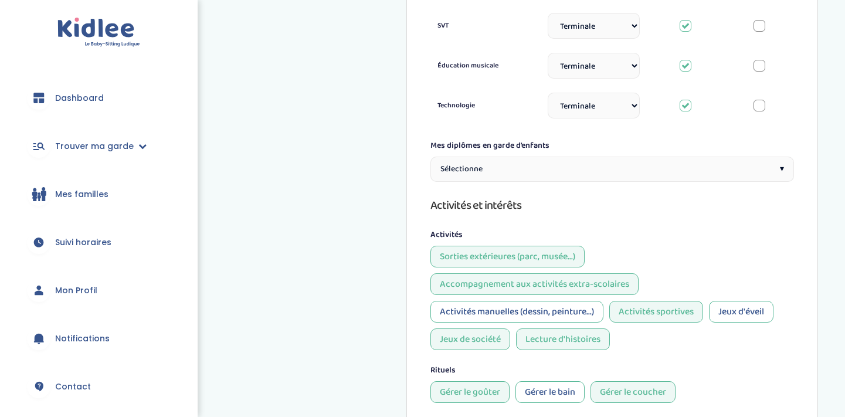
scroll to position [672, 0]
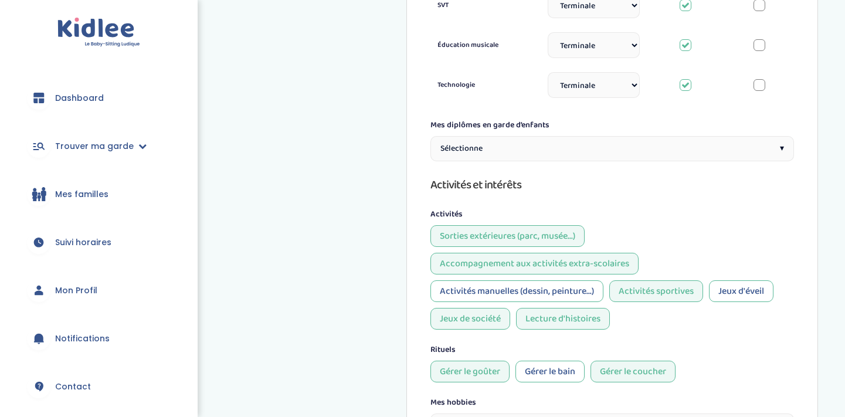
click at [505, 136] on div "Sélectionne ▾" at bounding box center [612, 148] width 364 height 25
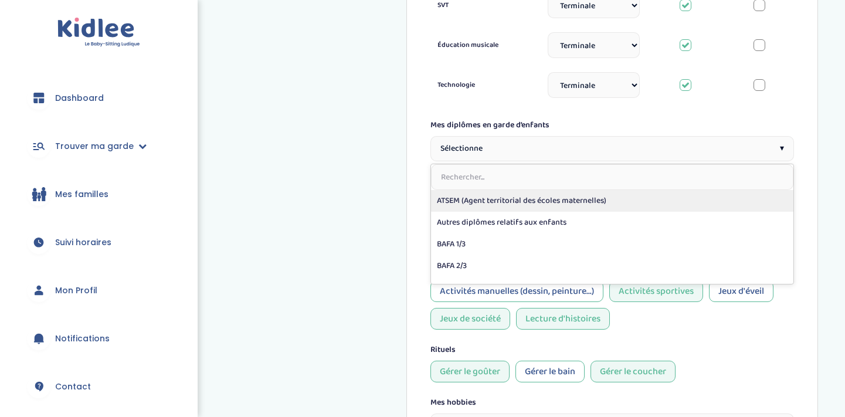
scroll to position [0, 0]
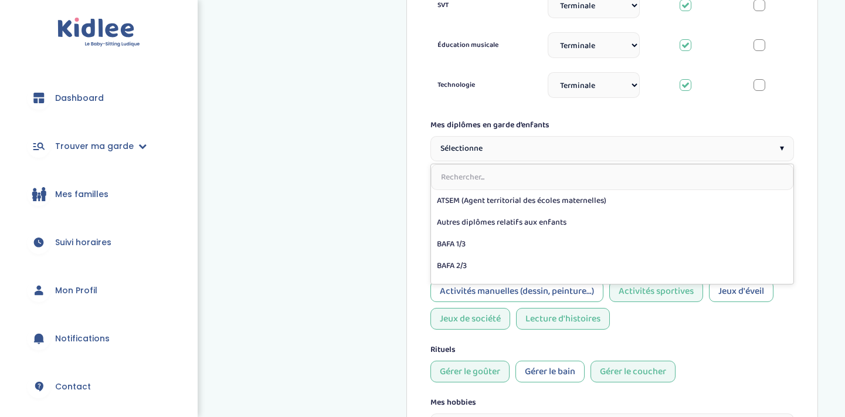
click at [509, 164] on input "text" at bounding box center [612, 177] width 363 height 26
click at [411, 144] on div "Il faut enregistrer tes modifications en cliquant sur "Enregistrer" en bas de l…" at bounding box center [612, 23] width 412 height 1314
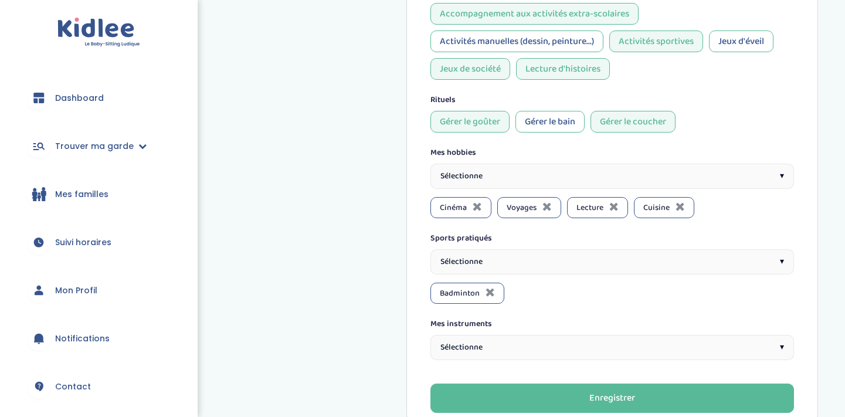
scroll to position [947, 0]
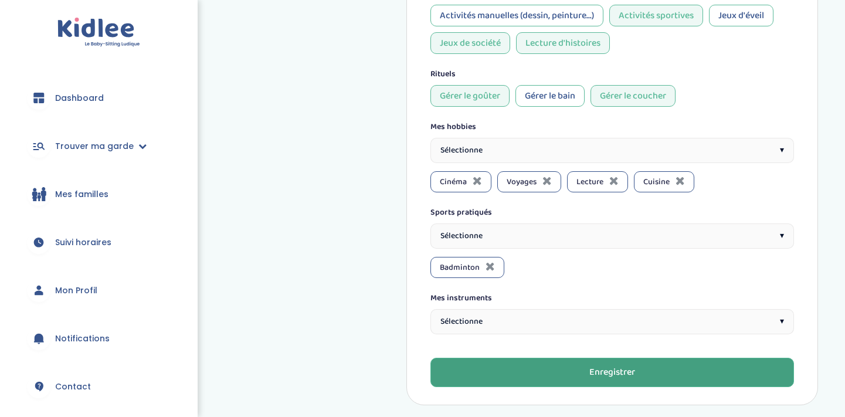
click at [499, 357] on button "Enregistrer" at bounding box center [612, 371] width 364 height 29
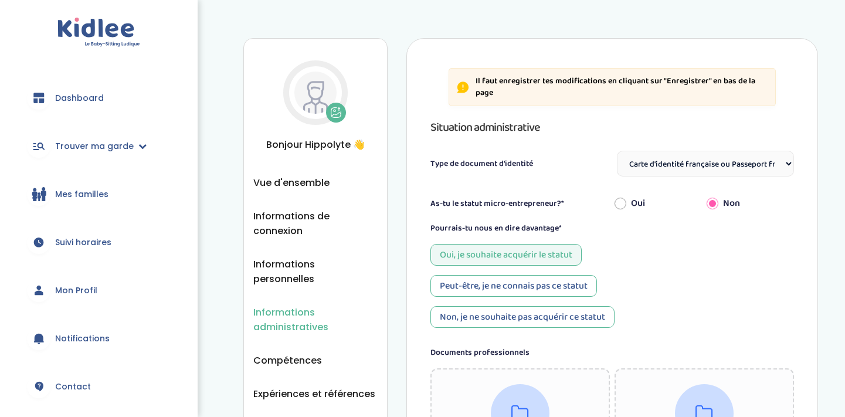
select select "Carte d'identité française ou Passeport français daté de moins de 5 ans"
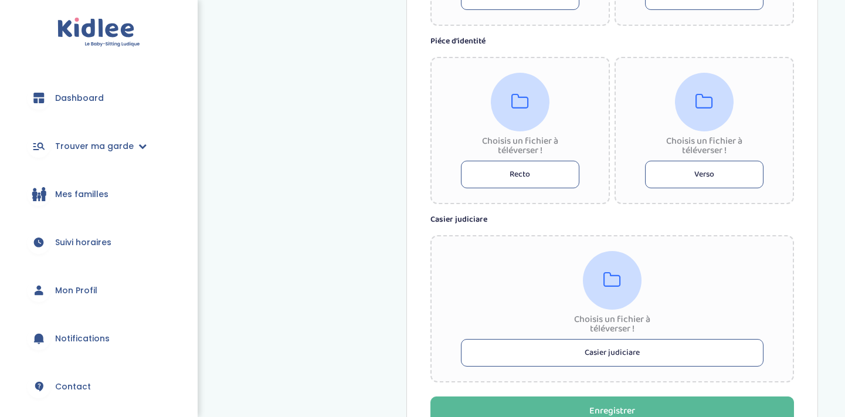
scroll to position [644, 0]
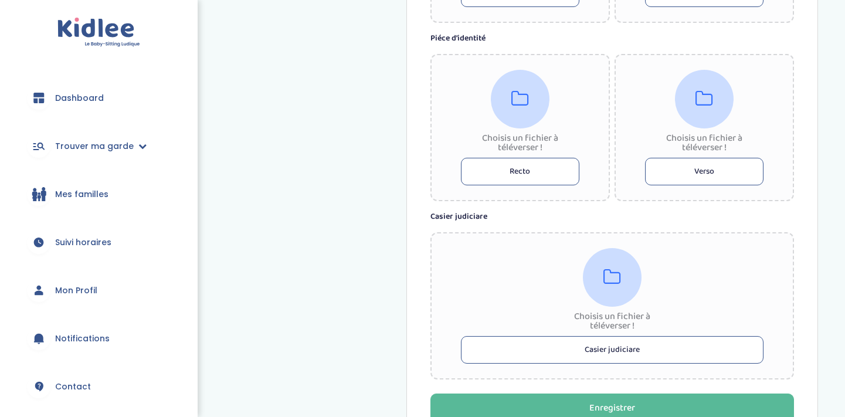
click at [548, 350] on button "Casier judiciare" at bounding box center [612, 350] width 303 height 28
